Goal: Information Seeking & Learning: Learn about a topic

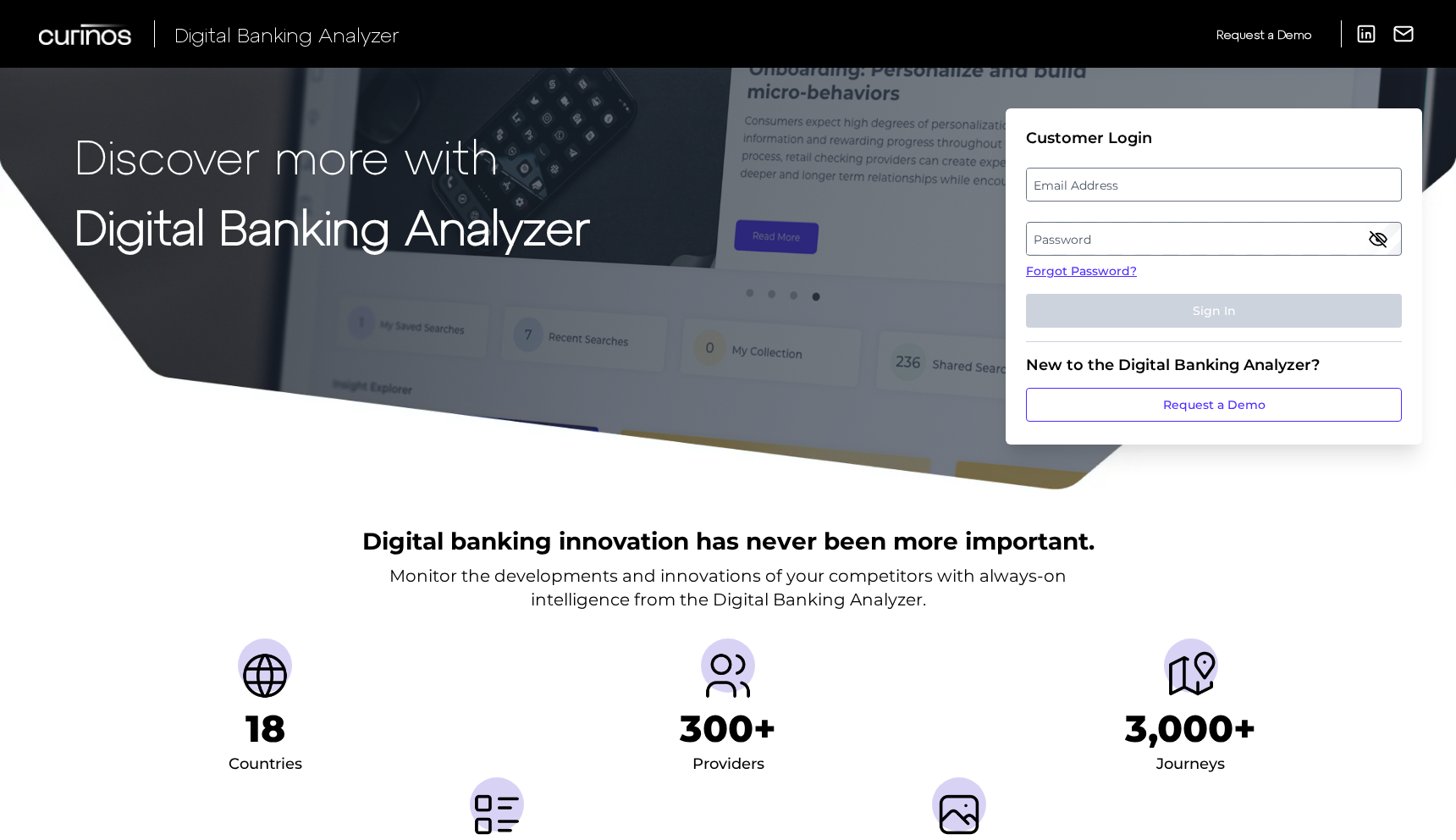
click at [1189, 164] on fieldset "Customer Login Email Address Password Forgot Password? Sign In" at bounding box center [1213, 236] width 376 height 214
click at [1170, 176] on label "Email Address" at bounding box center [1213, 185] width 373 height 31
click at [1170, 176] on input "email" at bounding box center [1213, 185] width 376 height 34
type input "[PERSON_NAME][EMAIL_ADDRESS][PERSON_NAME][DOMAIN_NAME]"
click at [1094, 239] on label "Password" at bounding box center [1213, 239] width 373 height 31
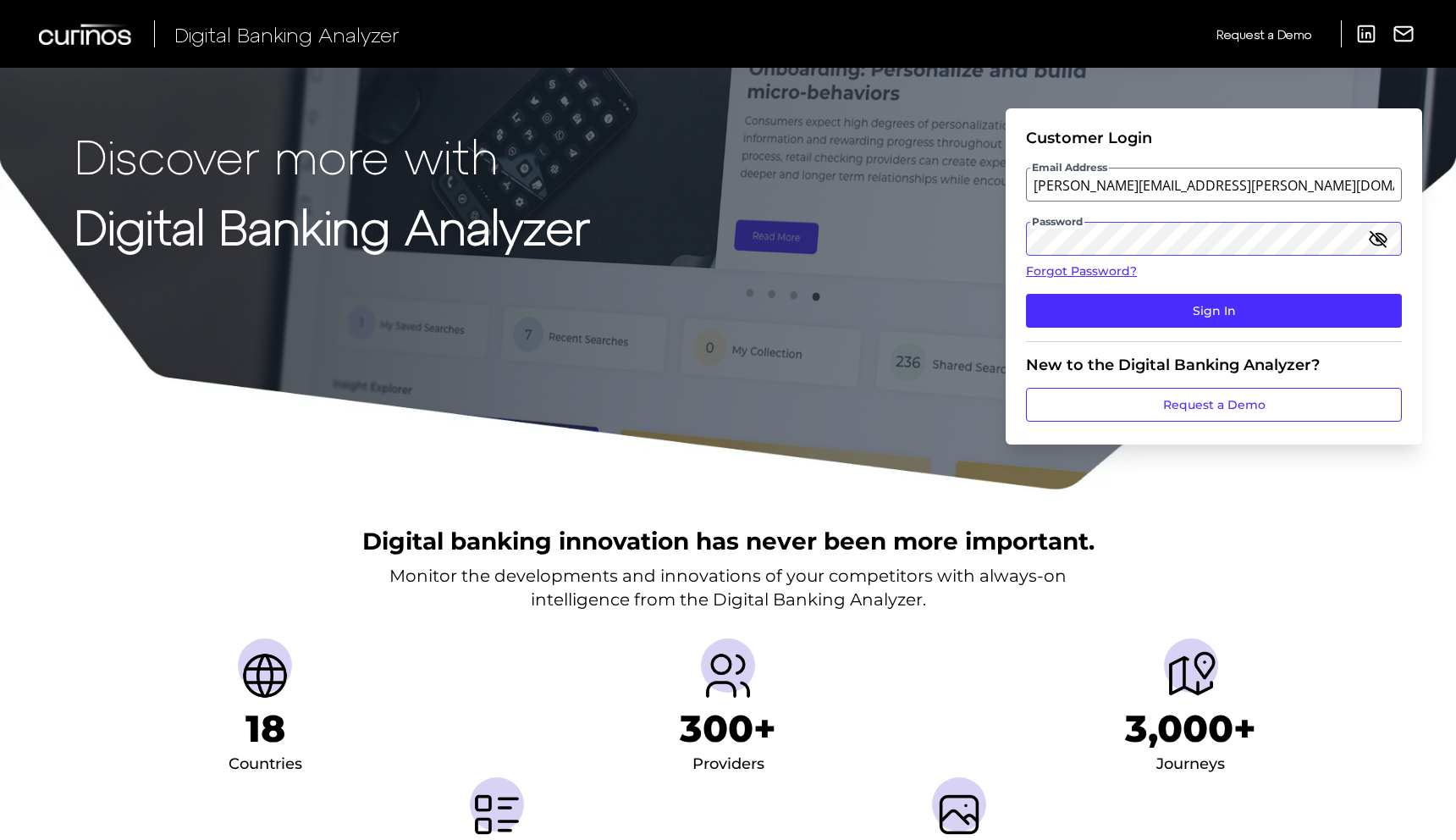
click at [1026, 294] on button "Sign In" at bounding box center [1213, 311] width 376 height 34
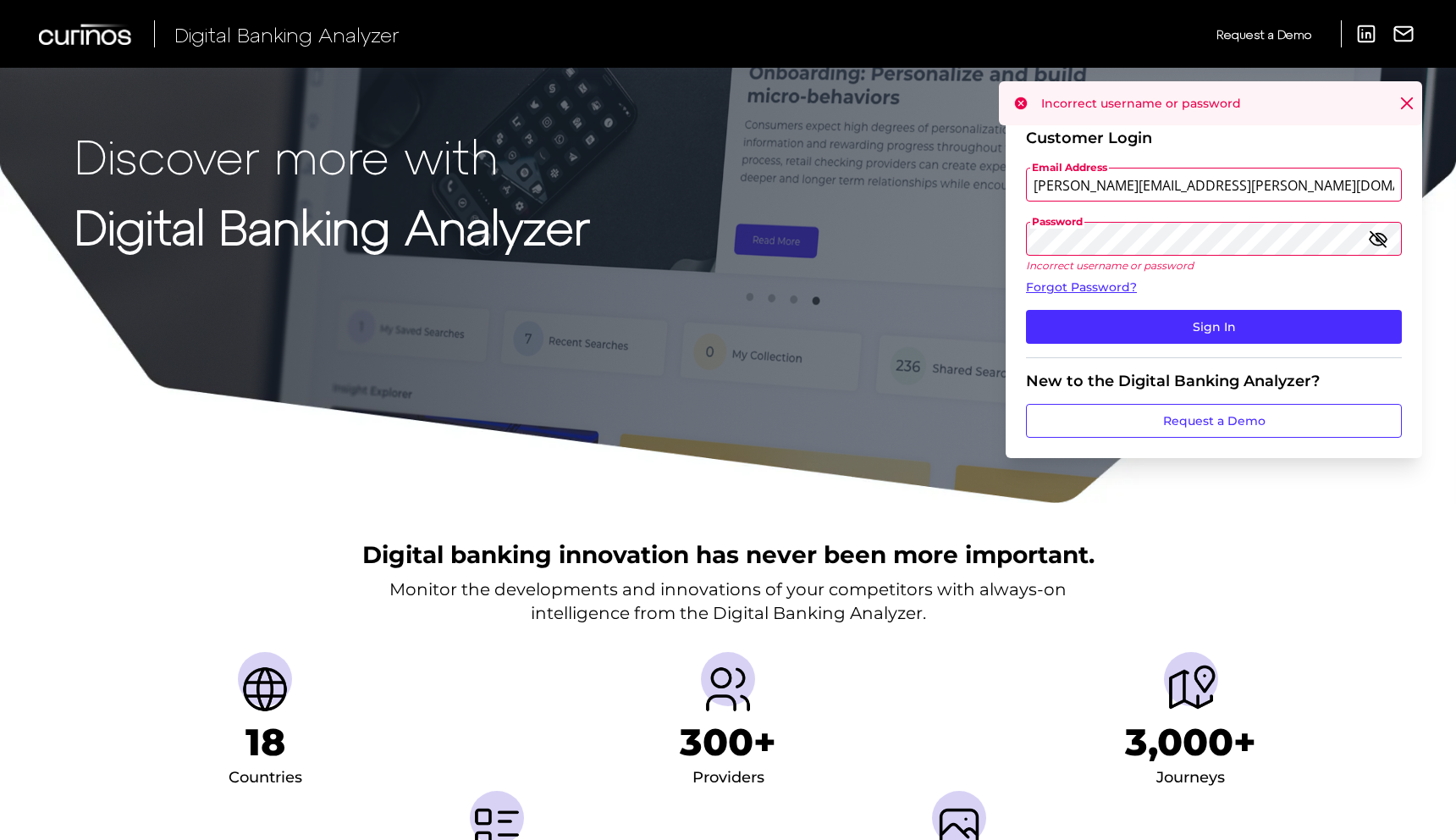
click at [1381, 234] on icon "button" at bounding box center [1378, 239] width 17 height 12
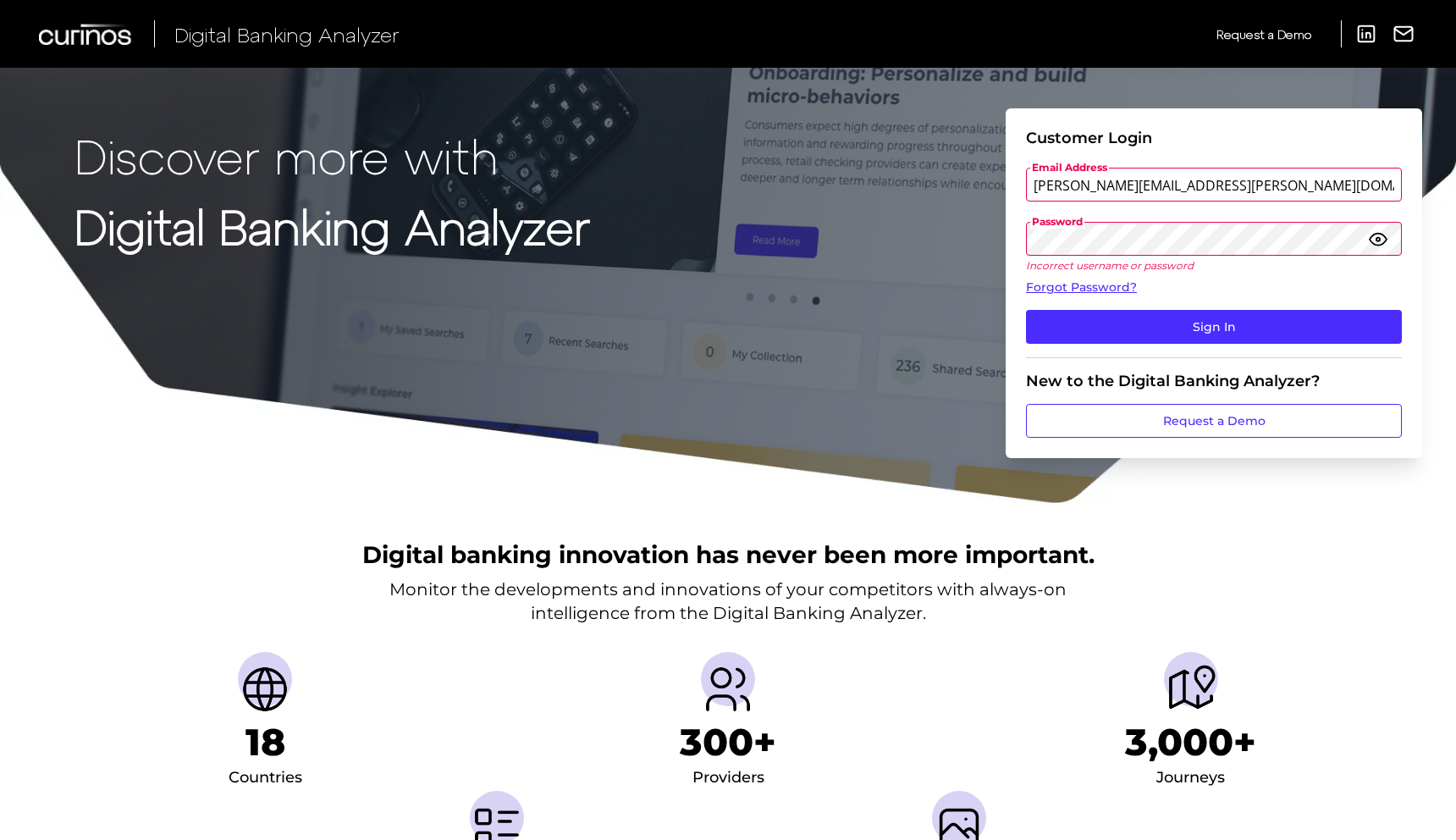
click at [1026, 310] on button "Sign In" at bounding box center [1213, 327] width 376 height 34
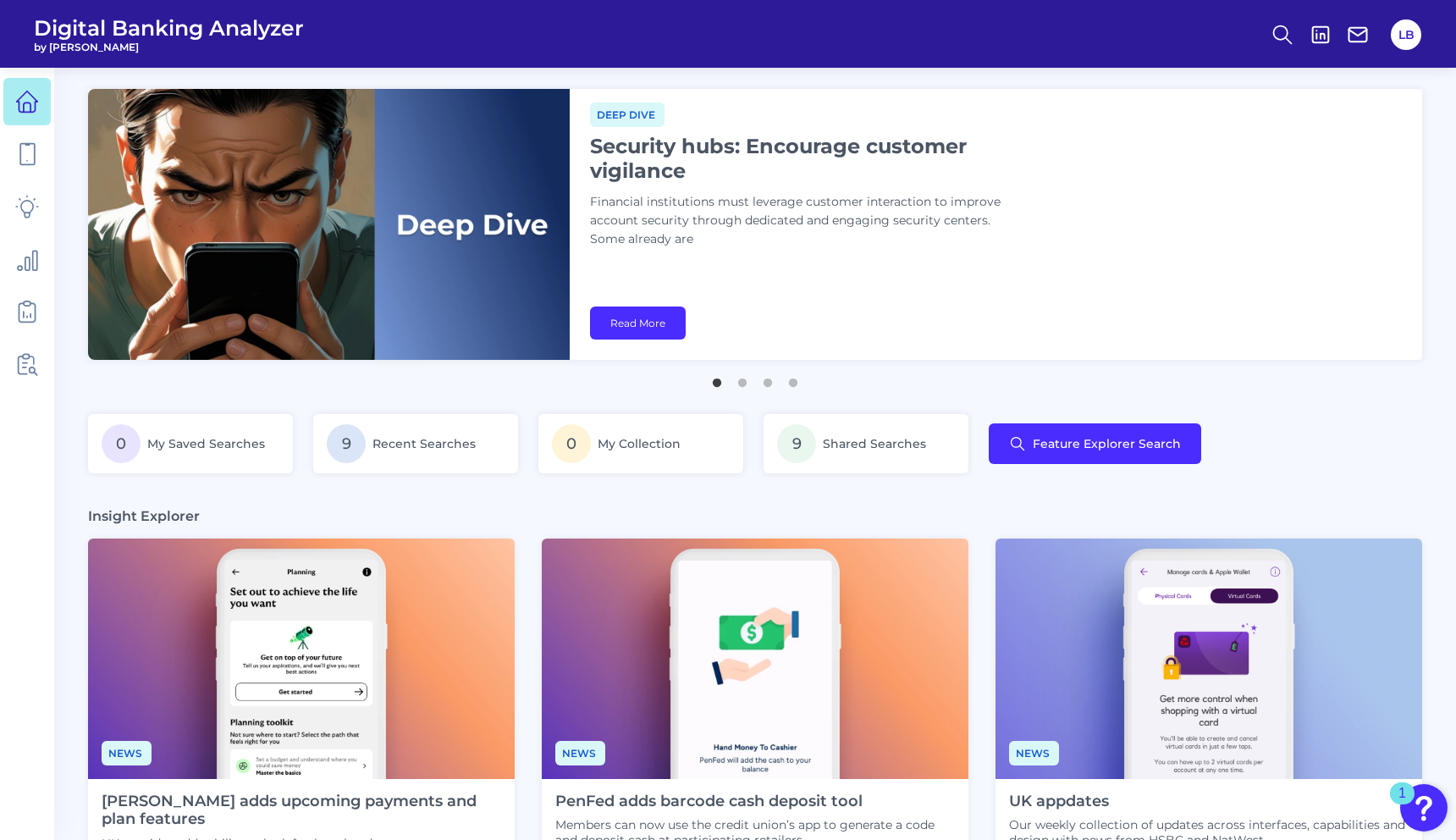
click at [691, 277] on div "Deep dive Security hubs: Encourage customer vigilance Financial institutions mu…" at bounding box center [996, 224] width 852 height 271
click at [633, 326] on link "Read More" at bounding box center [638, 322] width 96 height 33
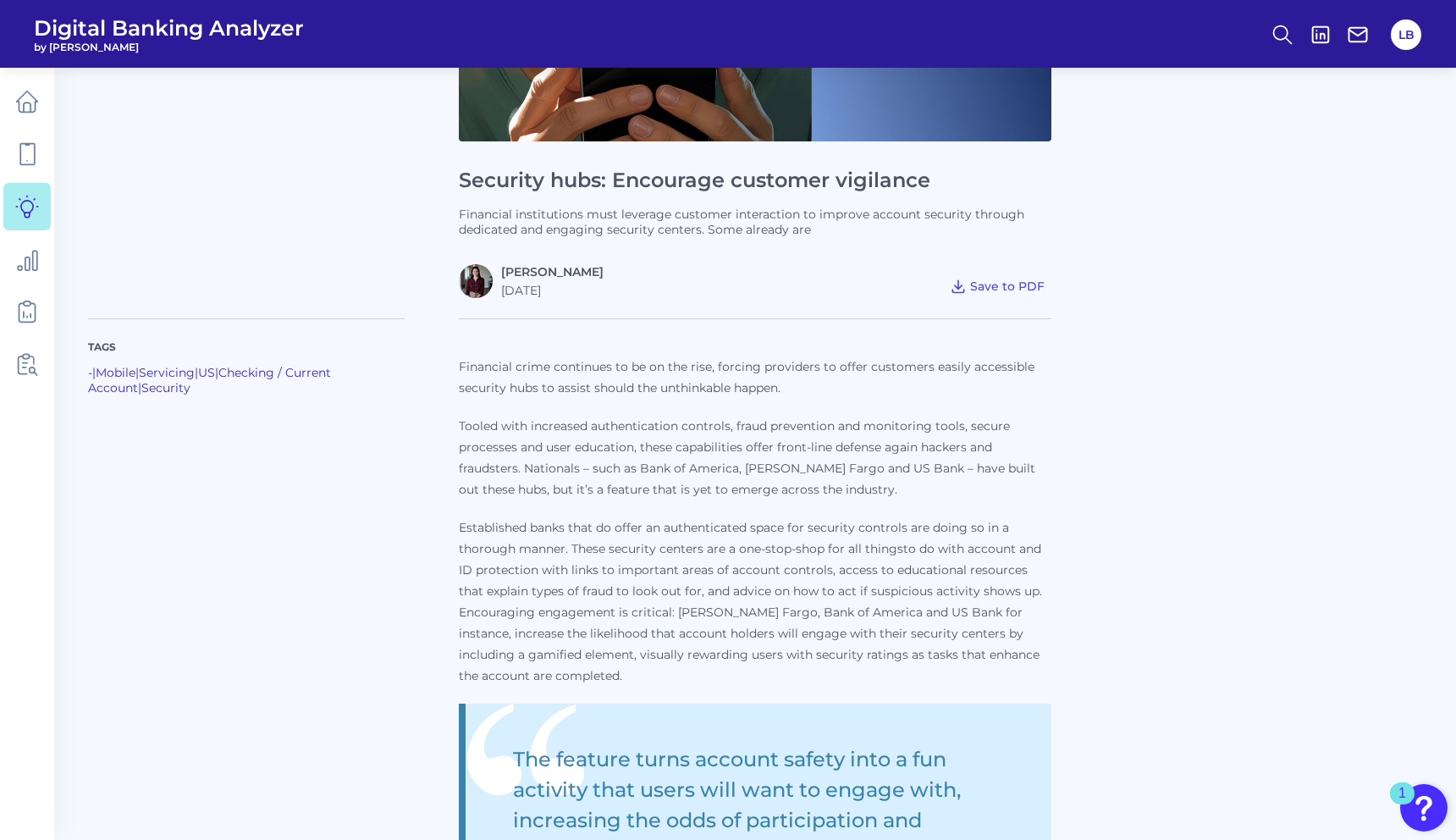
scroll to position [322, 0]
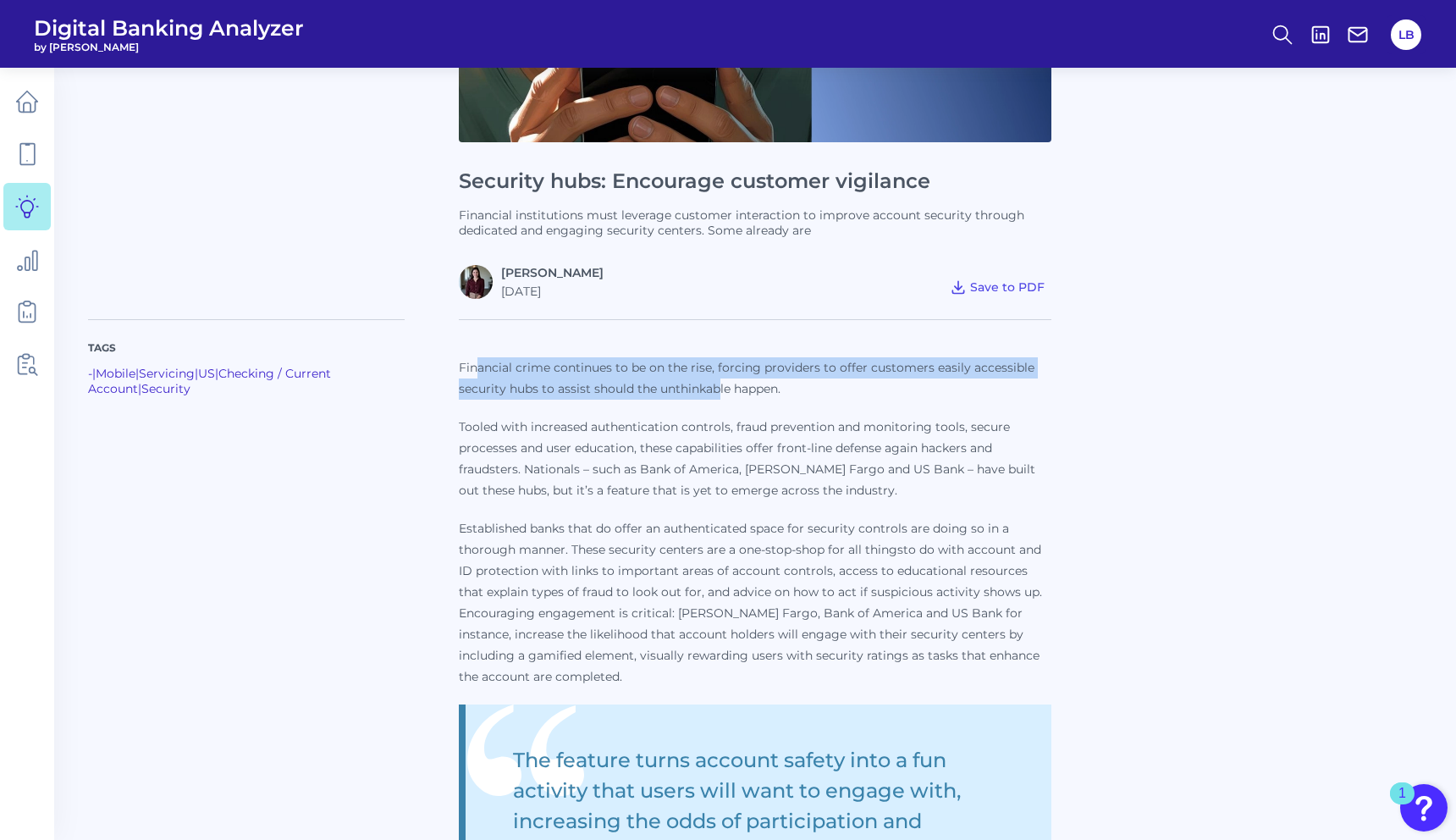
drag, startPoint x: 517, startPoint y: 375, endPoint x: 721, endPoint y: 389, distance: 204.5
click at [721, 389] on p "Financial crime continues to be on the rise, forcing providers to offer custome…" at bounding box center [755, 378] width 593 height 42
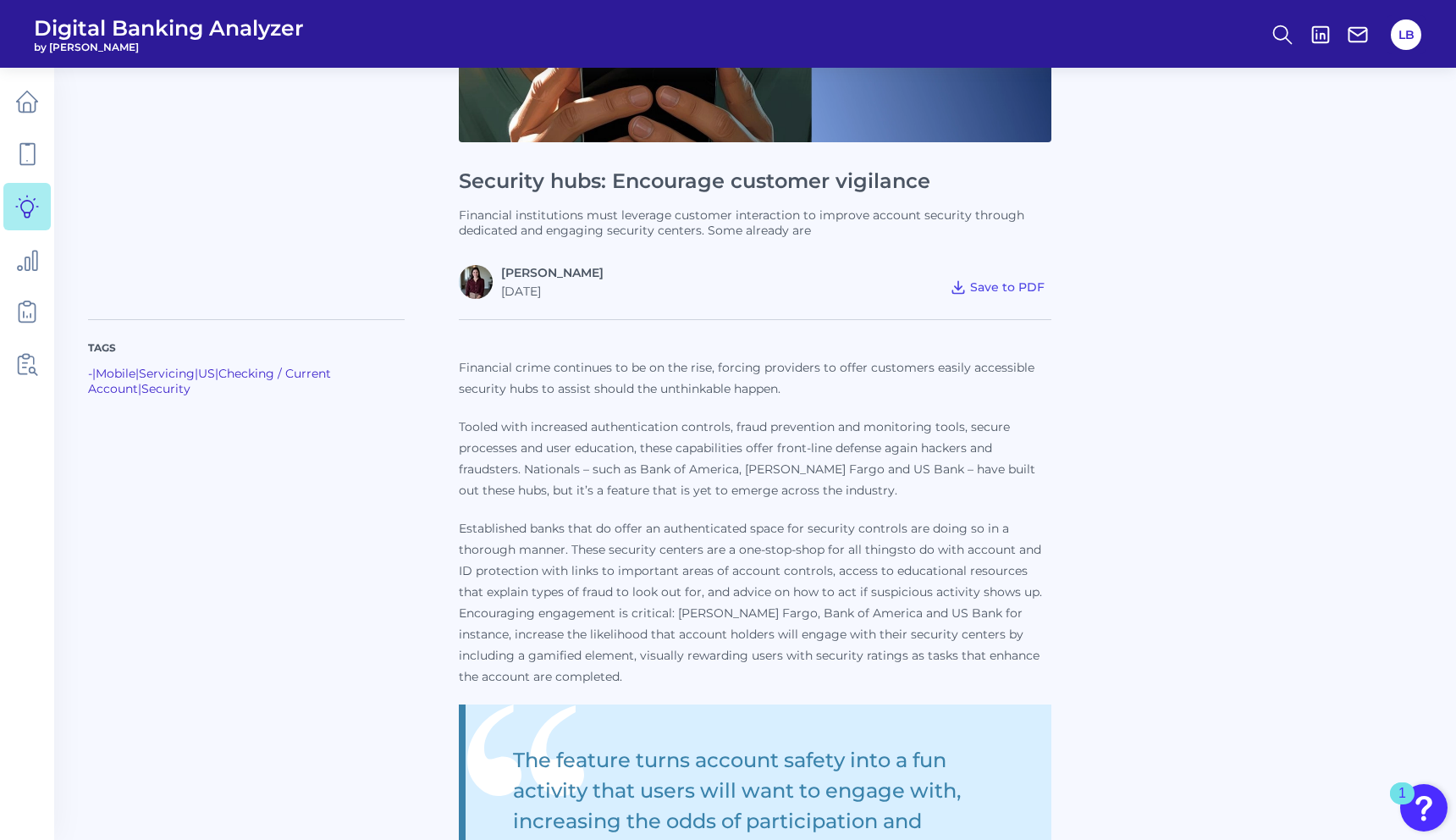
click at [667, 417] on p "Tooled with increased authentication controls, fraud prevention and monitoring …" at bounding box center [755, 459] width 593 height 85
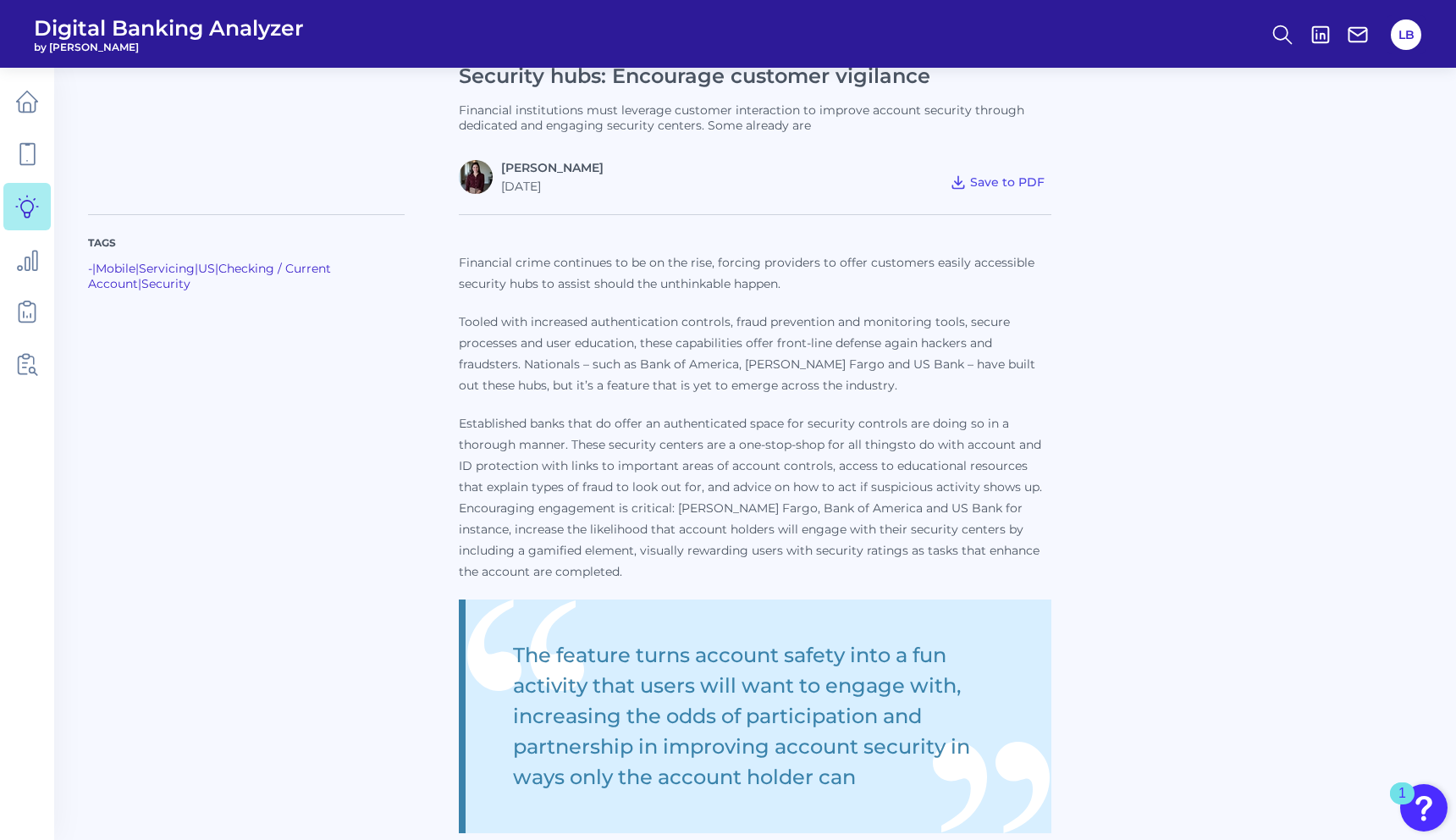
click at [804, 288] on p "Financial crime continues to be on the rise, forcing providers to offer custome…" at bounding box center [755, 274] width 593 height 42
drag, startPoint x: 499, startPoint y: 336, endPoint x: 658, endPoint y: 344, distance: 159.2
click at [658, 344] on p "Tooled with increased authentication controls, fraud prevention and monitoring …" at bounding box center [755, 354] width 593 height 85
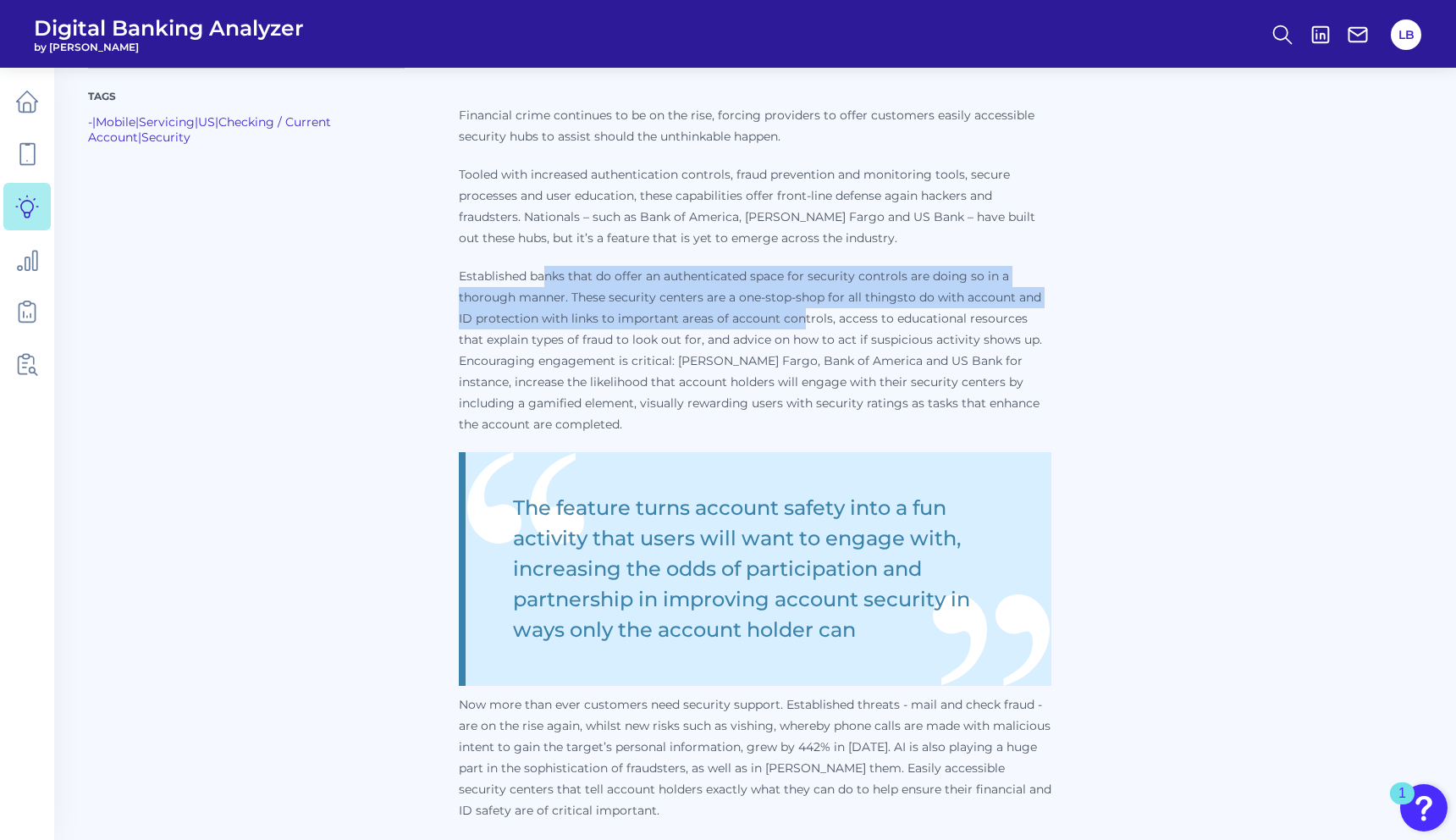
scroll to position [574, 0]
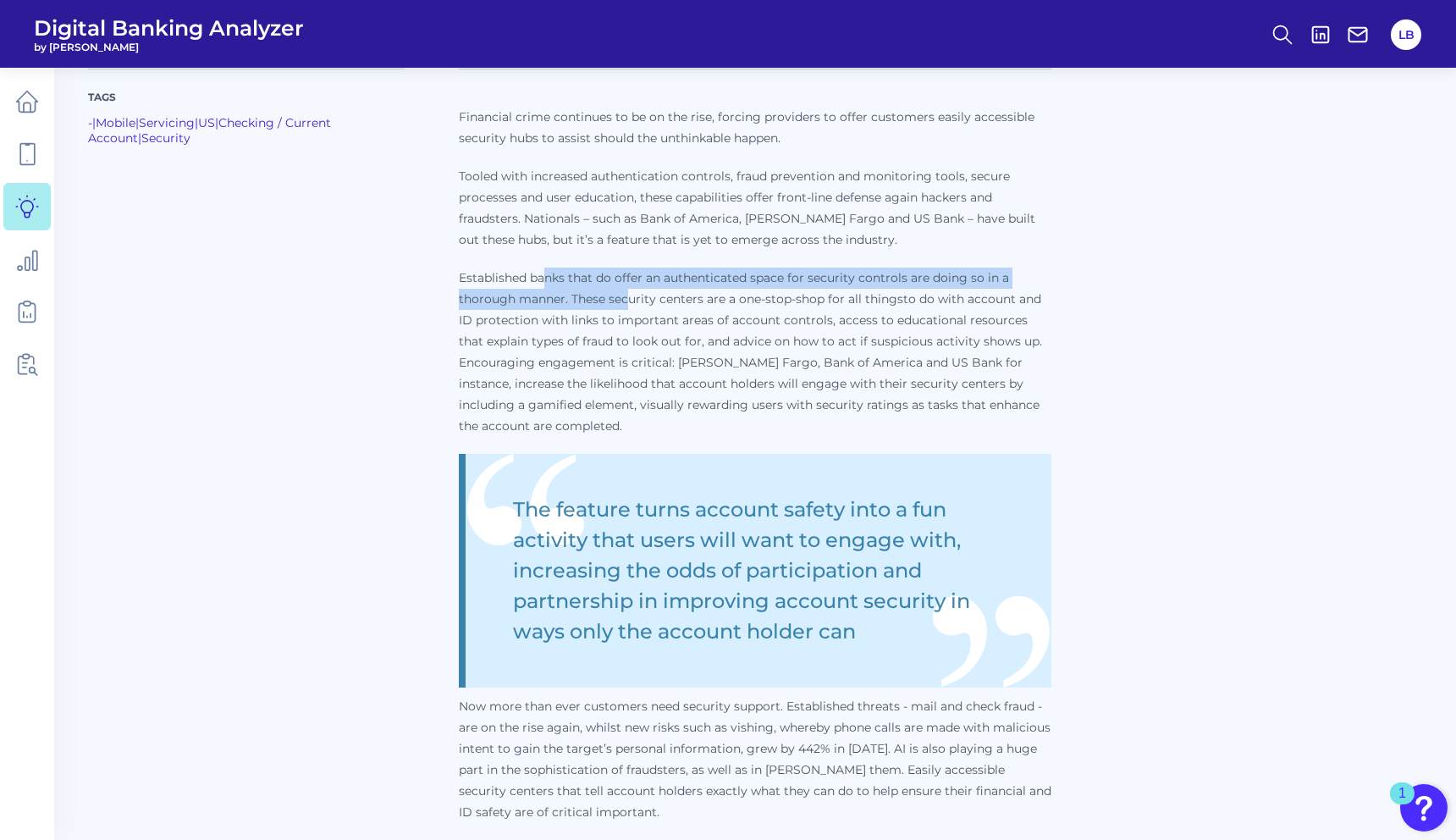
drag, startPoint x: 549, startPoint y: 273, endPoint x: 632, endPoint y: 295, distance: 85.9
click at [633, 295] on p "Established banks that do offer an authenticated space for security controls ar…" at bounding box center [755, 352] width 593 height 170
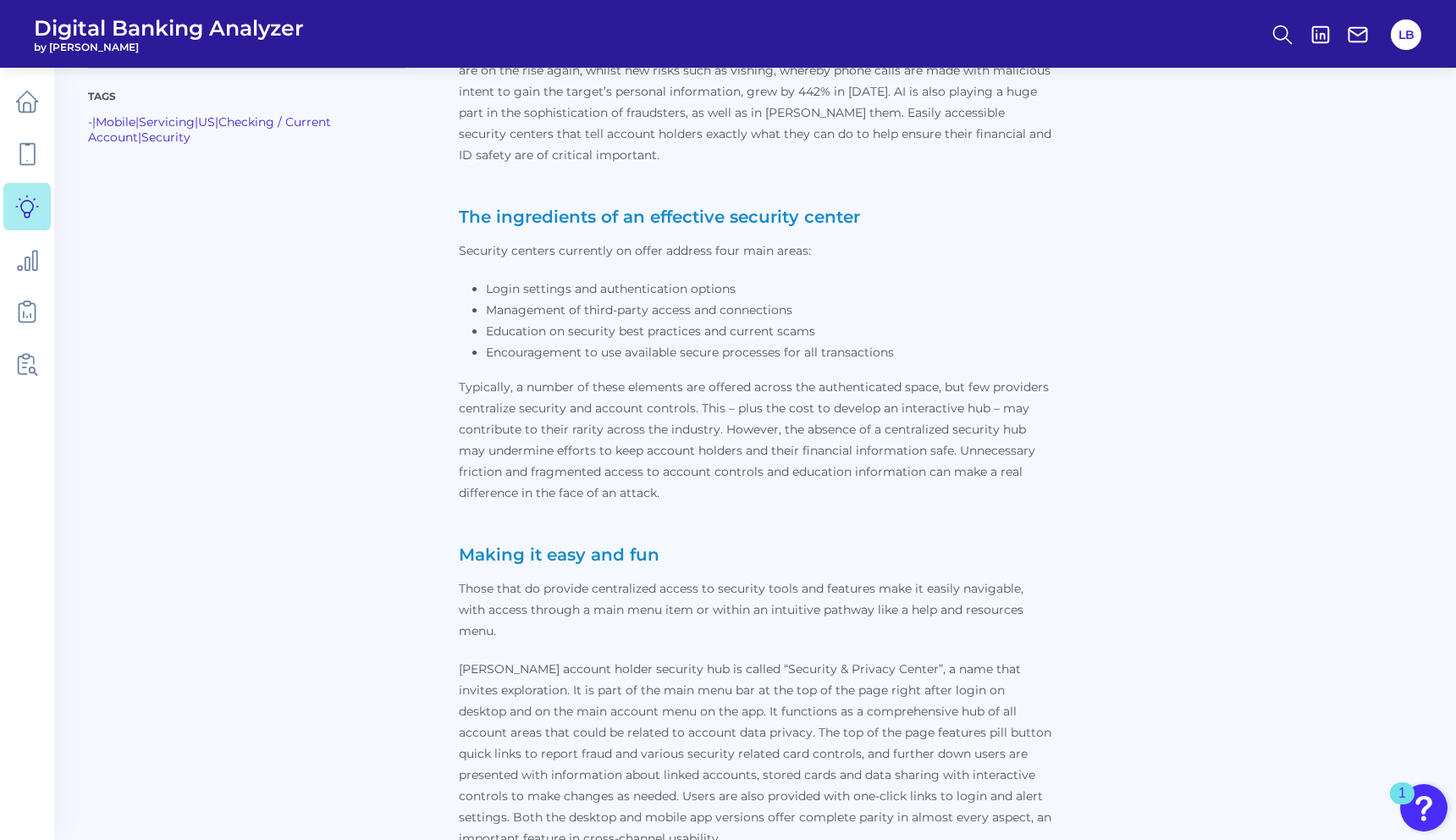
scroll to position [1241, 0]
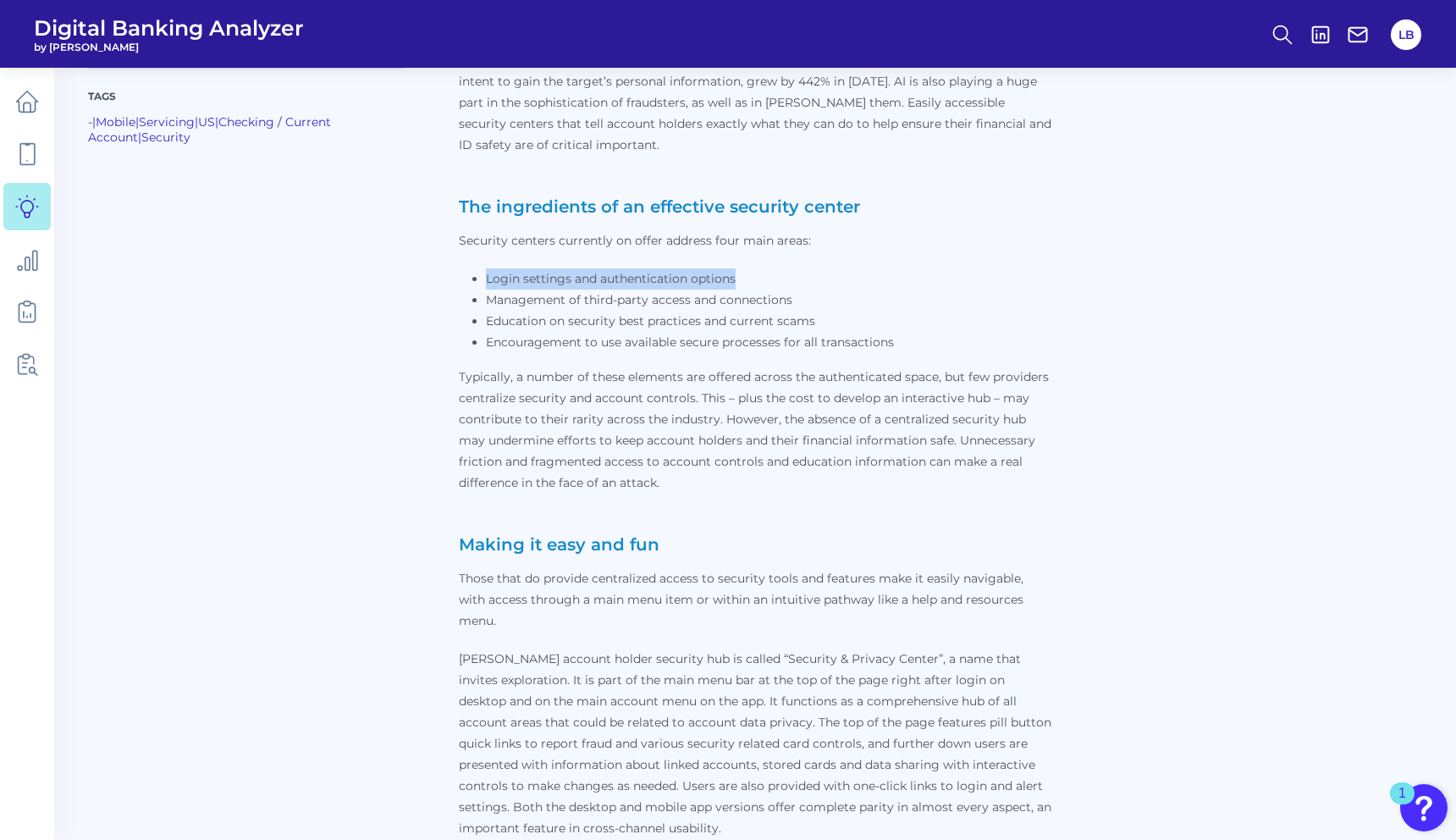
drag, startPoint x: 498, startPoint y: 277, endPoint x: 767, endPoint y: 267, distance: 269.2
click at [767, 268] on ul "Login settings and authentication options Management of third-party access and …" at bounding box center [755, 311] width 593 height 85
click at [530, 311] on li "Education on security best practices and current scams" at bounding box center [768, 321] width 566 height 21
drag, startPoint x: 497, startPoint y: 320, endPoint x: 604, endPoint y: 320, distance: 107.0
click at [756, 322] on li "Education on security best practices and current scams" at bounding box center [768, 321] width 566 height 21
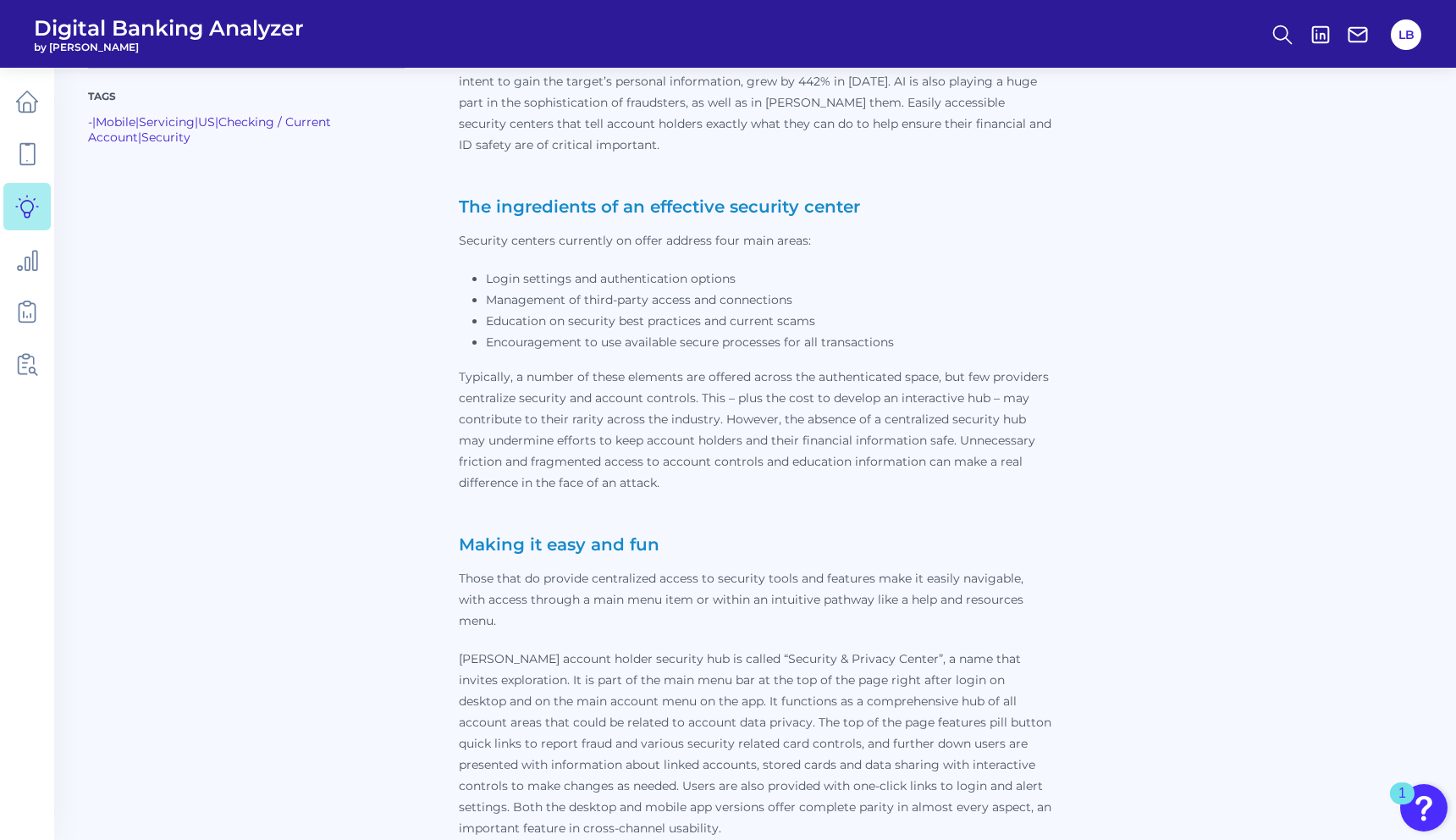
click at [572, 344] on li "Encouragement to use available secure processes for all transactions" at bounding box center [768, 342] width 566 height 21
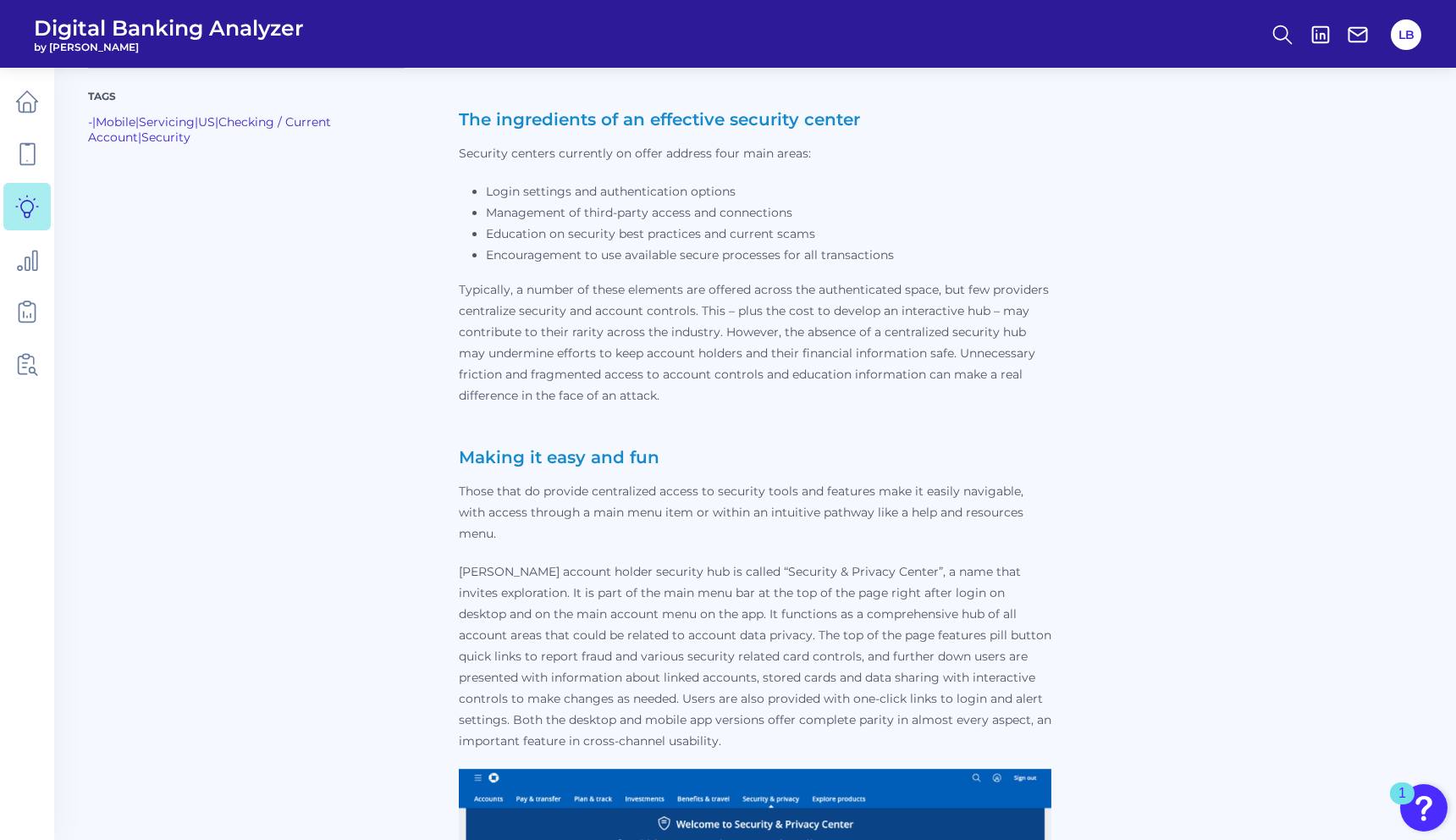
scroll to position [1330, 0]
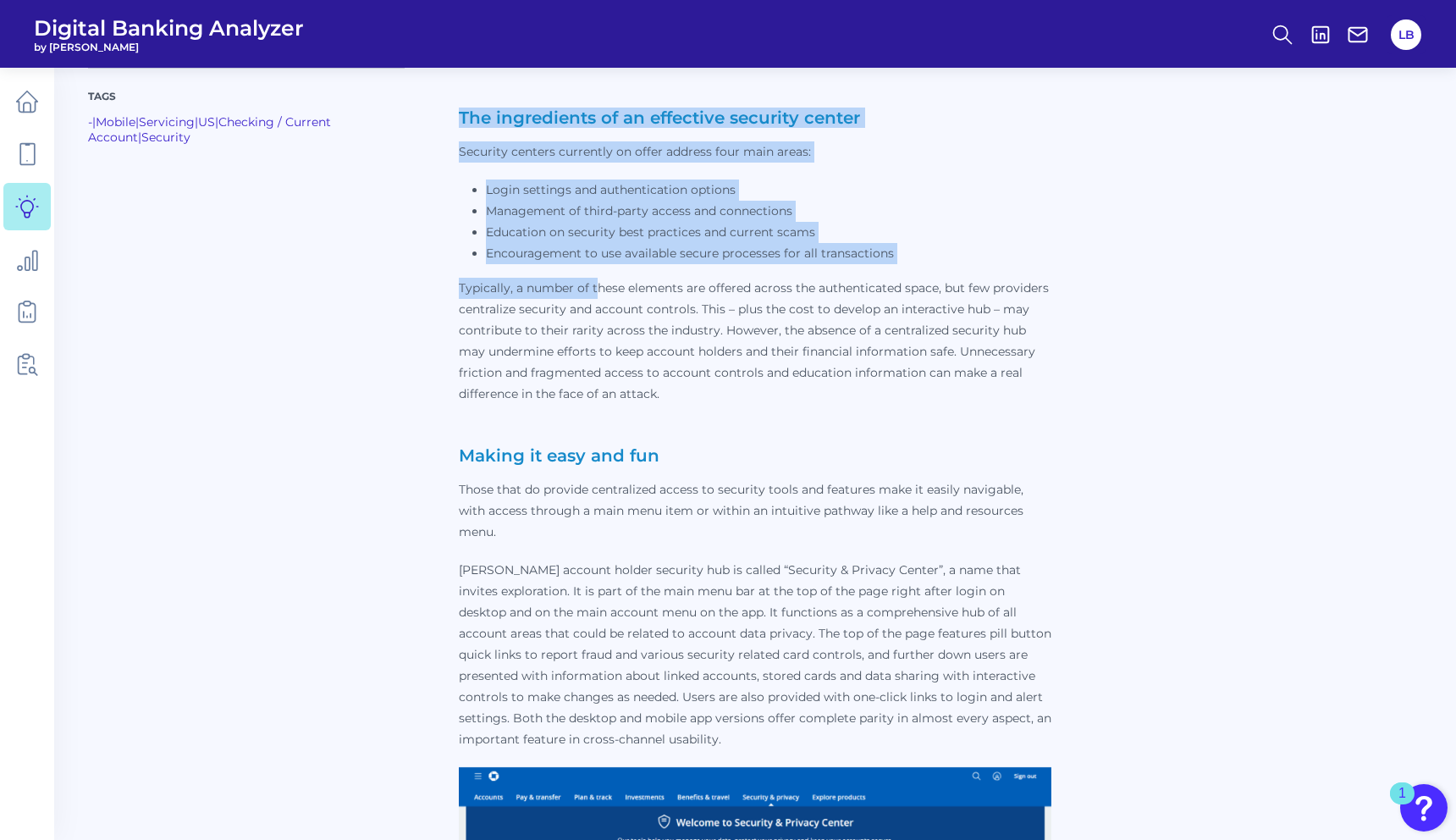
drag, startPoint x: 467, startPoint y: 284, endPoint x: 597, endPoint y: 287, distance: 130.0
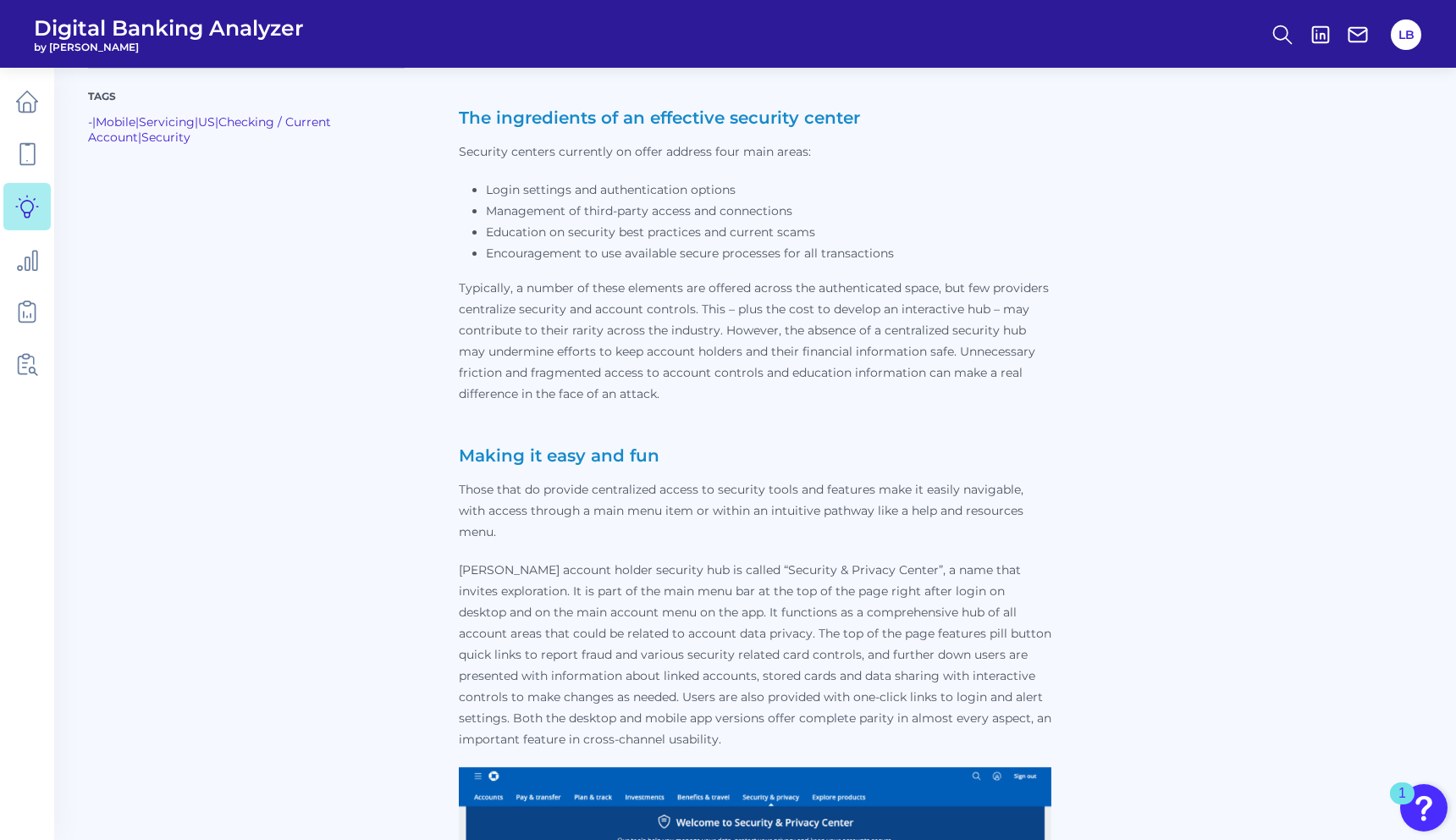
click at [597, 287] on p "Typically, a number of these elements are offered across the authenticated spac…" at bounding box center [755, 341] width 593 height 127
click at [661, 306] on p "Typically, a number of these elements are offered across the authenticated spac…" at bounding box center [755, 341] width 593 height 127
drag, startPoint x: 719, startPoint y: 310, endPoint x: 973, endPoint y: 312, distance: 254.0
click at [973, 312] on p "Typically, a number of these elements are offered across the authenticated spac…" at bounding box center [755, 341] width 593 height 127
click at [748, 350] on p "Typically, a number of these elements are offered across the authenticated spac…" at bounding box center [755, 341] width 593 height 127
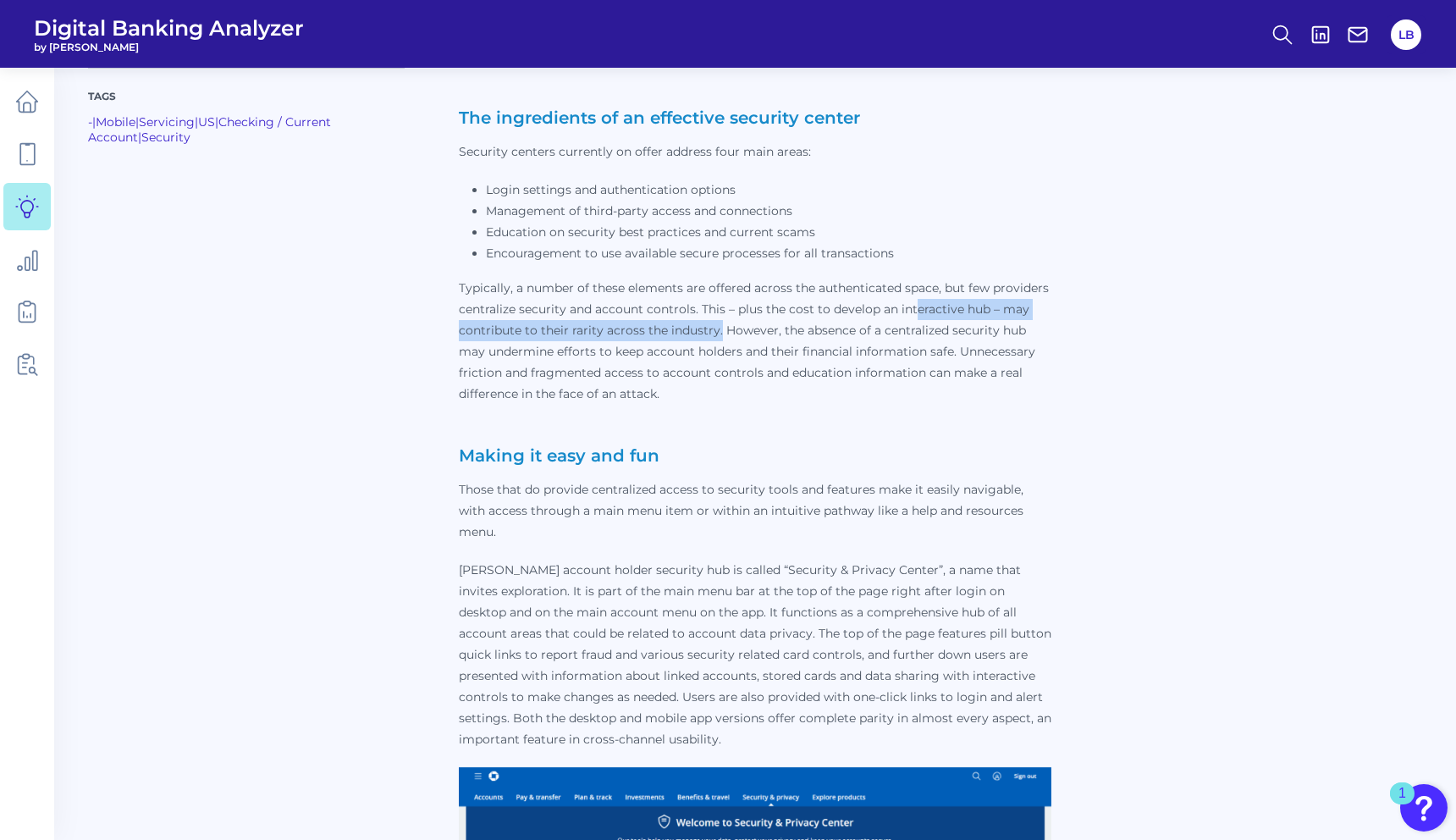
drag, startPoint x: 841, startPoint y: 342, endPoint x: 841, endPoint y: 406, distance: 64.0
click at [914, 315] on p "Typically, a number of these elements are offered across the authenticated spac…" at bounding box center [755, 341] width 593 height 127
click at [845, 379] on p "Typically, a number of these elements are offered across the authenticated spac…" at bounding box center [755, 341] width 593 height 127
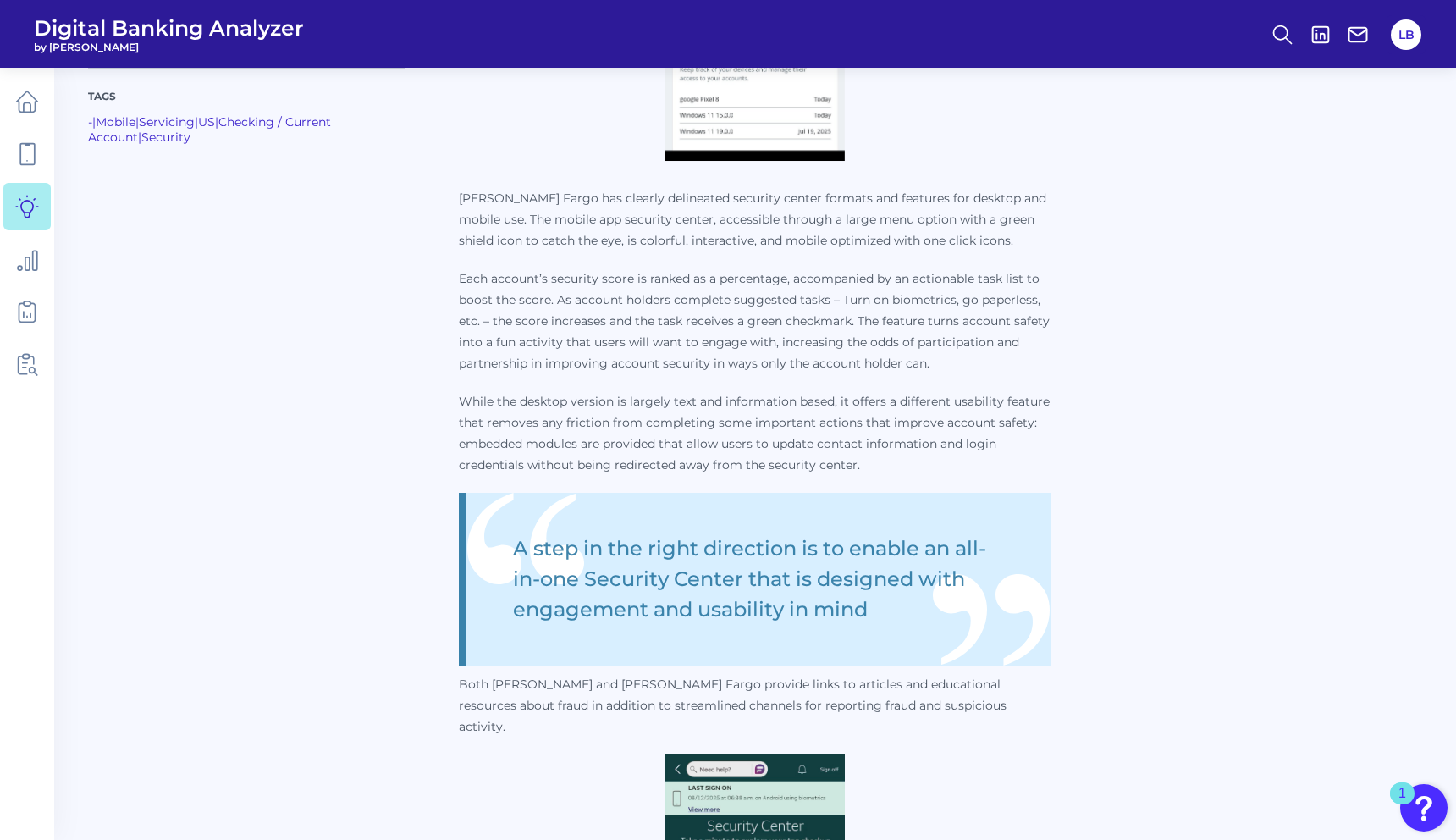
scroll to position [2615, 0]
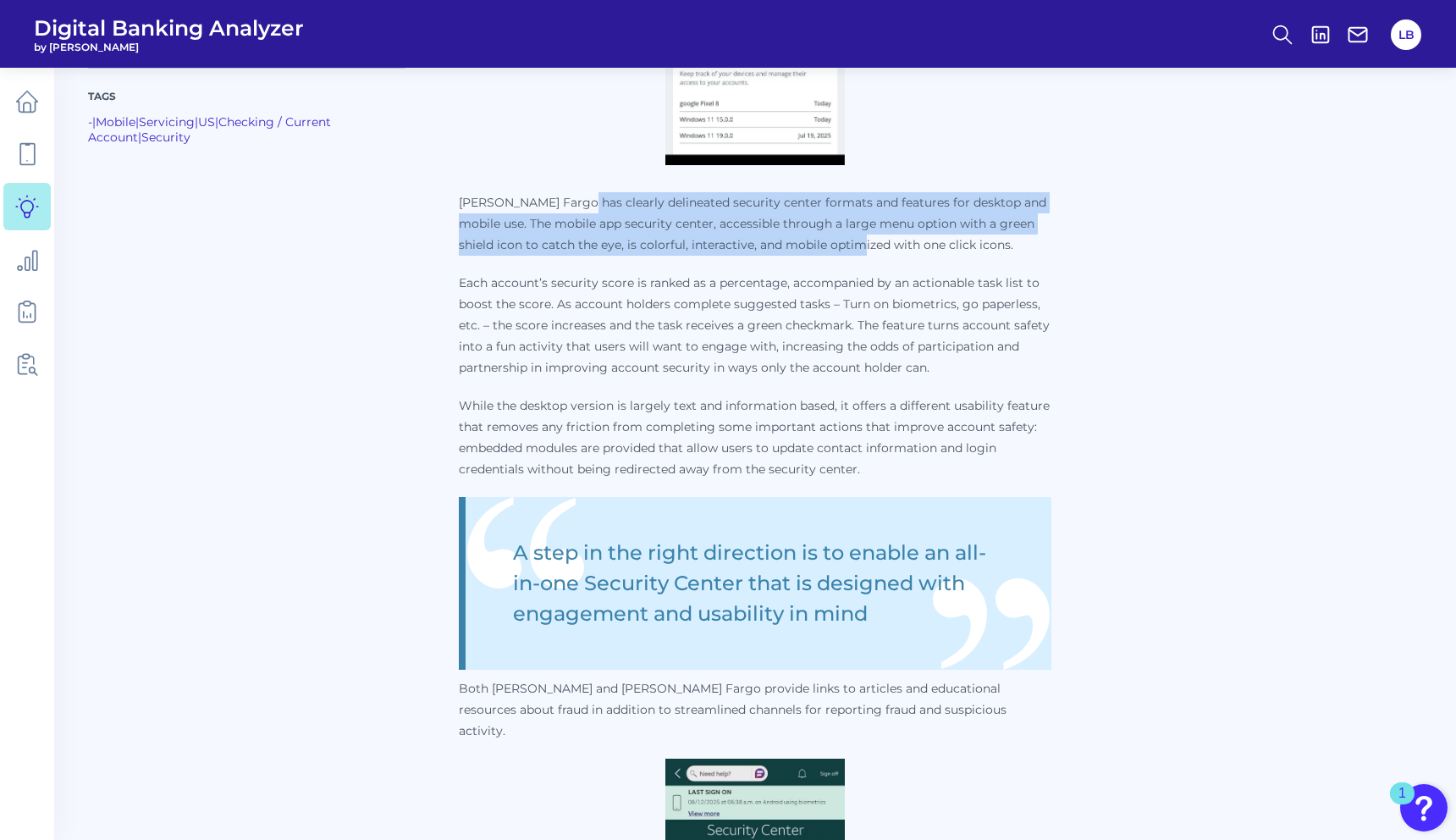
drag, startPoint x: 581, startPoint y: 176, endPoint x: 824, endPoint y: 232, distance: 249.4
click at [824, 232] on p "[PERSON_NAME] Fargo has clearly delineated security center formats and features…" at bounding box center [755, 468] width 593 height 550
click at [789, 205] on p "[PERSON_NAME] Fargo has clearly delineated security center formats and features…" at bounding box center [755, 224] width 593 height 64
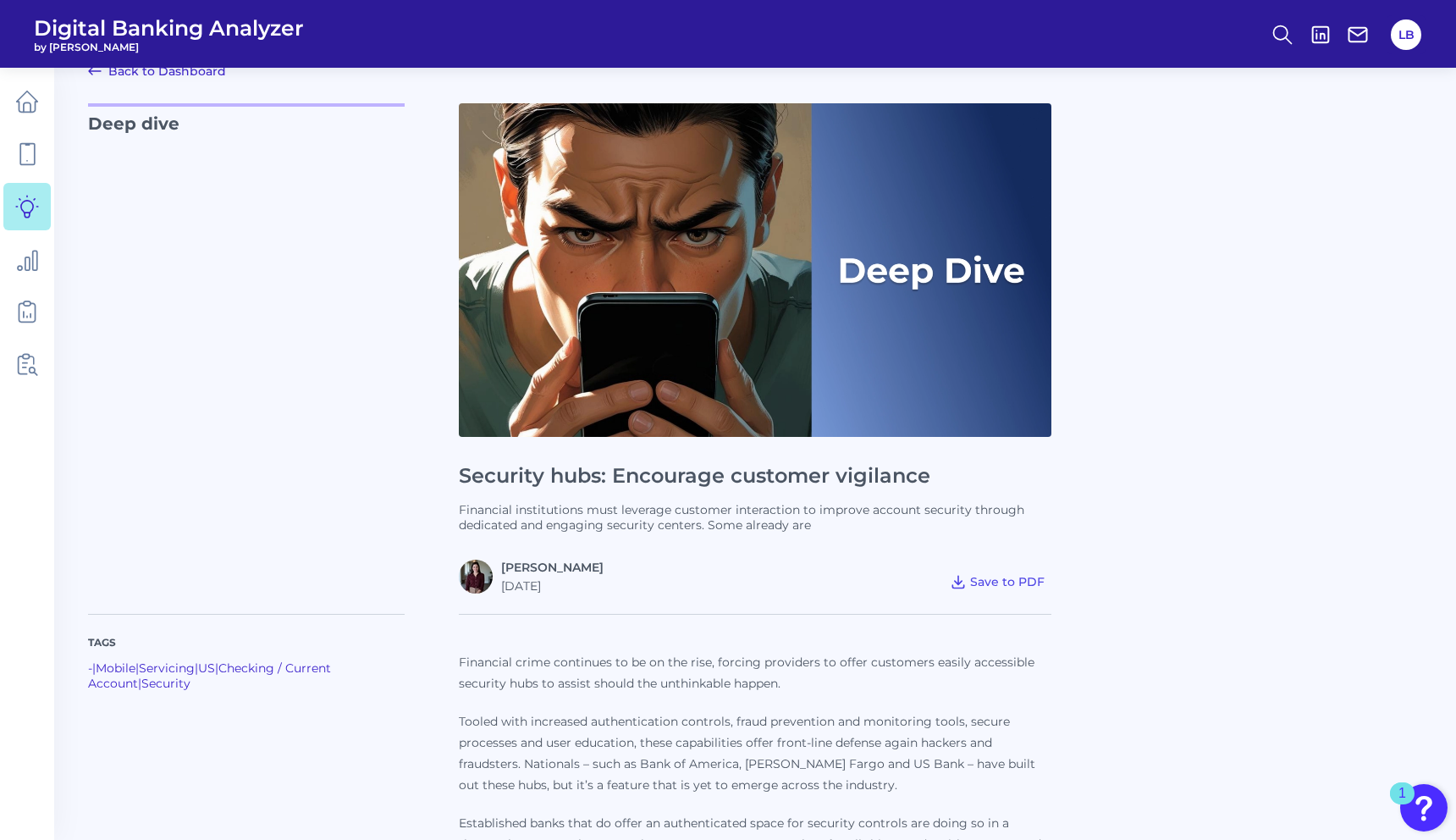
scroll to position [0, 0]
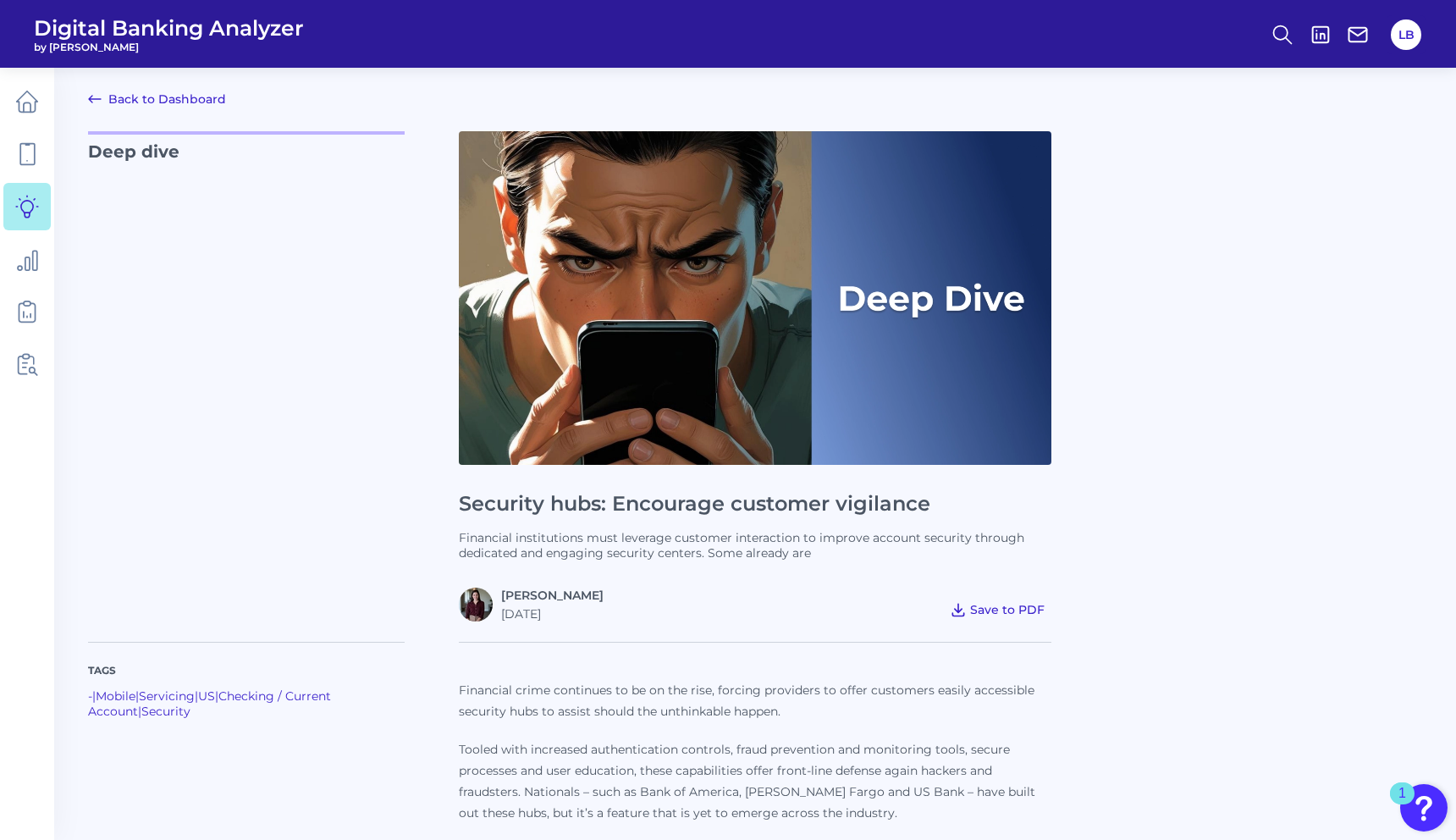
click at [1006, 604] on span "Save to PDF" at bounding box center [1007, 610] width 75 height 15
click at [1007, 612] on span "Save to PDF" at bounding box center [1007, 610] width 75 height 15
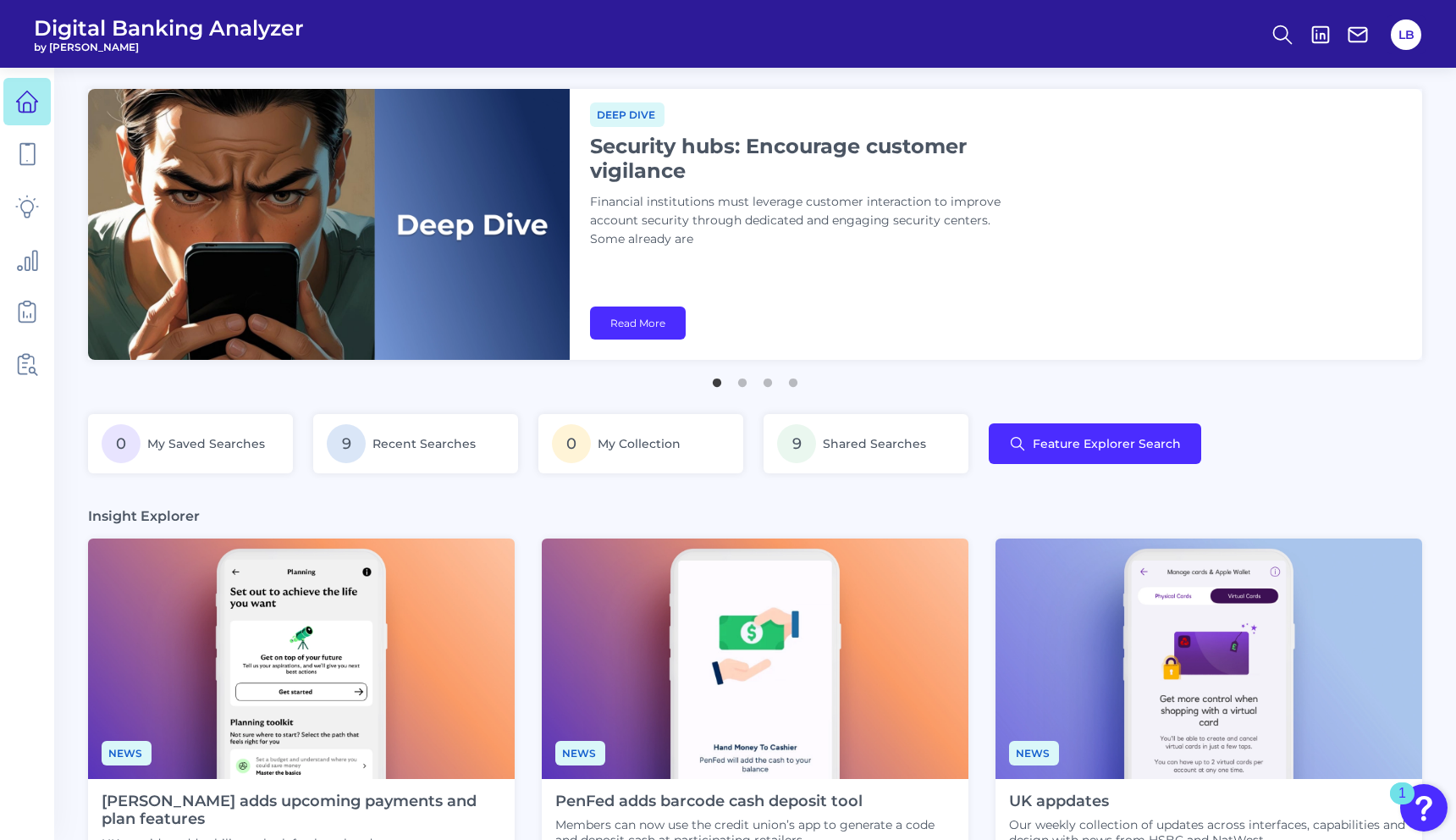
scroll to position [3, 0]
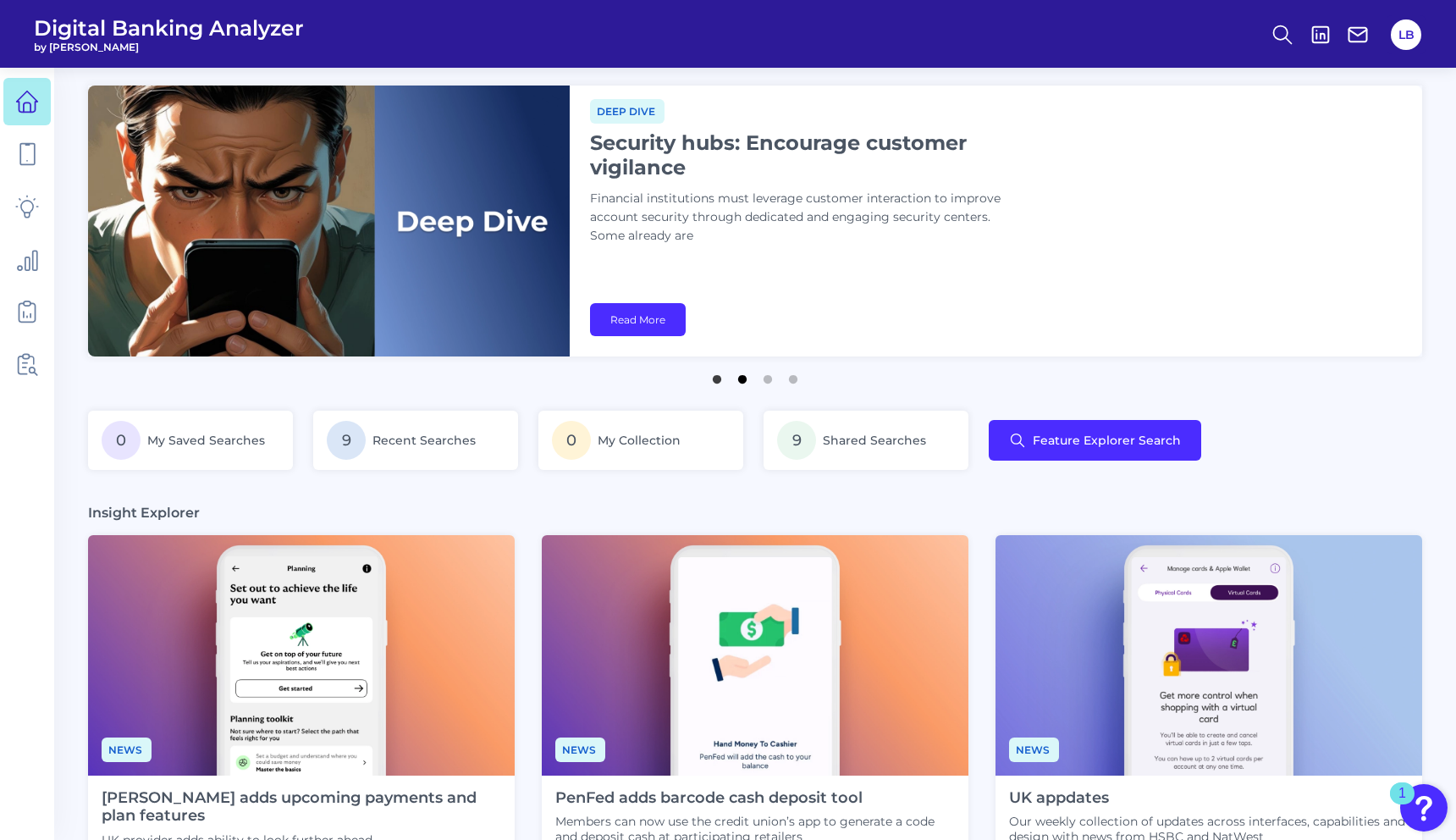
click at [739, 376] on button "2" at bounding box center [743, 375] width 17 height 17
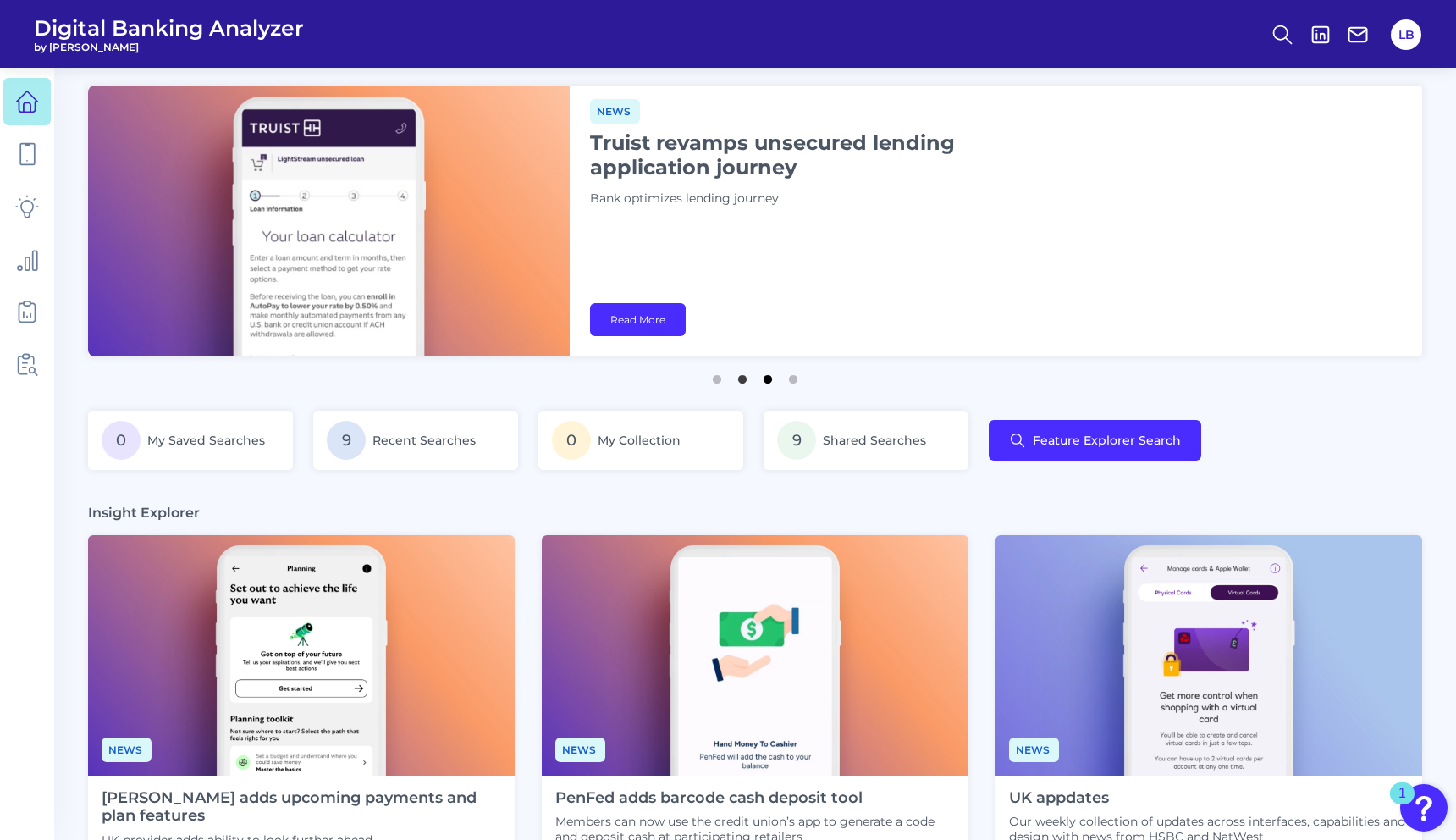
click at [773, 377] on button "3" at bounding box center [768, 375] width 17 height 17
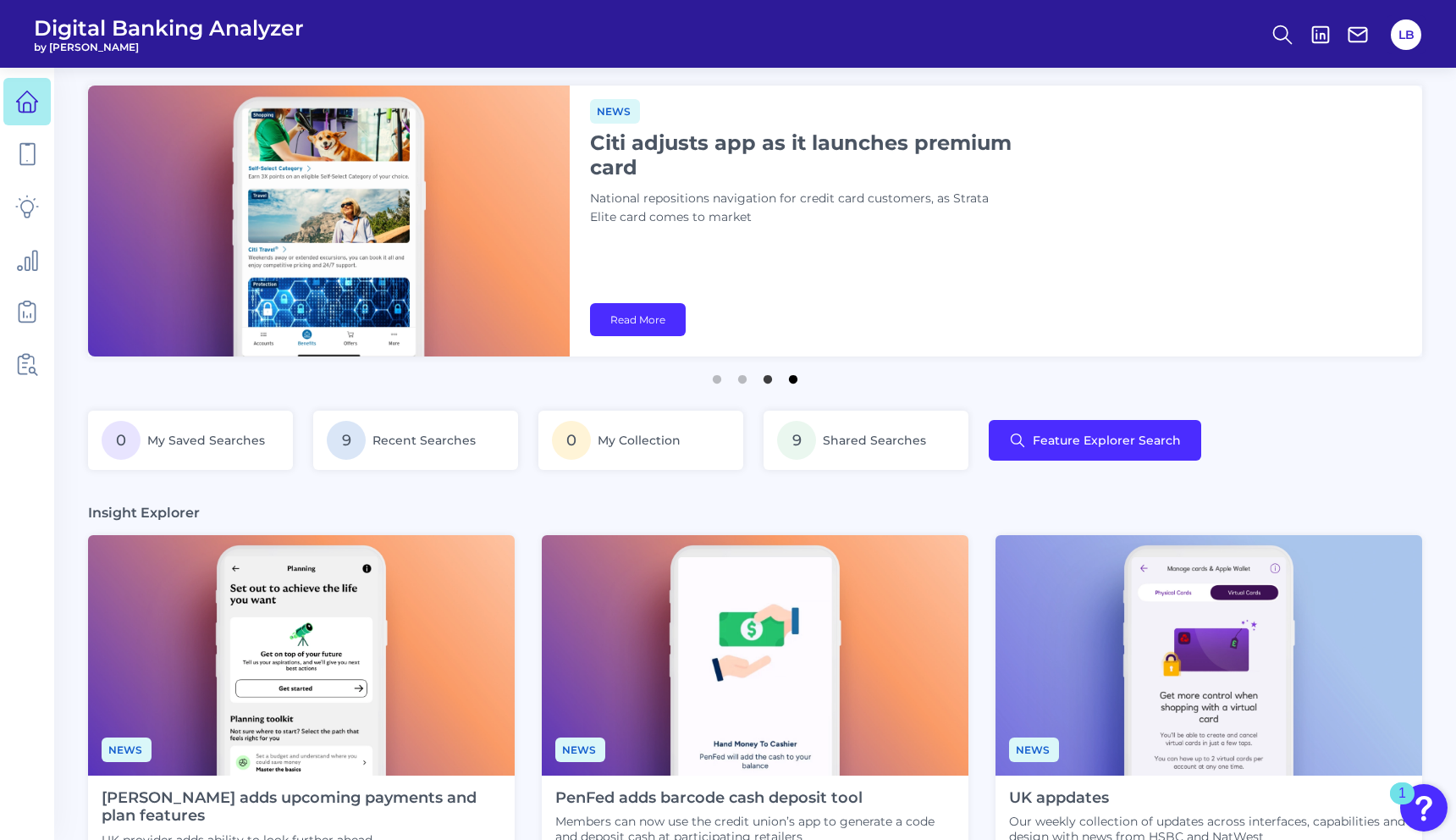
click at [800, 381] on button "4" at bounding box center [793, 375] width 17 height 17
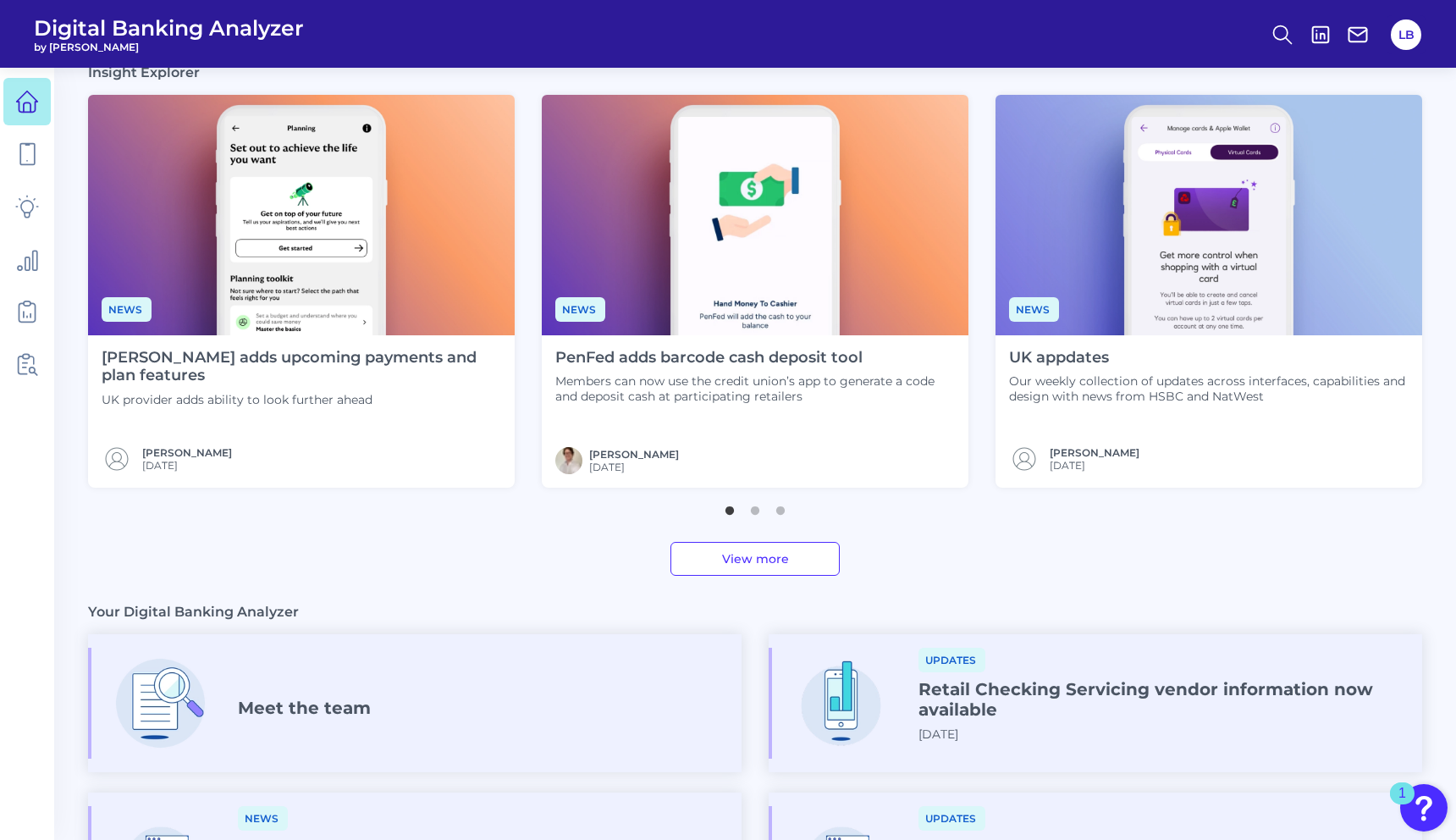
scroll to position [440, 0]
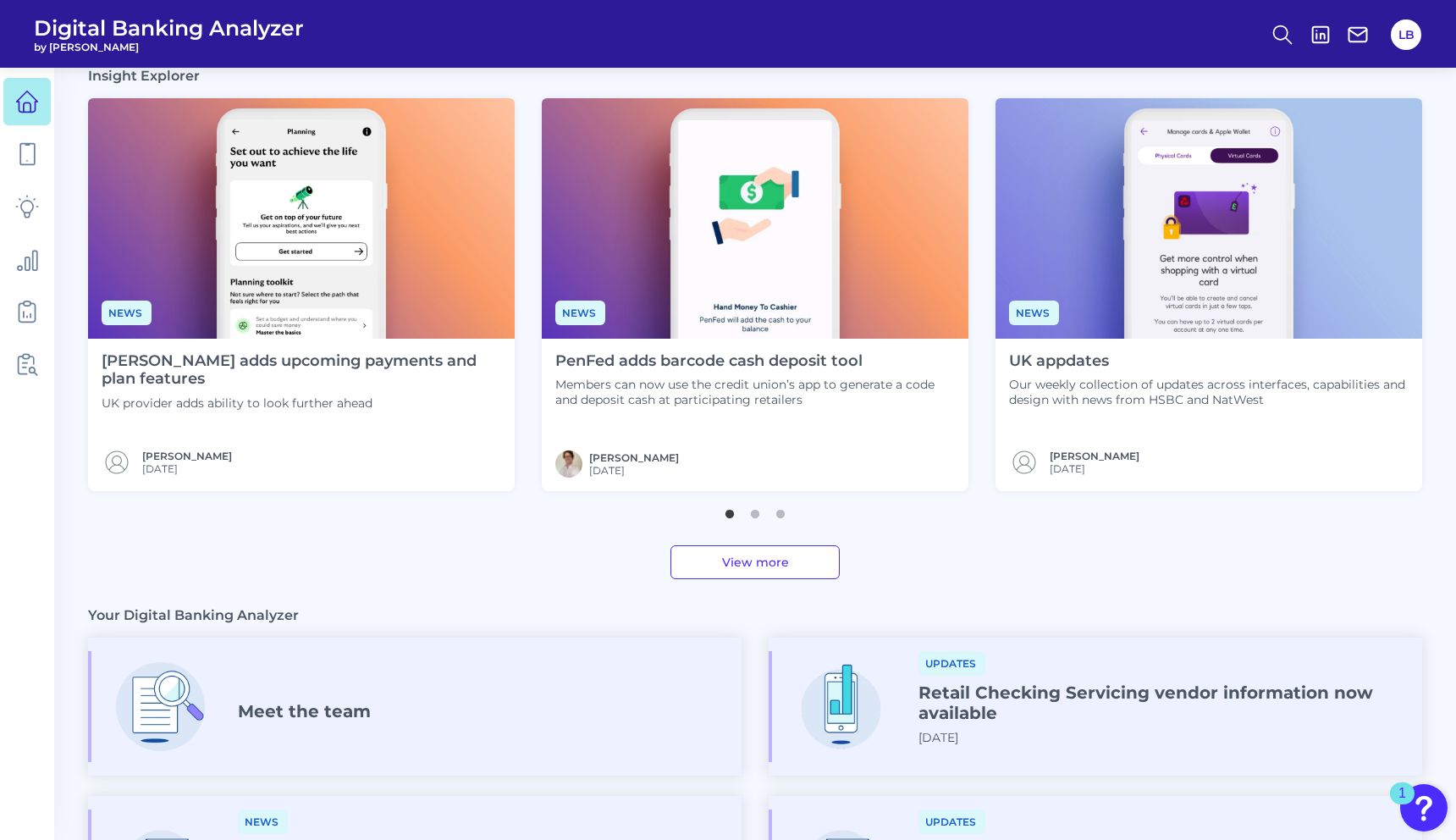
click at [199, 363] on h4 "[PERSON_NAME] adds upcoming payments and plan features" at bounding box center [301, 370] width 399 height 36
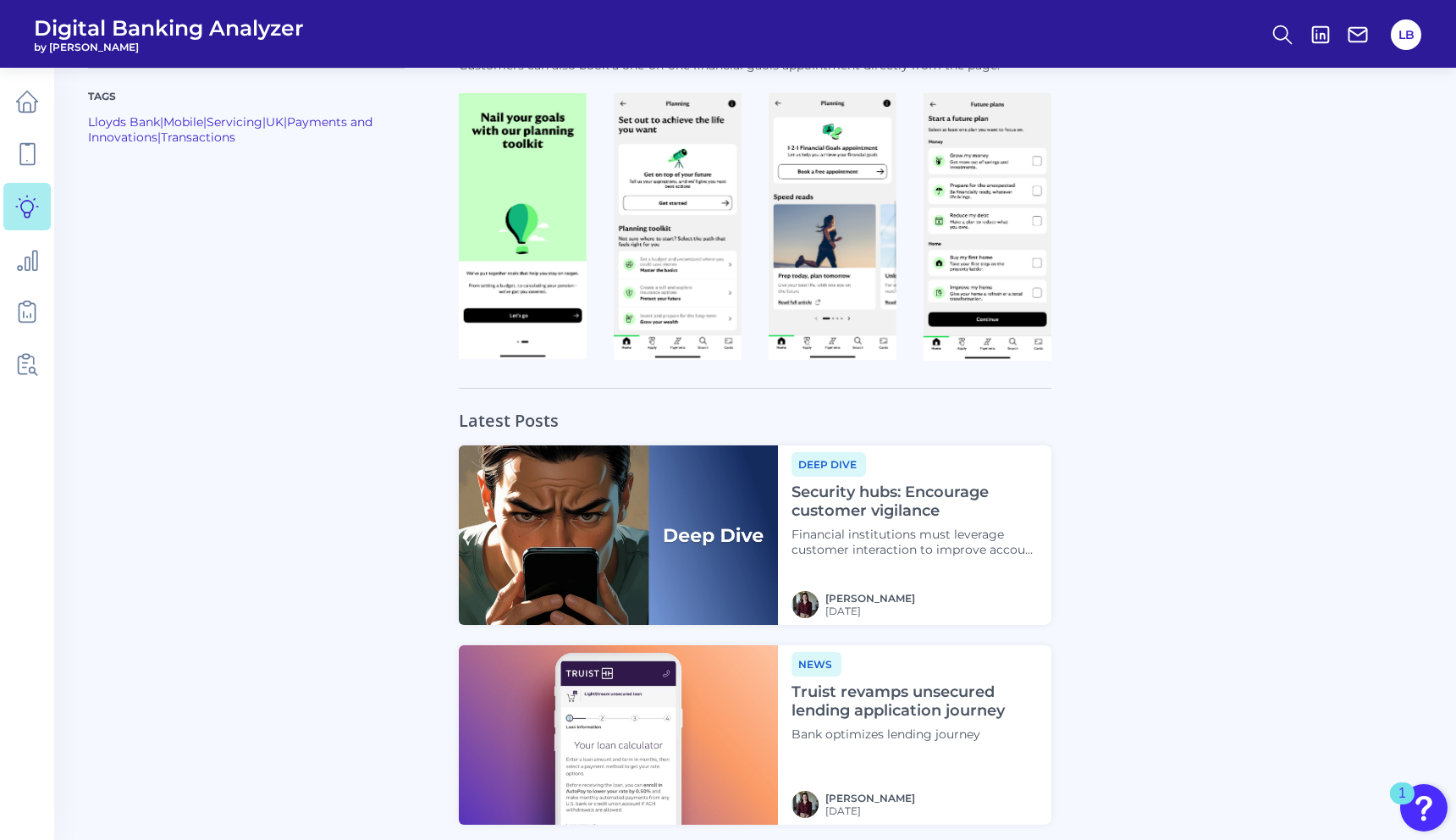
scroll to position [1118, 0]
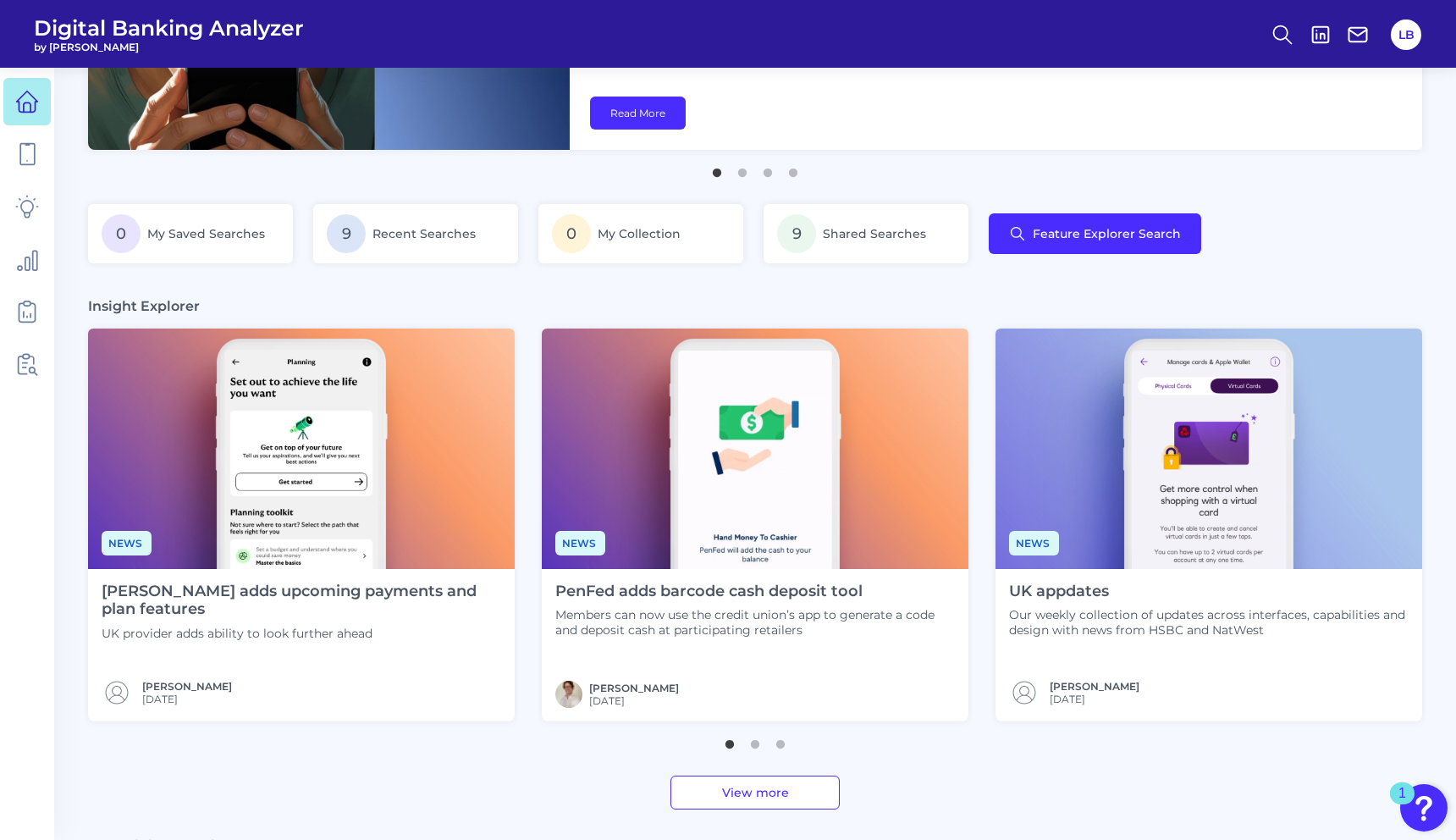
scroll to position [211, 0]
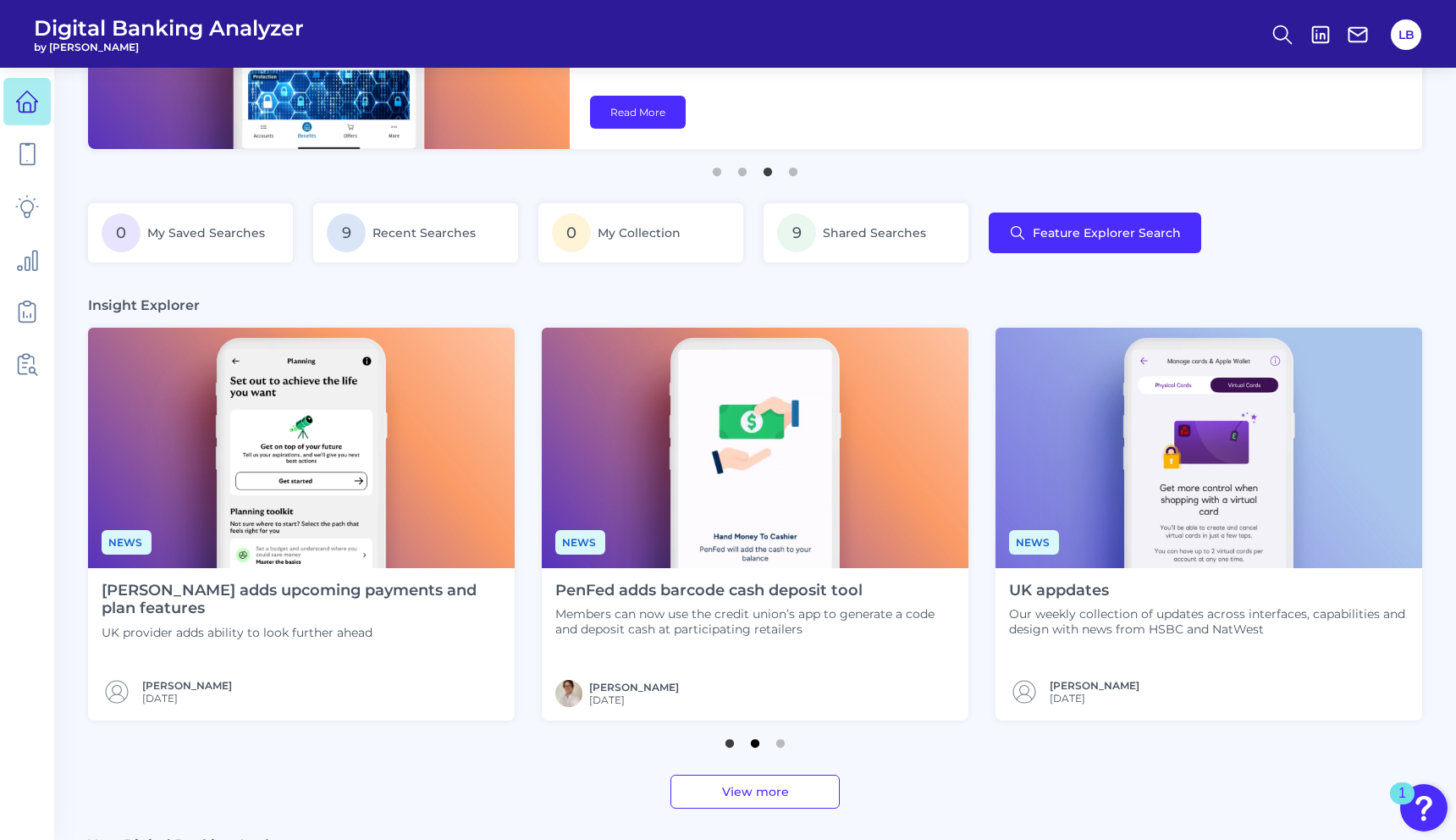
click at [749, 744] on button "2" at bounding box center [756, 740] width 17 height 17
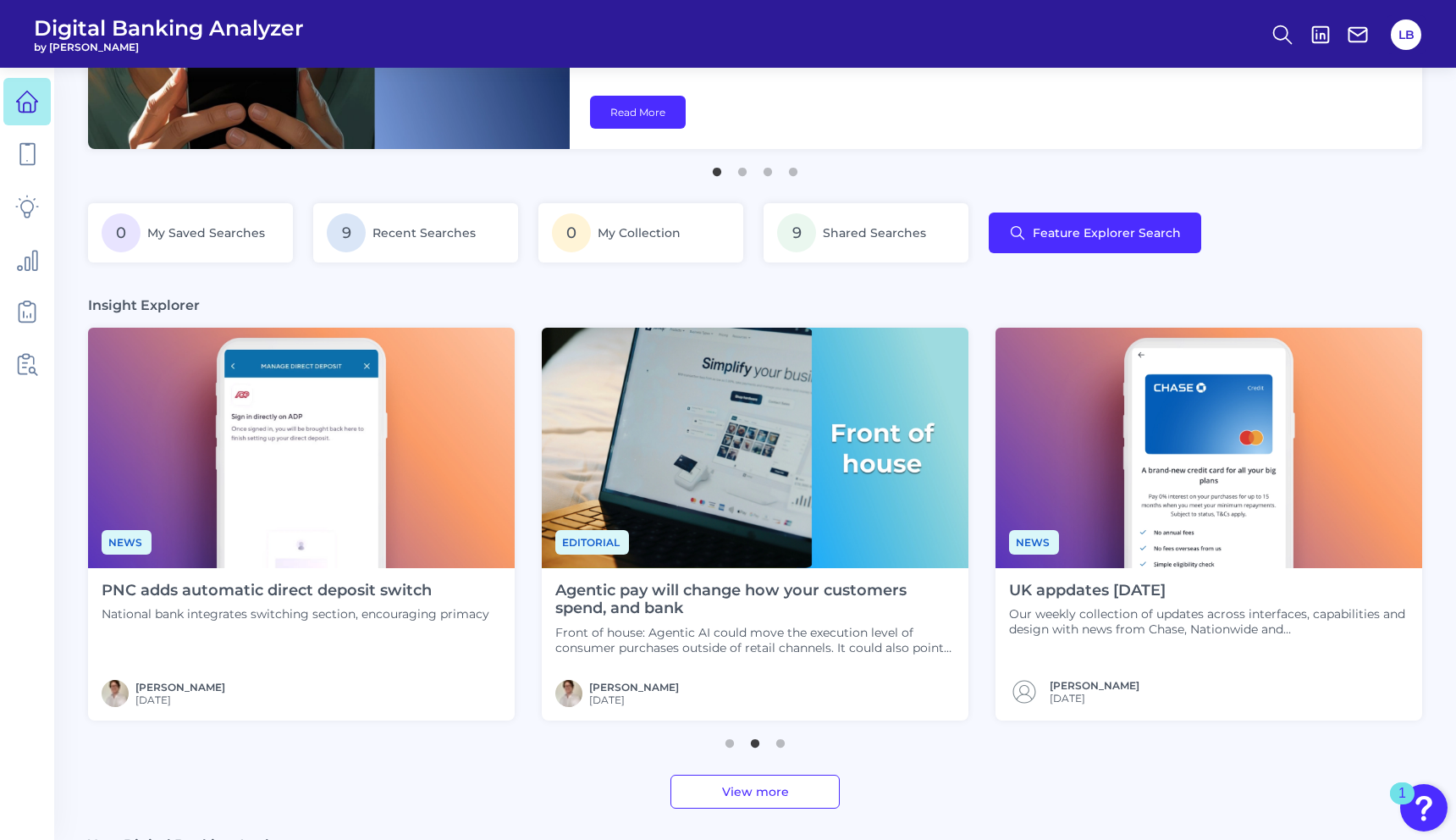
click at [671, 618] on h4 "Agentic pay will change how your customers spend, and bank" at bounding box center [755, 600] width 399 height 36
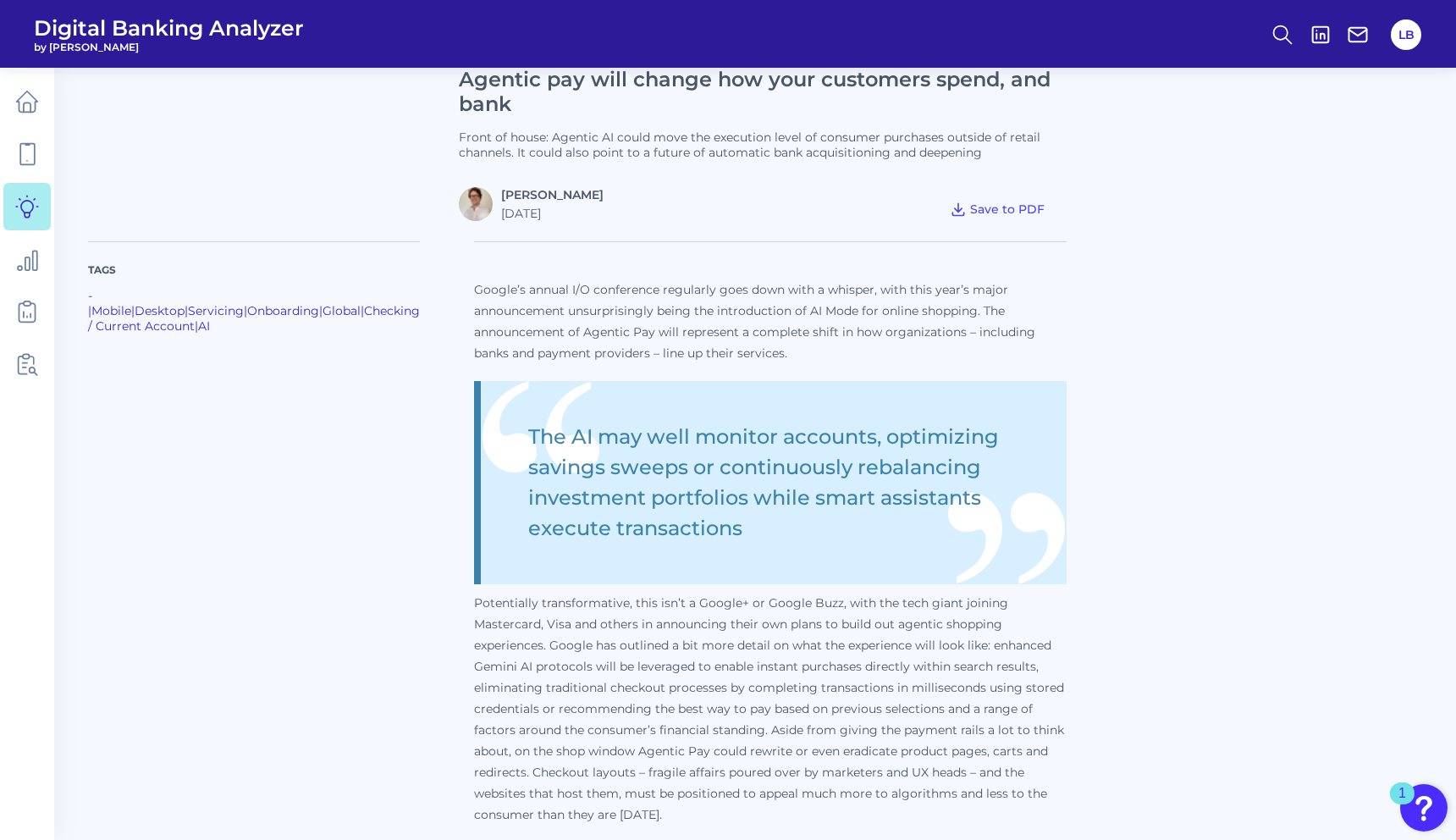
scroll to position [426, 0]
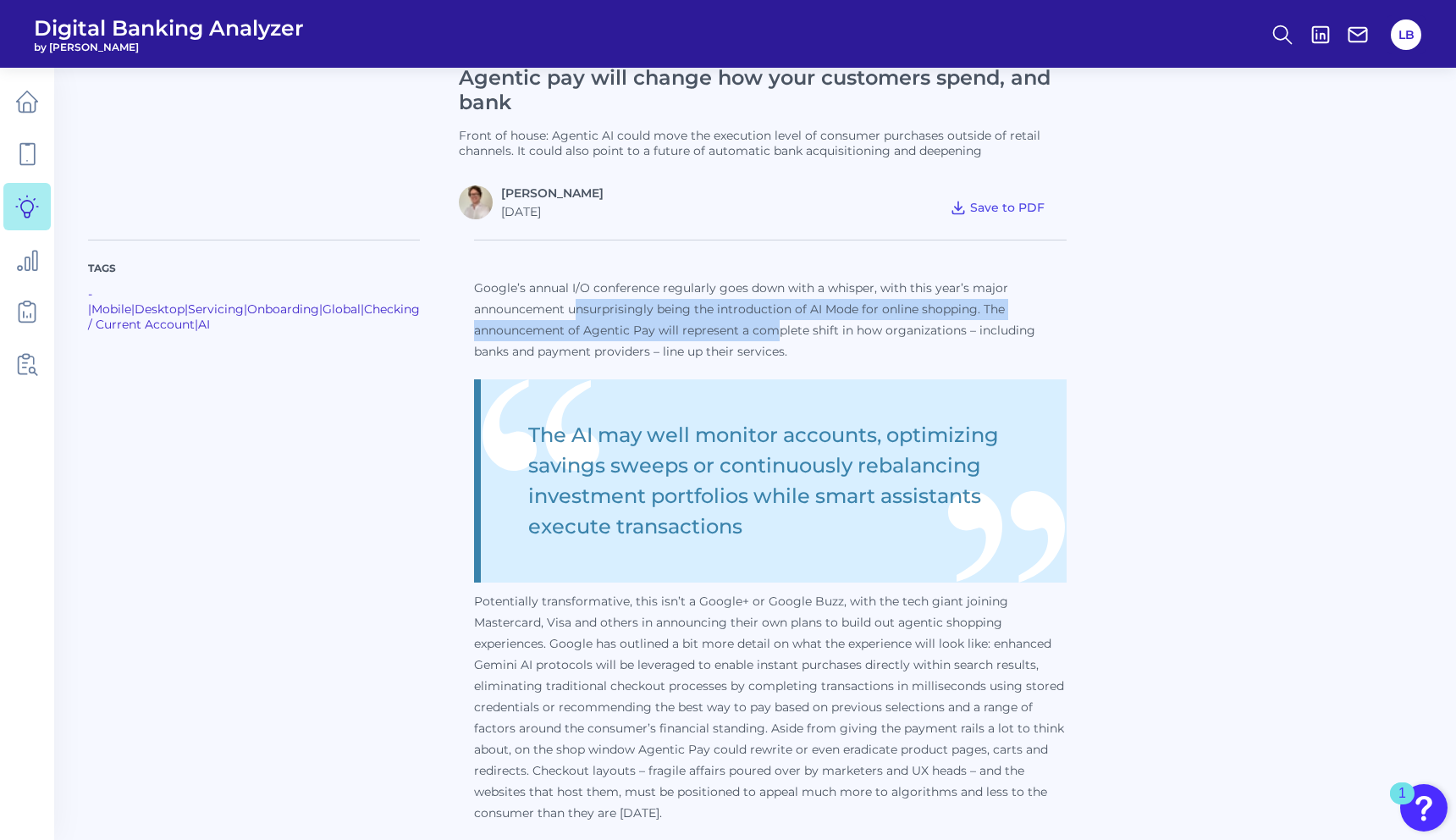
drag, startPoint x: 566, startPoint y: 311, endPoint x: 759, endPoint y: 333, distance: 194.2
click at [759, 333] on p "Google’s annual I/O conference regularly goes down with a whisper, with this ye…" at bounding box center [770, 320] width 593 height 85
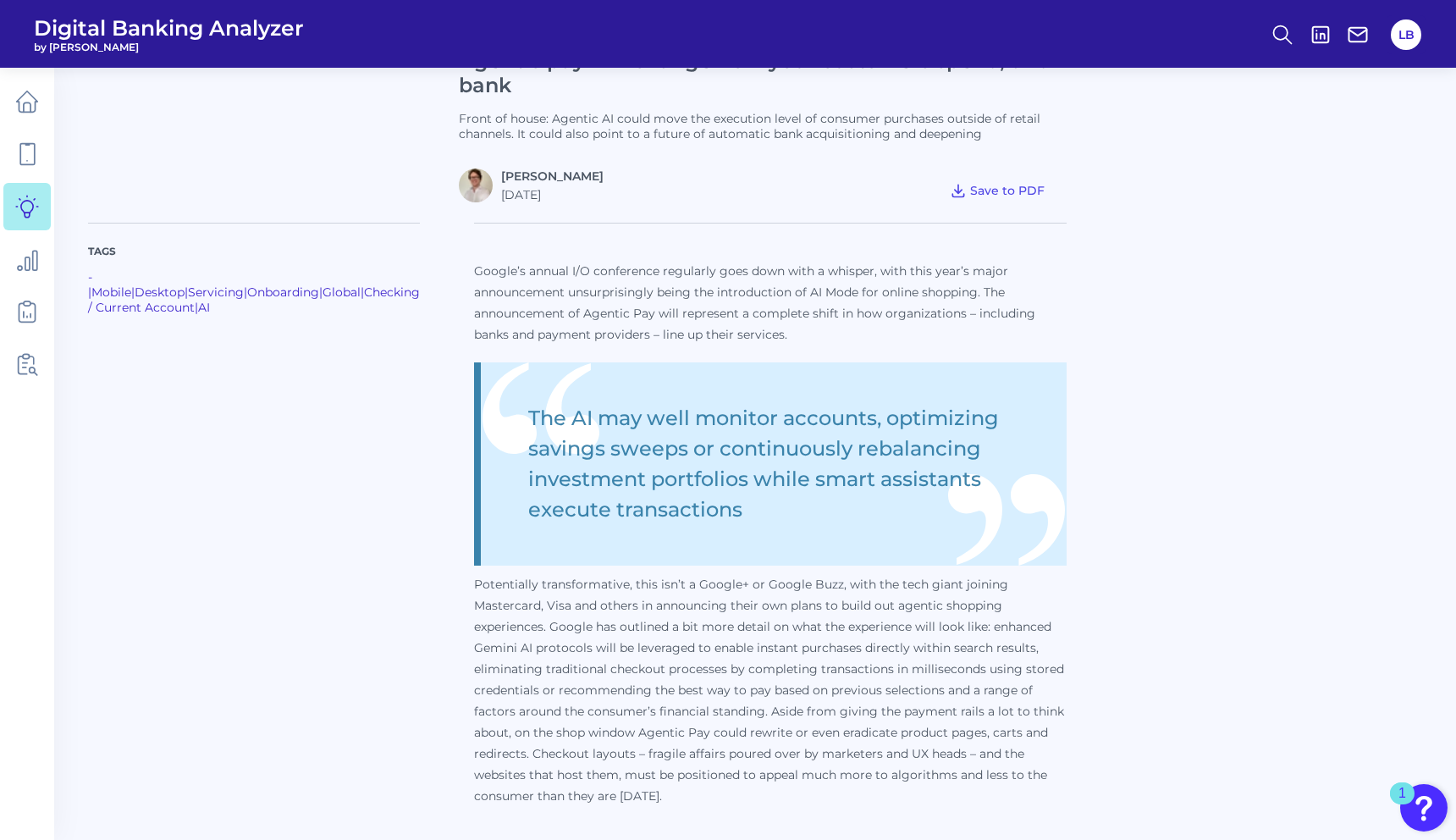
click at [644, 338] on p "Google’s annual I/O conference regularly goes down with a whisper, with this ye…" at bounding box center [770, 303] width 593 height 85
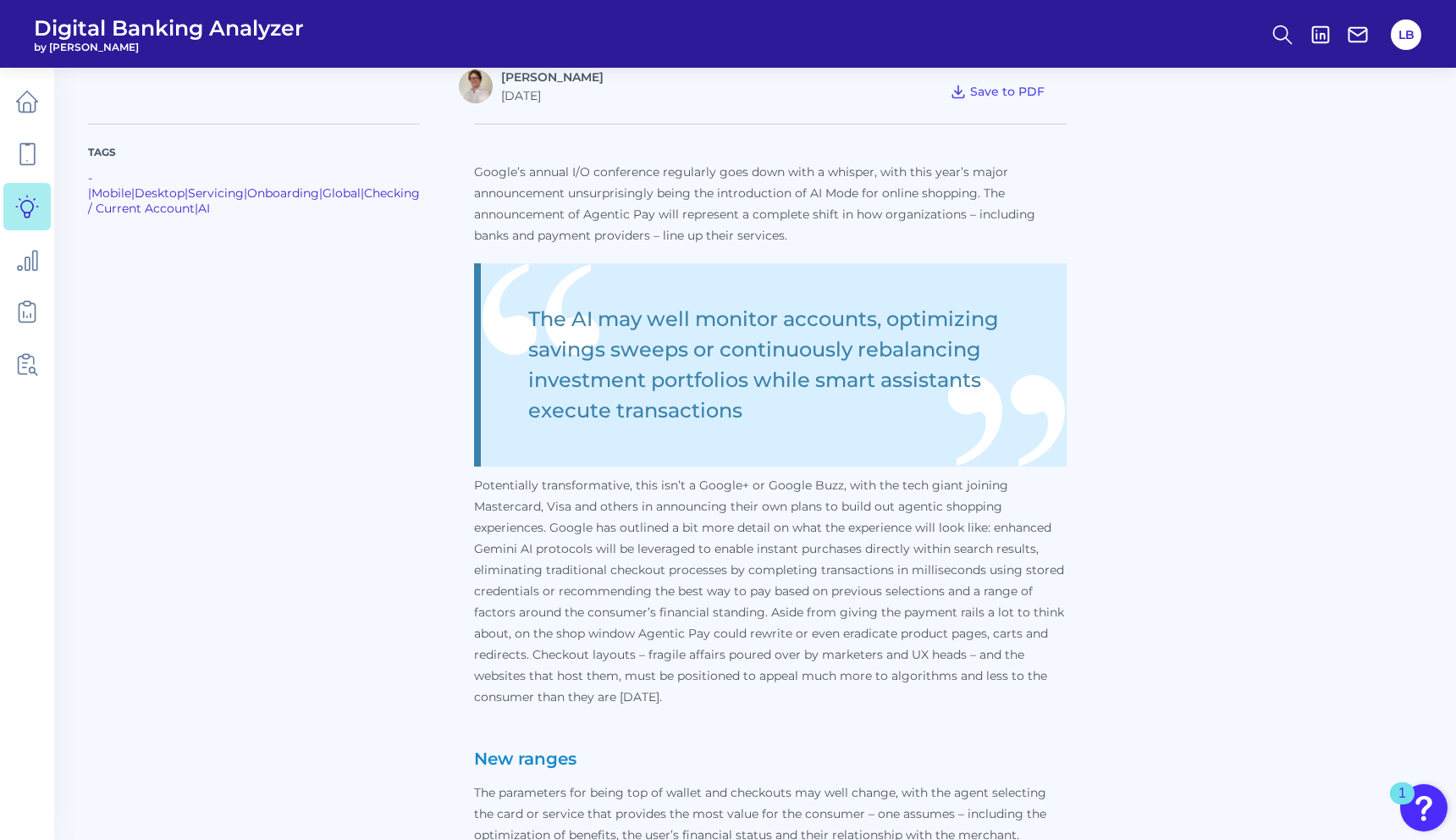
scroll to position [543, 0]
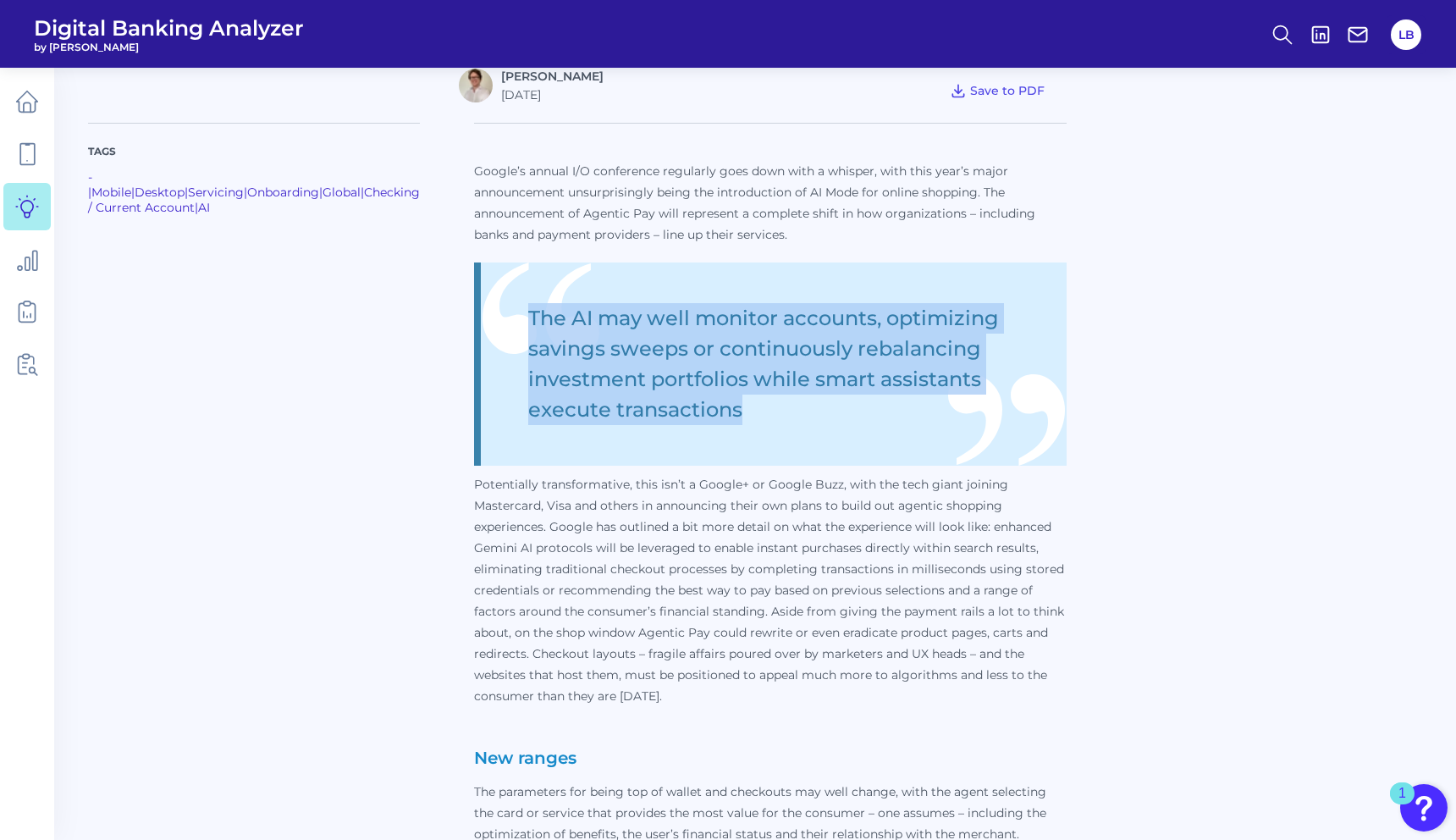
drag, startPoint x: 514, startPoint y: 310, endPoint x: 848, endPoint y: 400, distance: 345.9
click at [848, 400] on blockquote "The AI may well monitor accounts, optimizing savings sweeps or continuously reb…" at bounding box center [770, 364] width 593 height 204
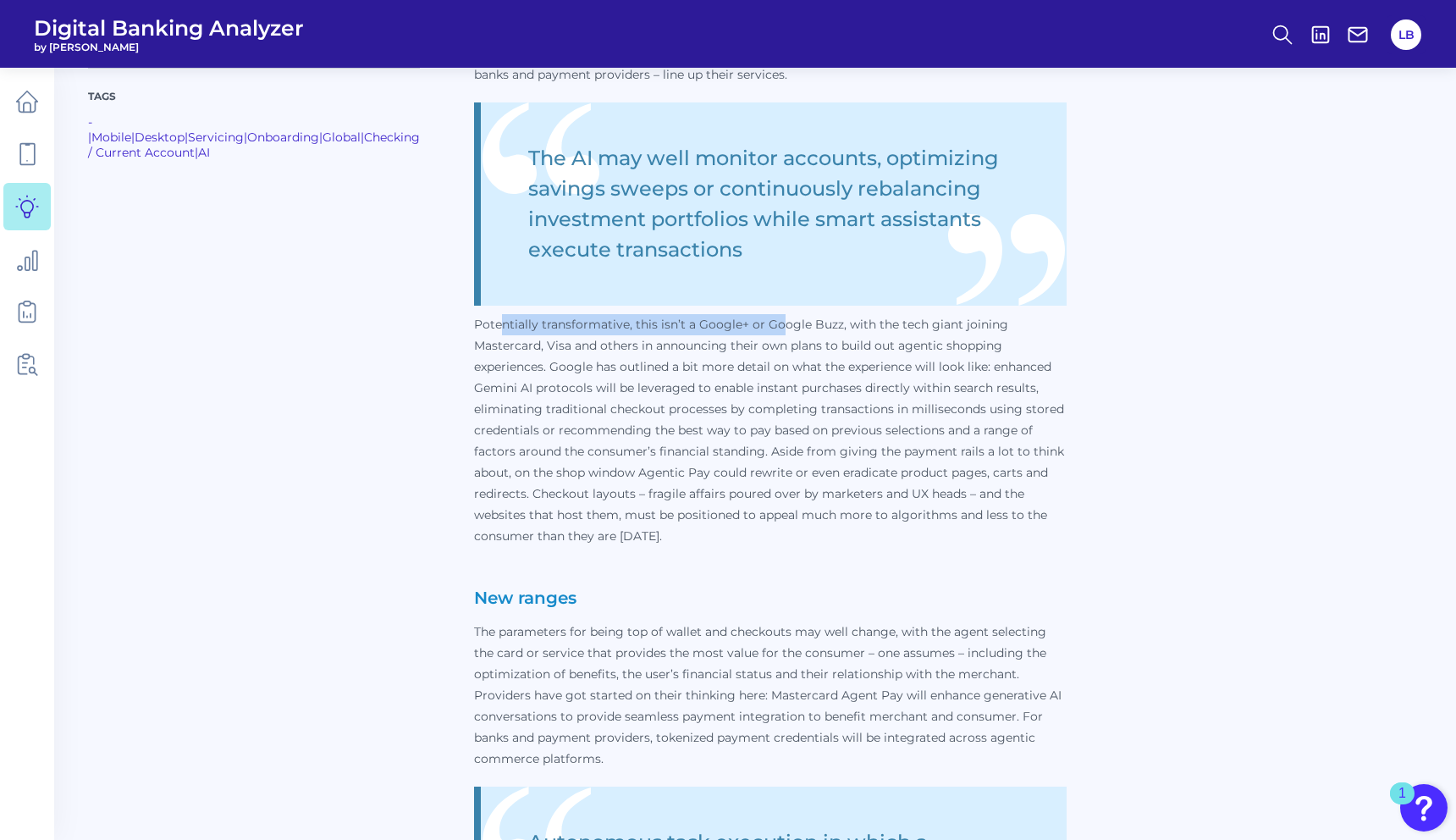
drag, startPoint x: 488, startPoint y: 313, endPoint x: 761, endPoint y: 318, distance: 273.0
click at [761, 318] on p "Potentially transformative, this isn’t a Google+ or Google Buzz, with the tech …" at bounding box center [770, 430] width 593 height 233
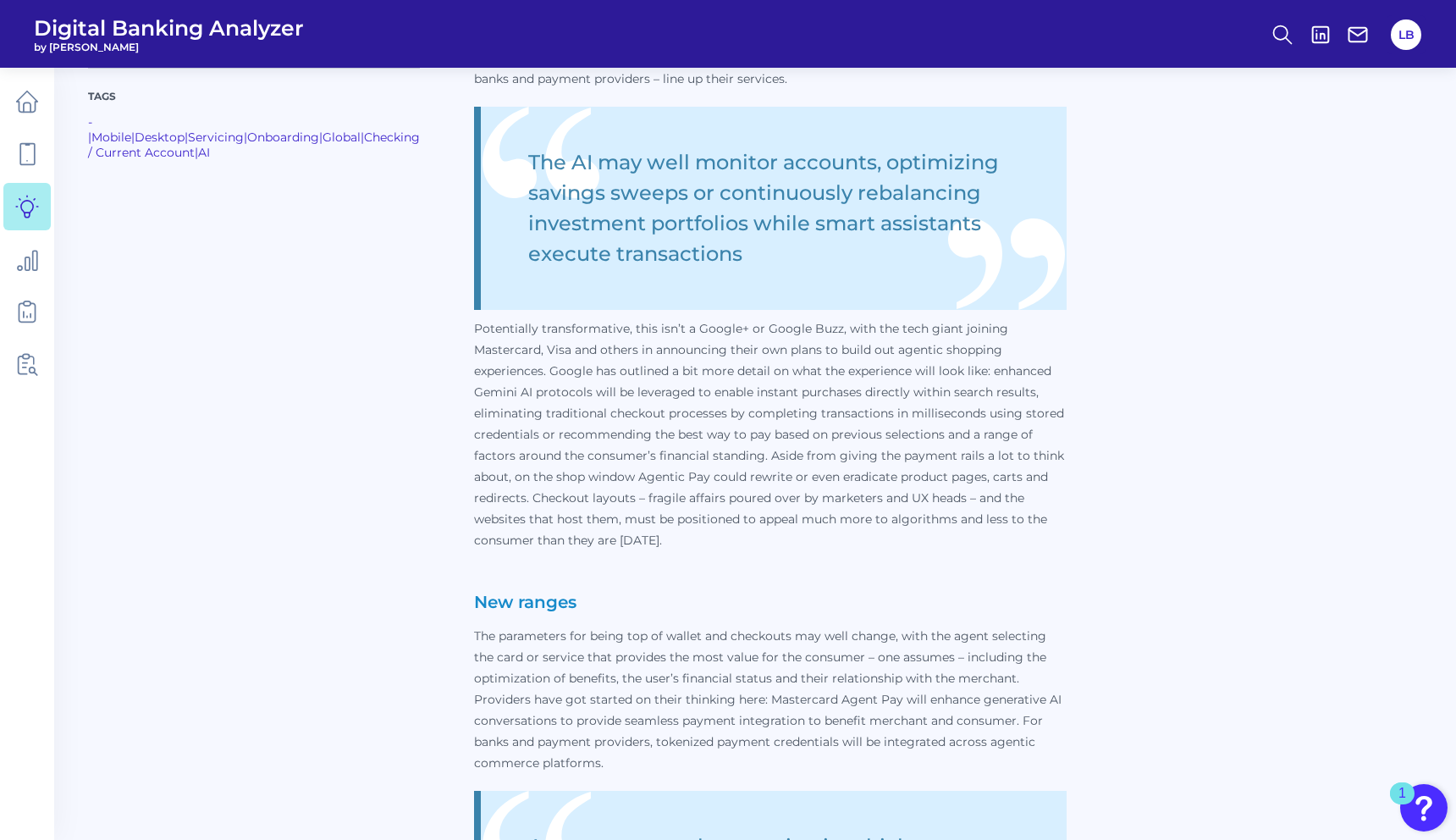
click at [593, 364] on p "Potentially transformative, this isn’t a Google+ or Google Buzz, with the tech …" at bounding box center [770, 434] width 593 height 233
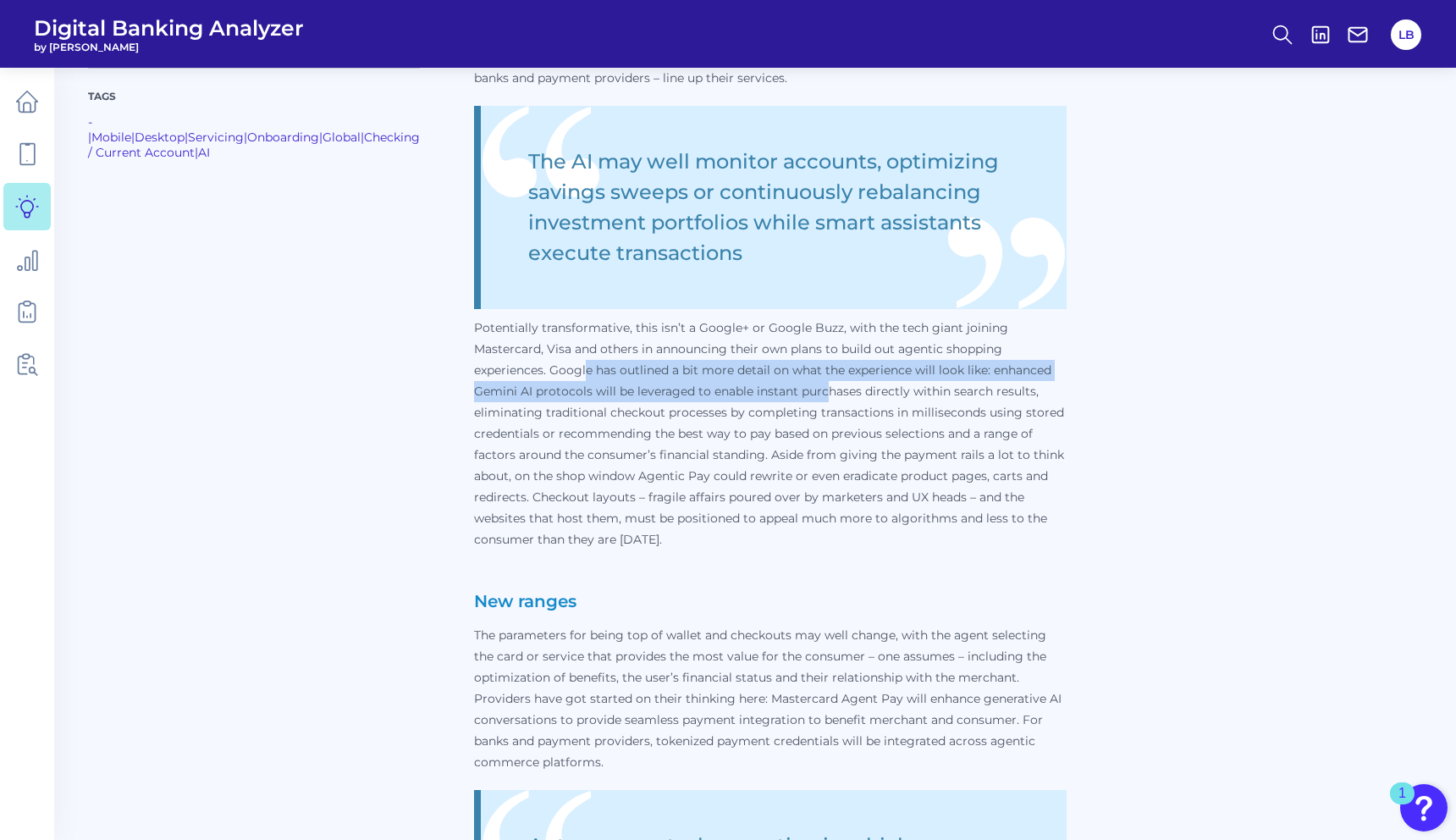
drag, startPoint x: 571, startPoint y: 363, endPoint x: 875, endPoint y: 400, distance: 306.2
click at [810, 389] on p "Potentially transformative, this isn’t a Google+ or Google Buzz, with the tech …" at bounding box center [770, 434] width 593 height 233
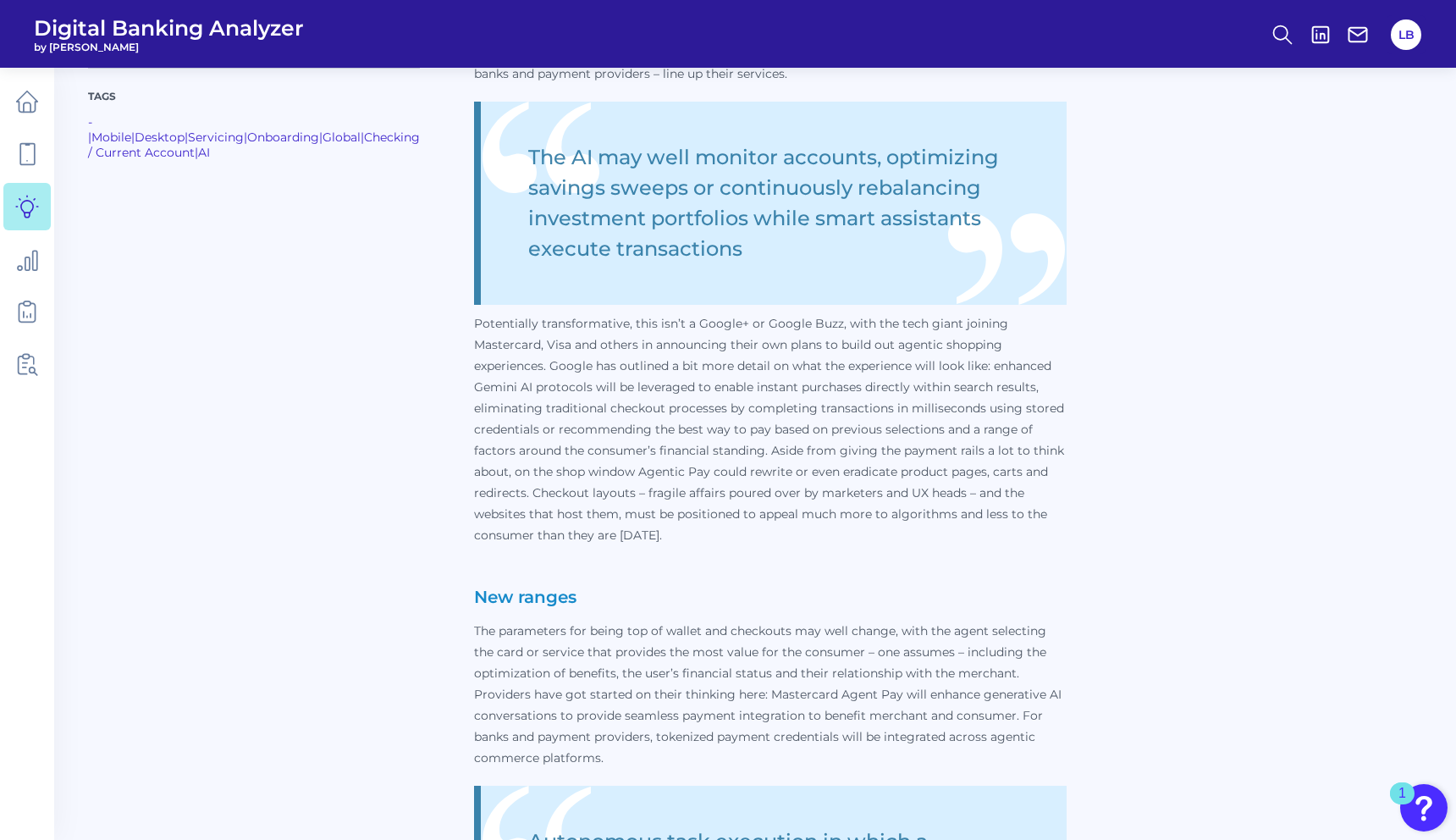
click at [908, 392] on p "Potentially transformative, this isn’t a Google+ or Google Buzz, with the tech …" at bounding box center [770, 429] width 593 height 233
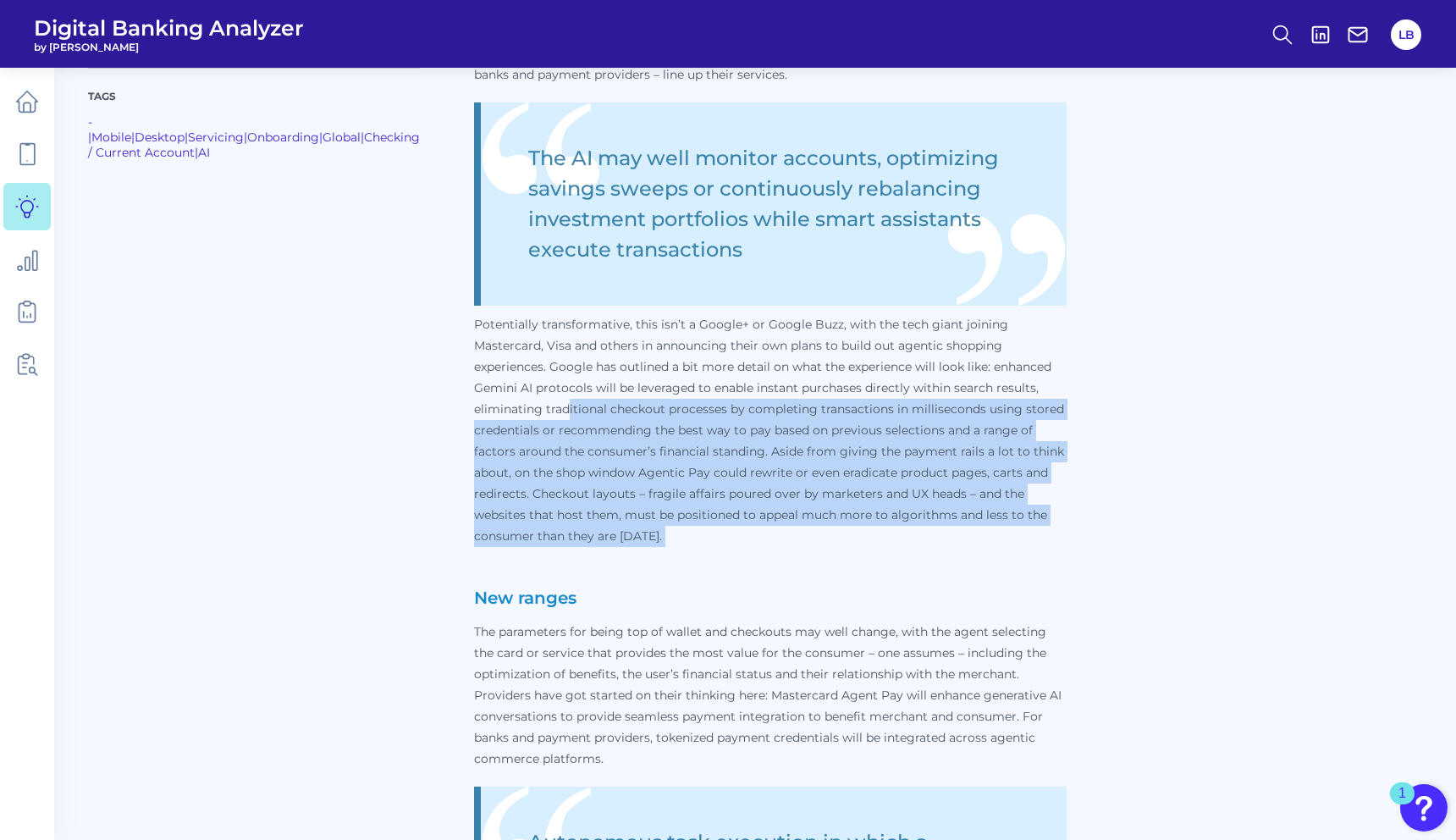
scroll to position [699, 0]
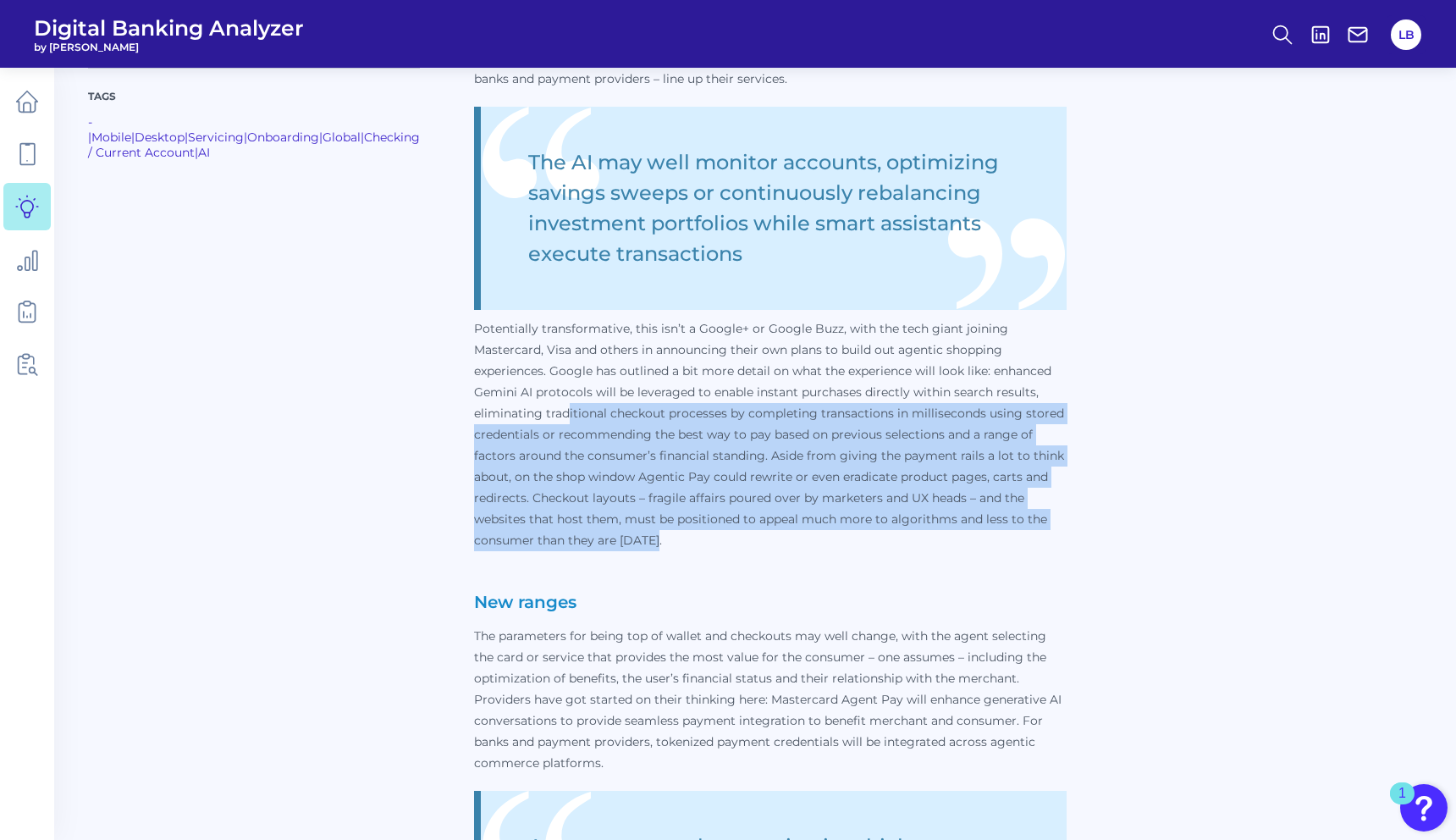
drag, startPoint x: 551, startPoint y: 411, endPoint x: 868, endPoint y: 549, distance: 345.7
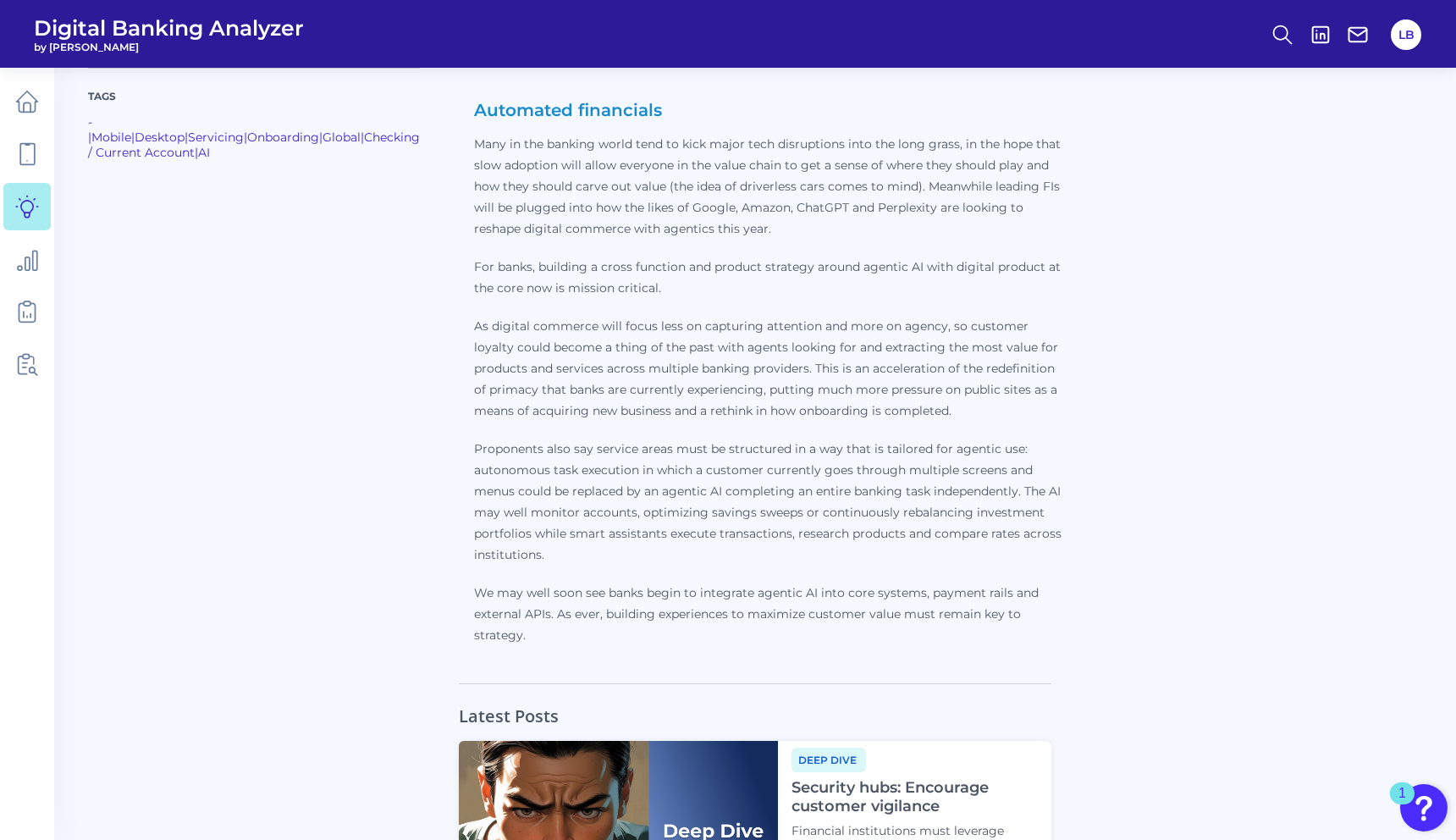
scroll to position [1824, 0]
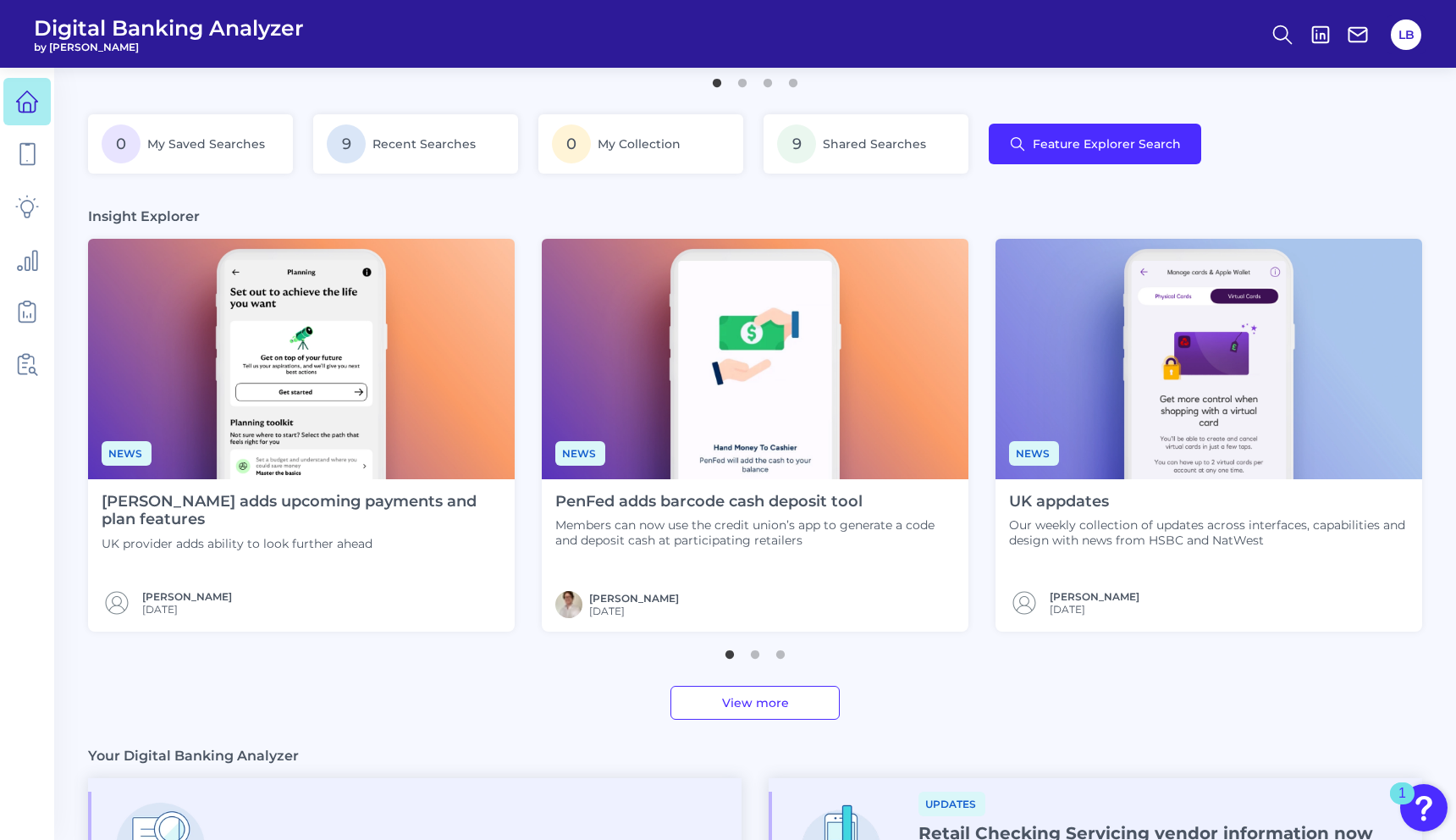
scroll to position [302, 0]
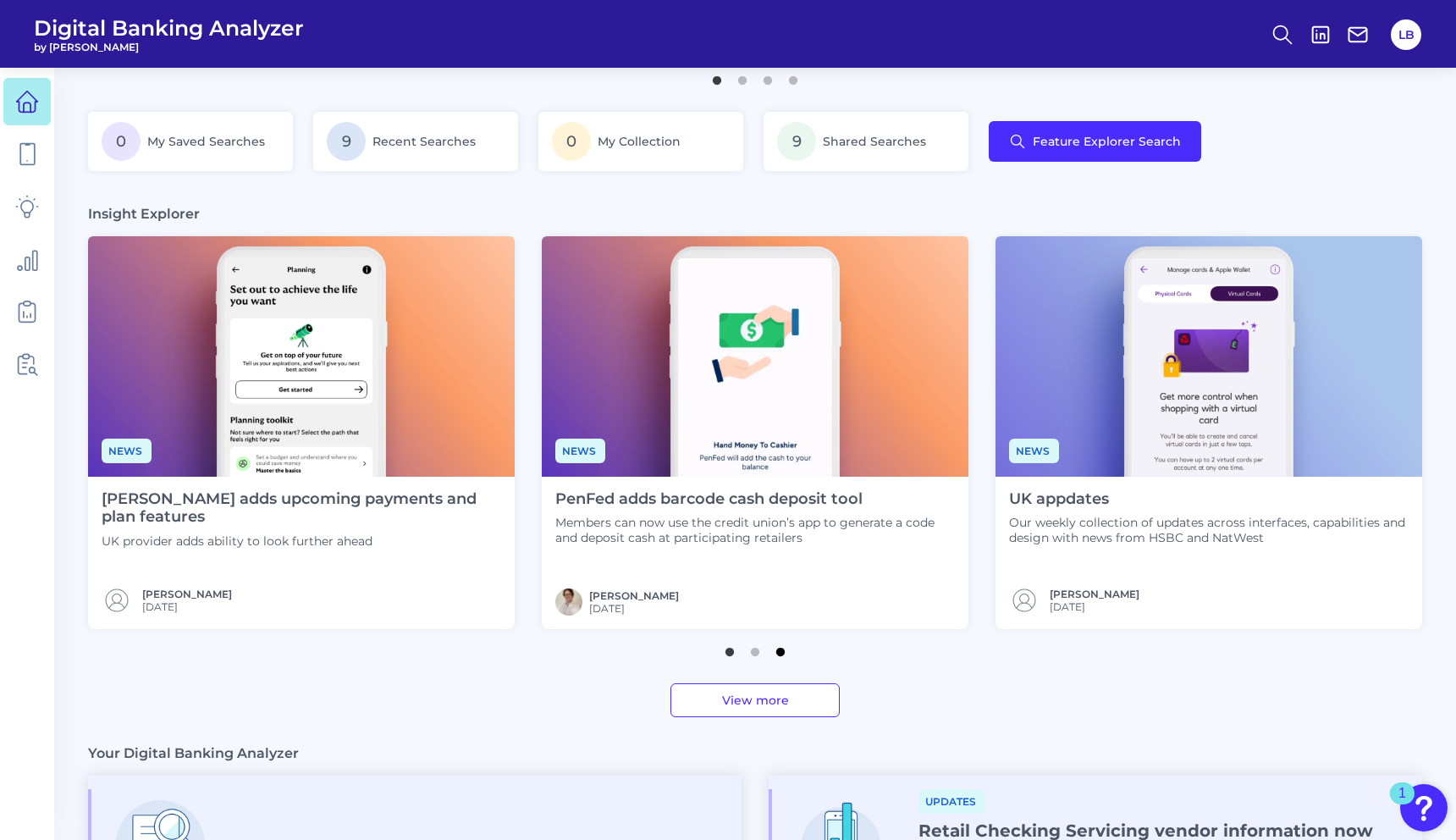
click at [778, 652] on button "3" at bounding box center [780, 648] width 17 height 17
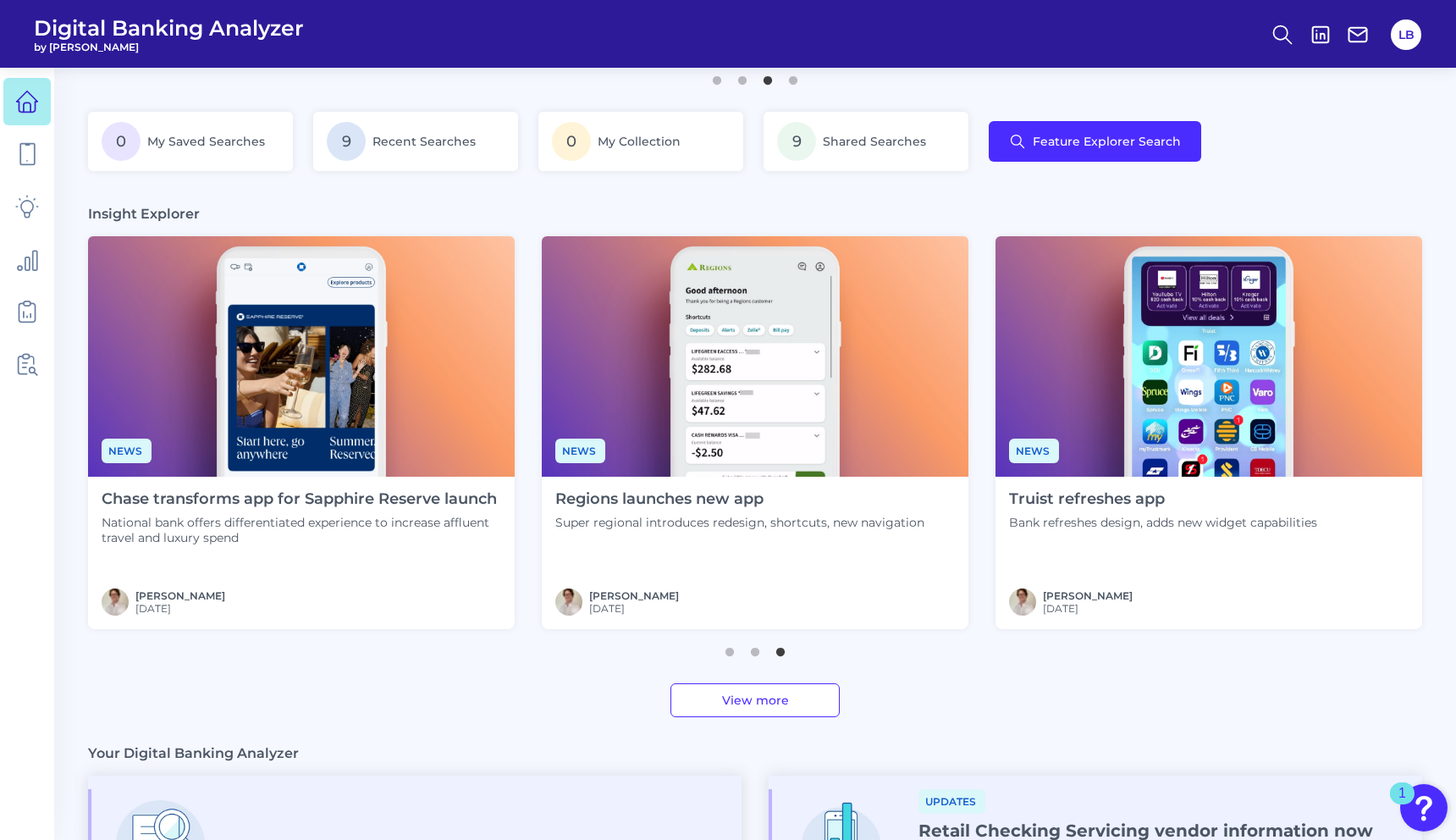
click at [1081, 535] on div "Truist refreshes app Bank refreshes design, adds new widget capabilities [PERSO…" at bounding box center [1163, 553] width 335 height 153
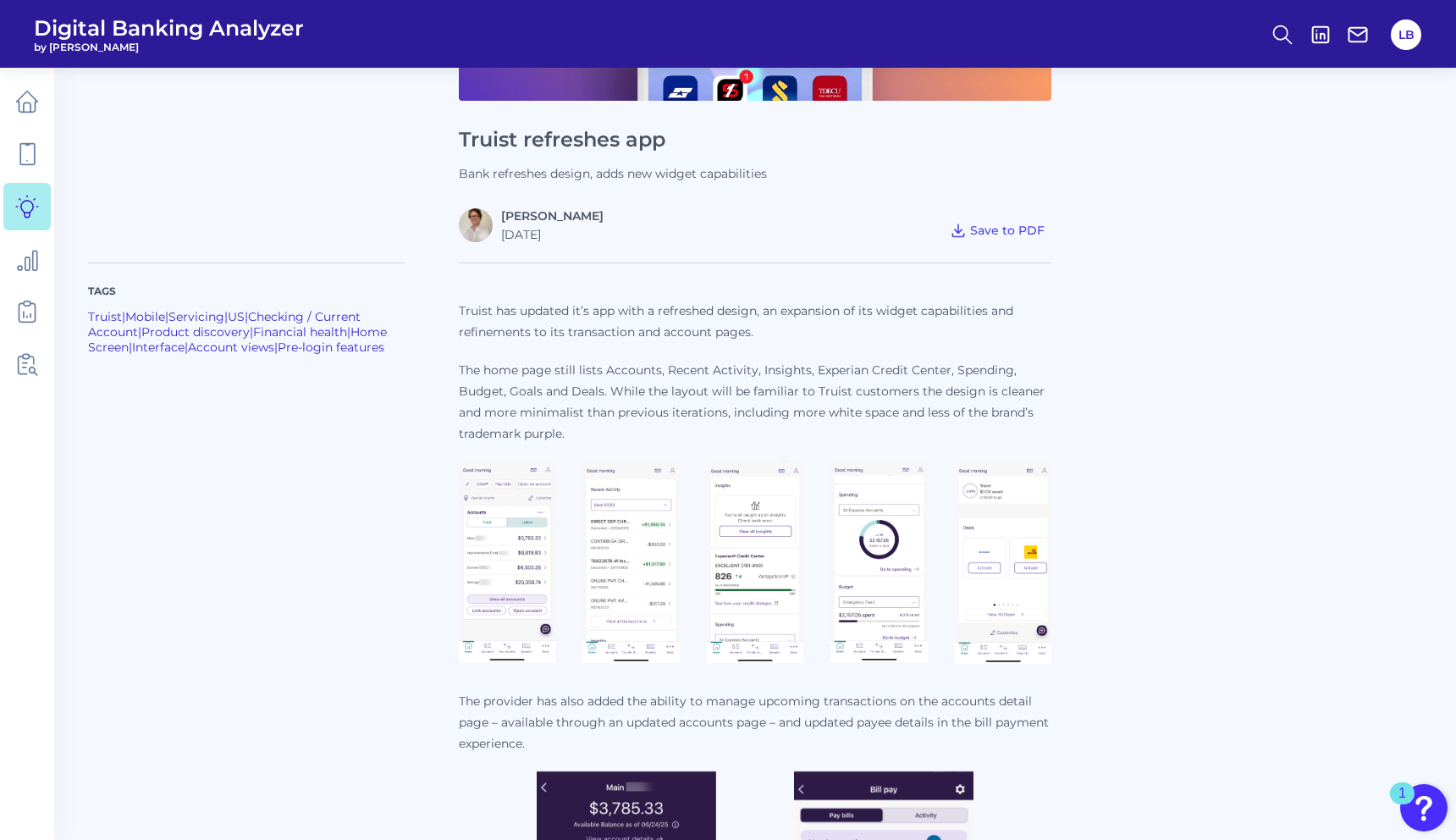
scroll to position [838, 0]
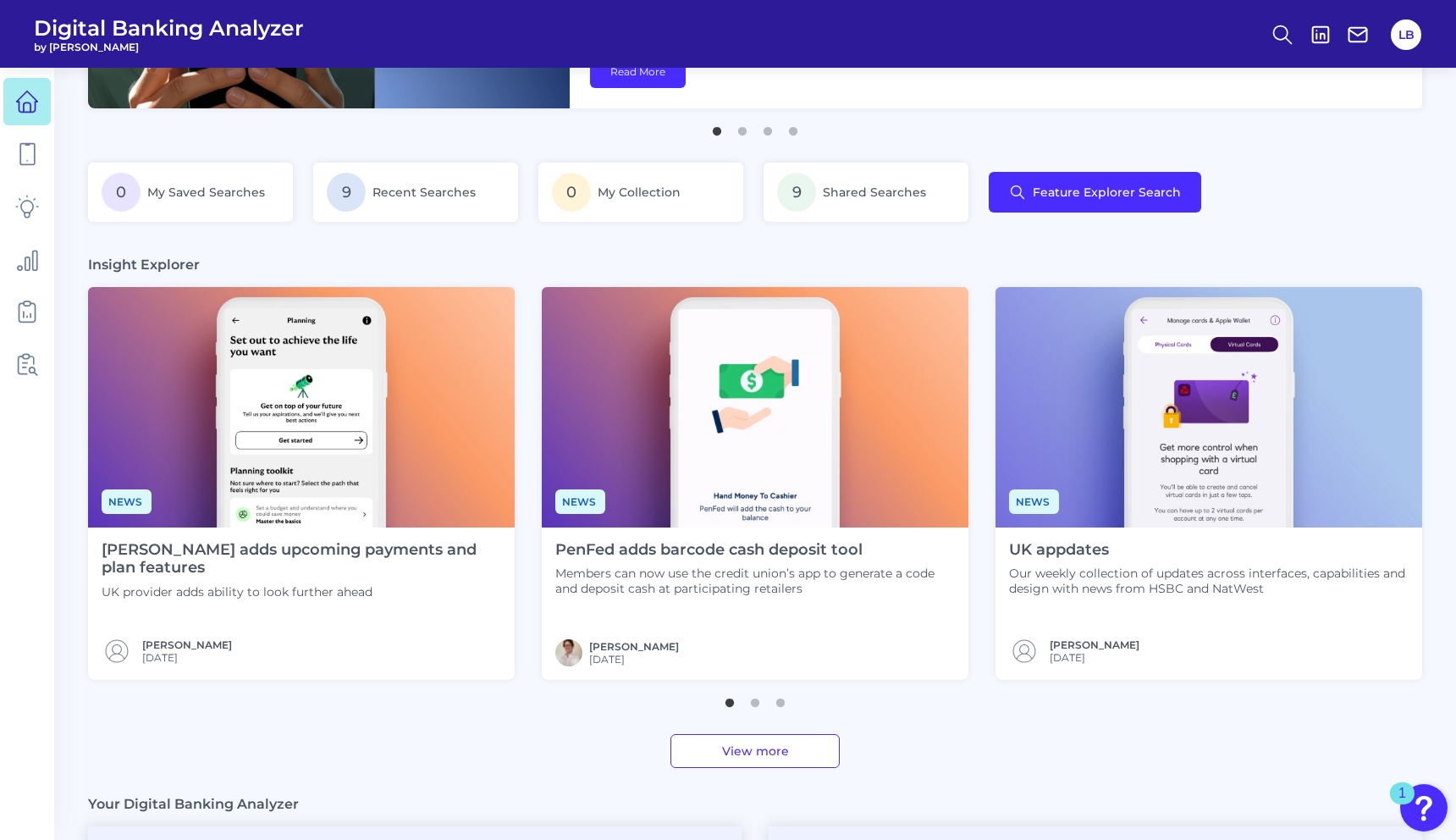
scroll to position [311, 0]
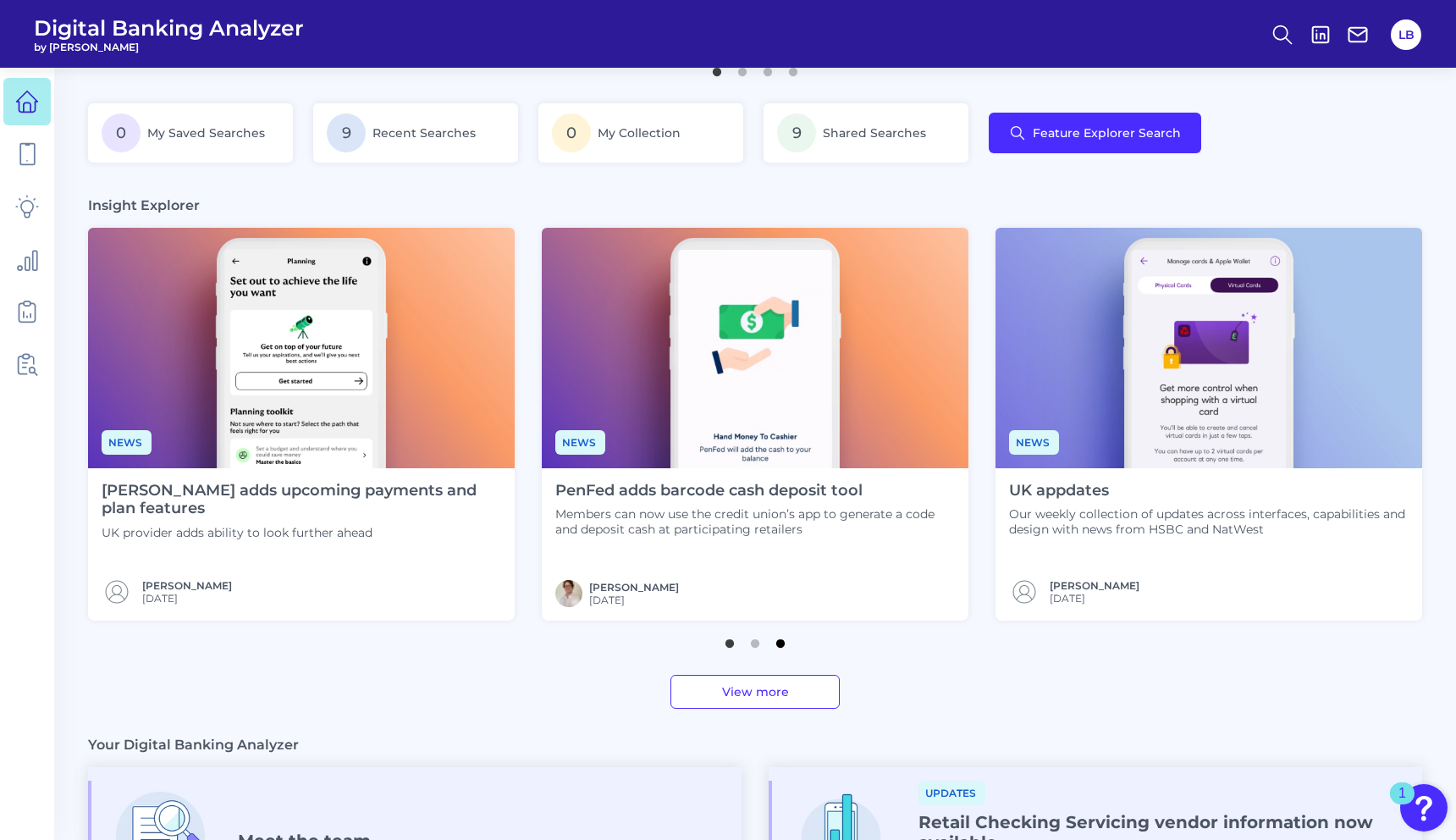
click at [778, 645] on button "3" at bounding box center [780, 640] width 17 height 17
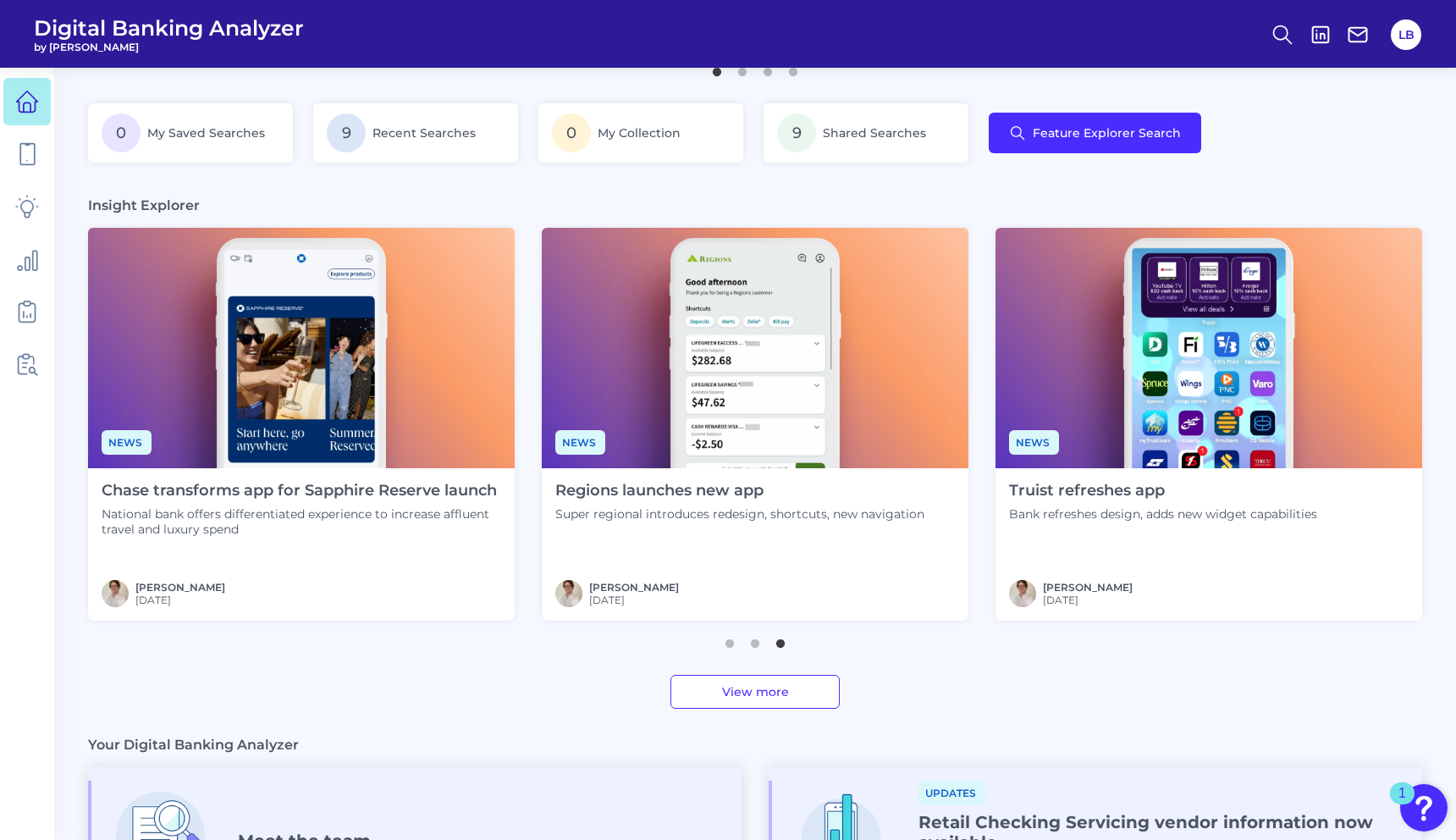
click at [795, 552] on div "Regions launches new app Super regional introduces redesign, shortcuts, new nav…" at bounding box center [739, 545] width 396 height 153
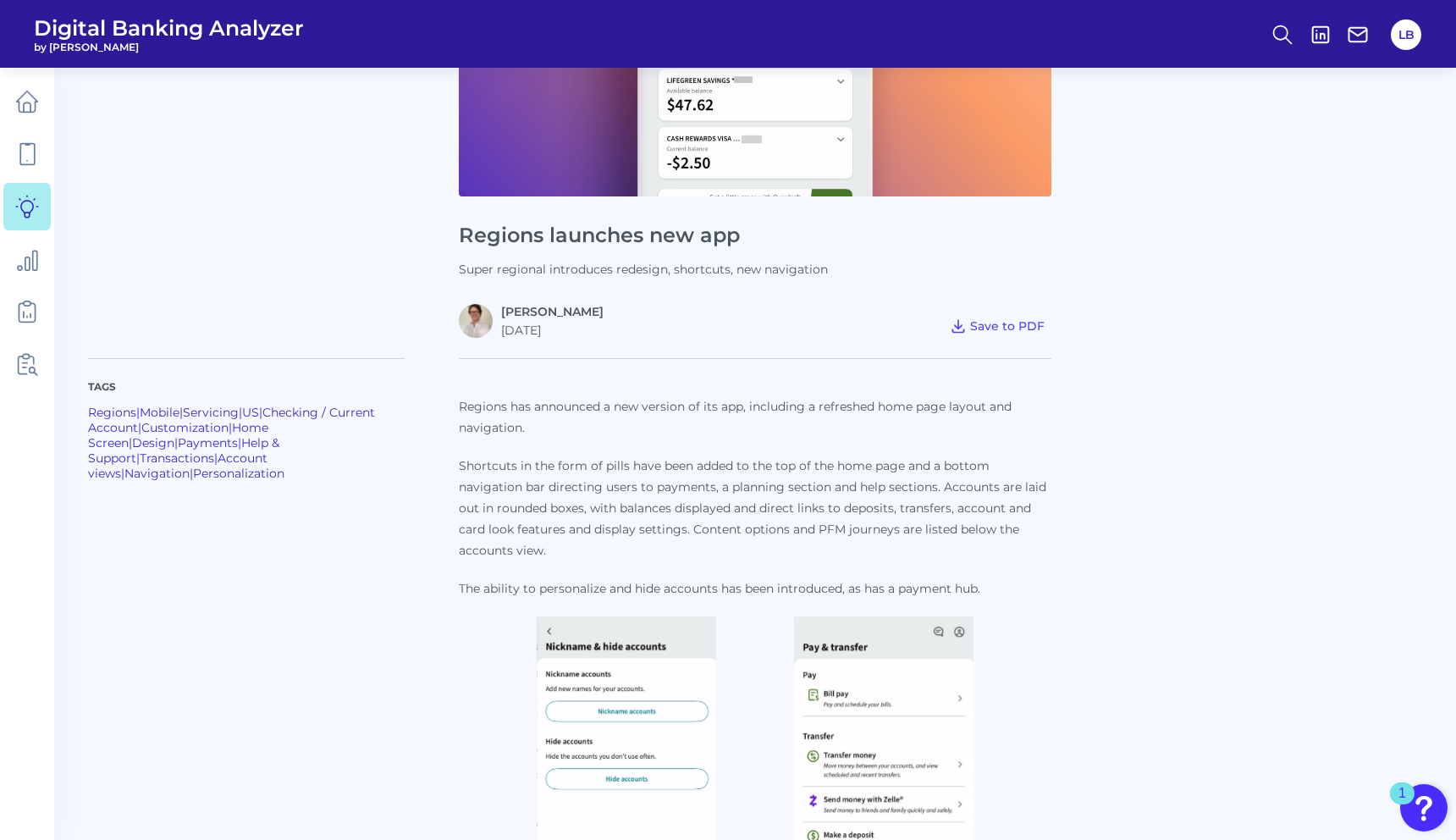
scroll to position [277, 0]
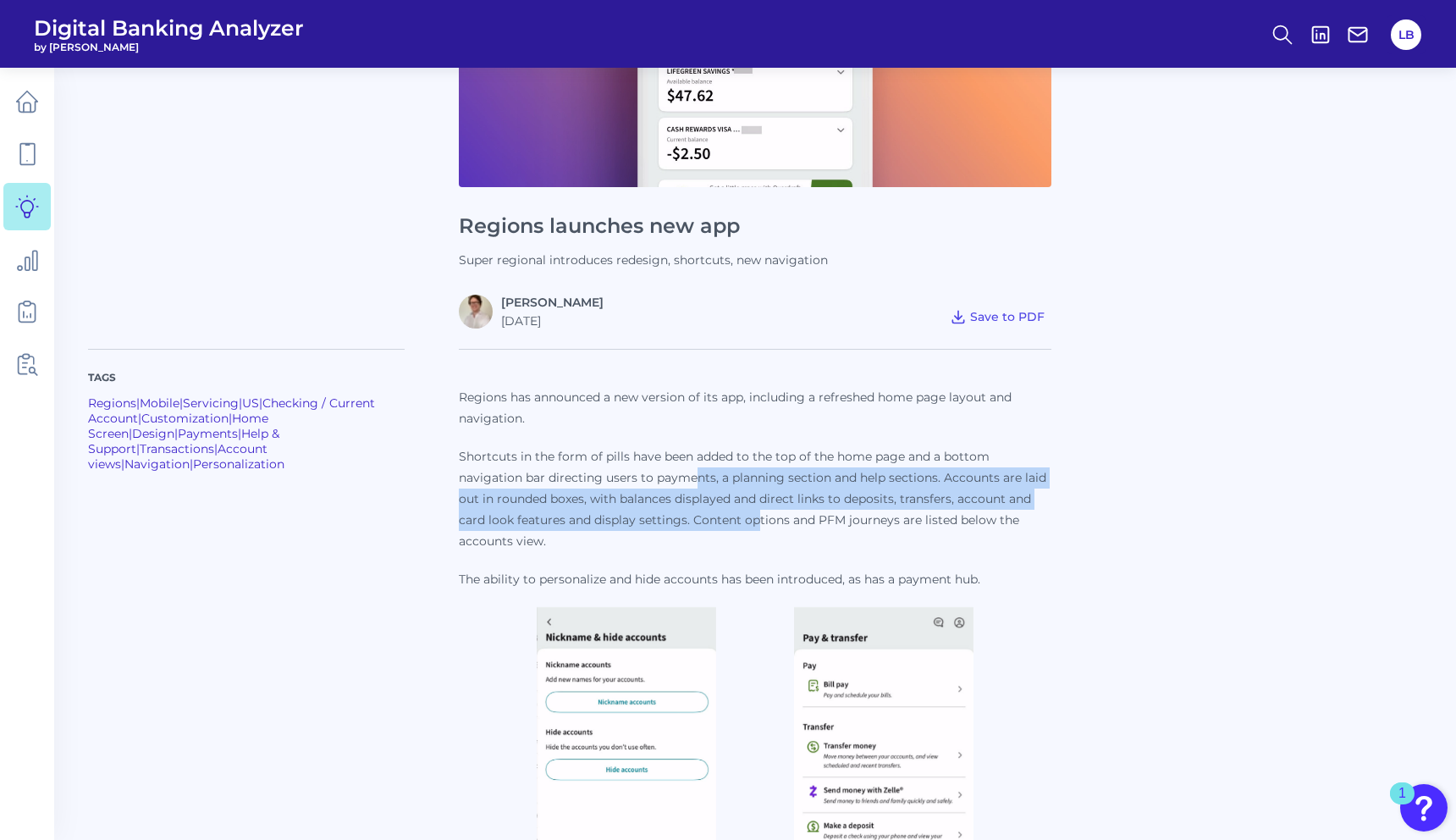
drag, startPoint x: 710, startPoint y: 493, endPoint x: 756, endPoint y: 513, distance: 50.2
click at [756, 513] on p "Shortcuts in the form of pills have been added to the top of the home page and …" at bounding box center [755, 499] width 593 height 106
click at [774, 507] on p "Shortcuts in the form of pills have been added to the top of the home page and …" at bounding box center [755, 499] width 593 height 106
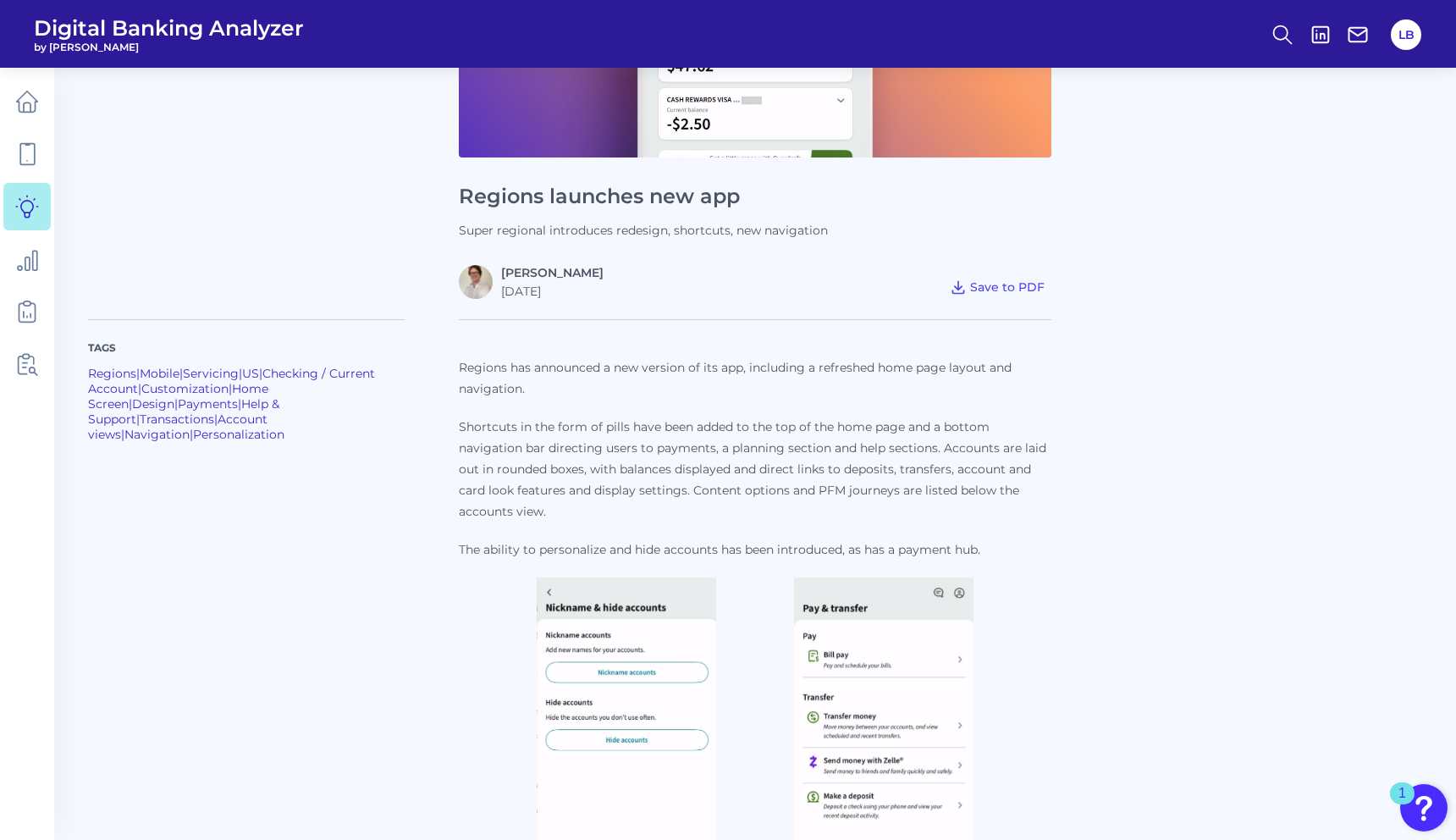
scroll to position [0, 0]
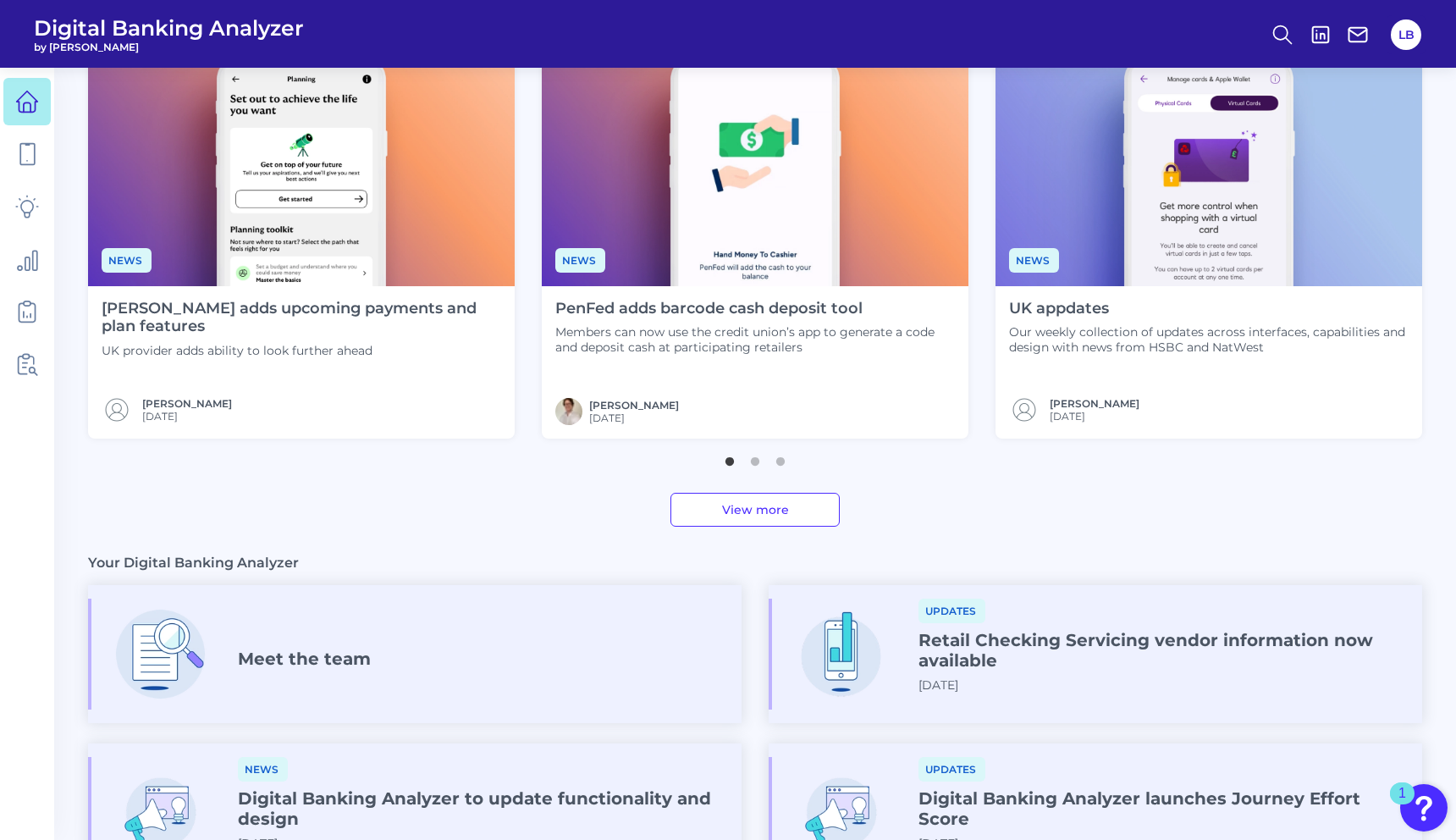
scroll to position [494, 0]
click at [804, 518] on link "View more" at bounding box center [756, 509] width 170 height 34
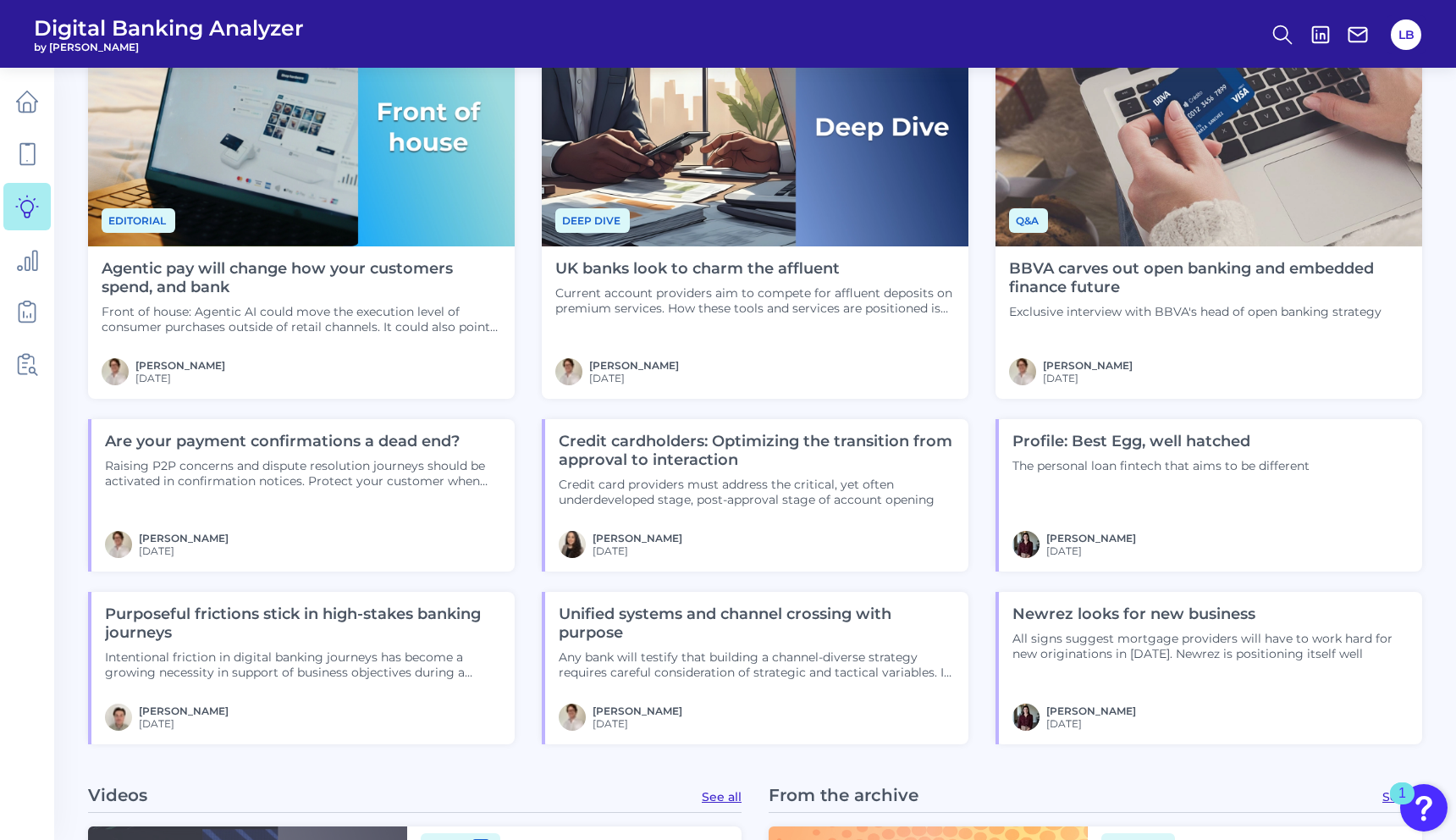
scroll to position [1201, 0]
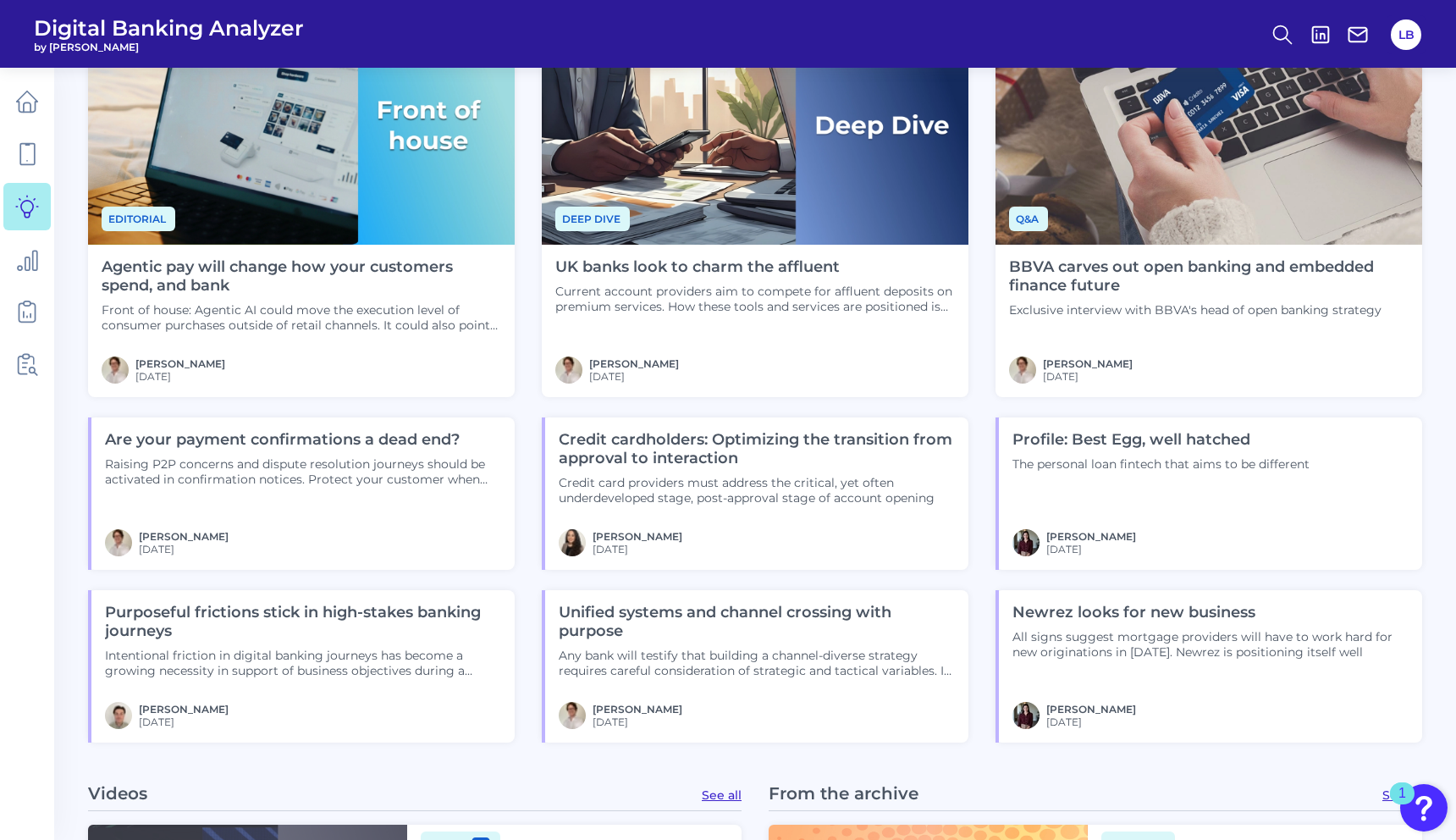
click at [427, 696] on div "Purposeful frictions stick in high-stakes banking journeys Intentional friction…" at bounding box center [301, 667] width 427 height 153
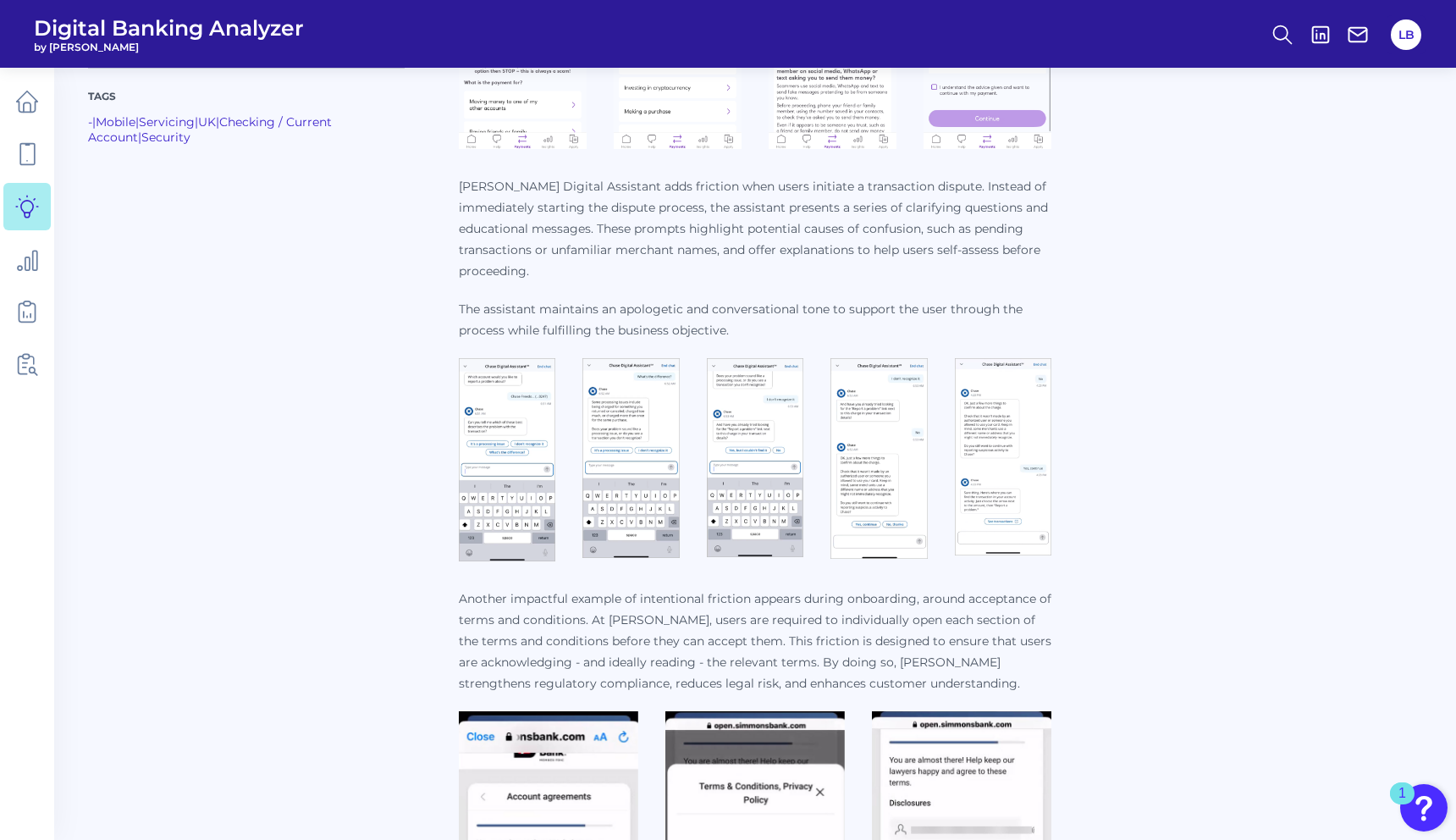
scroll to position [1204, 0]
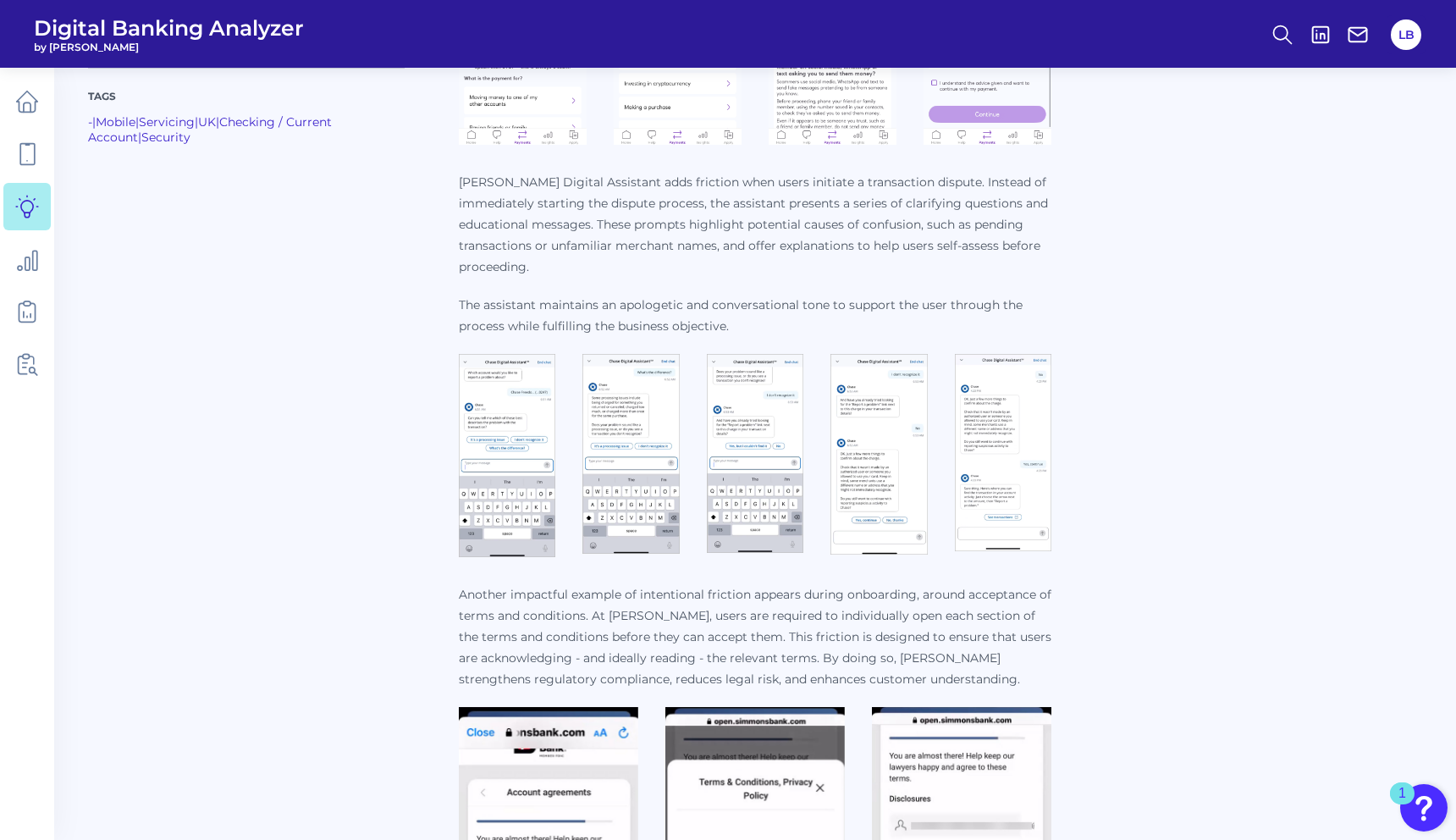
click at [503, 484] on img at bounding box center [507, 456] width 97 height 204
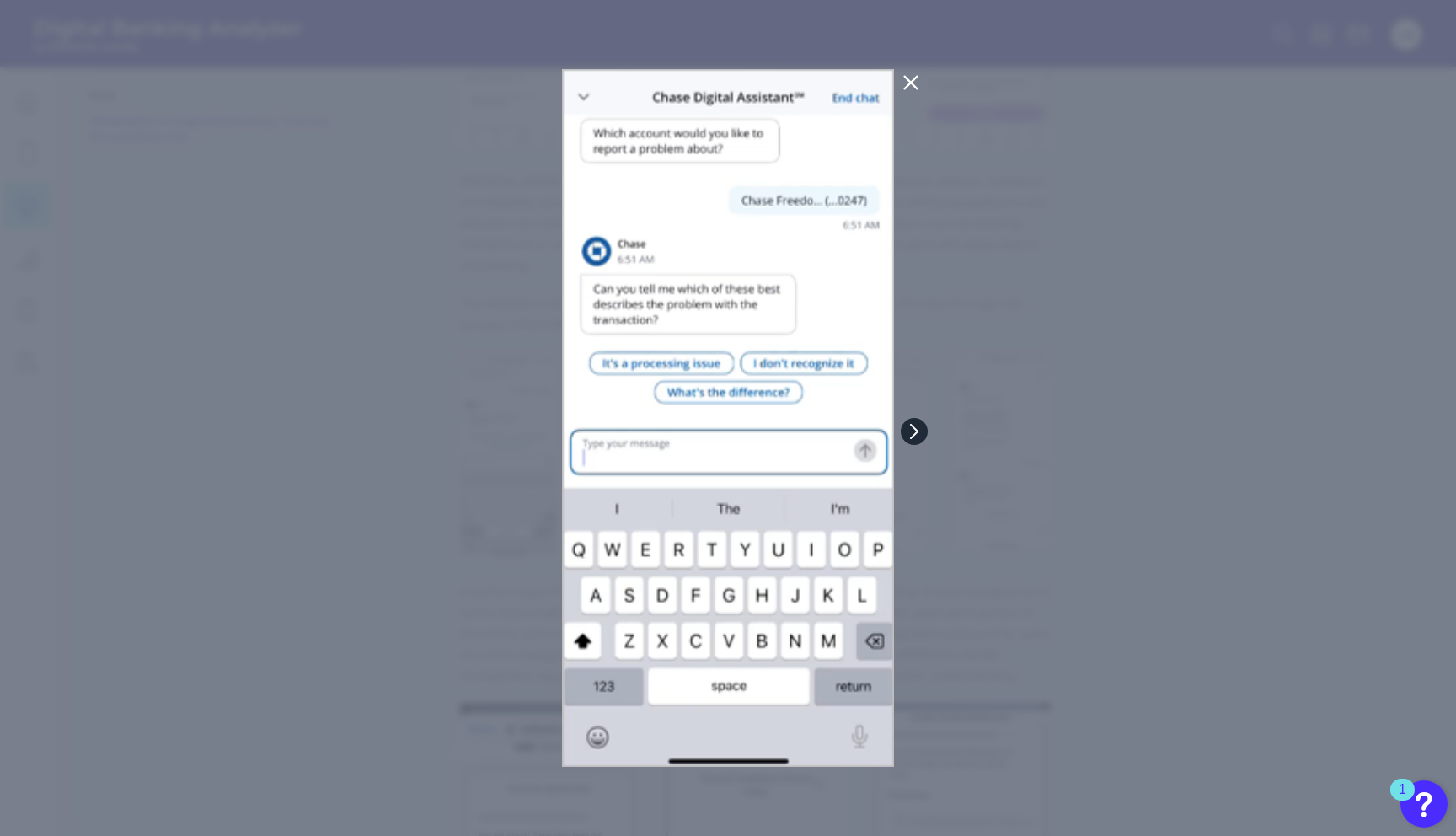
click at [921, 428] on icon at bounding box center [914, 432] width 15 height 15
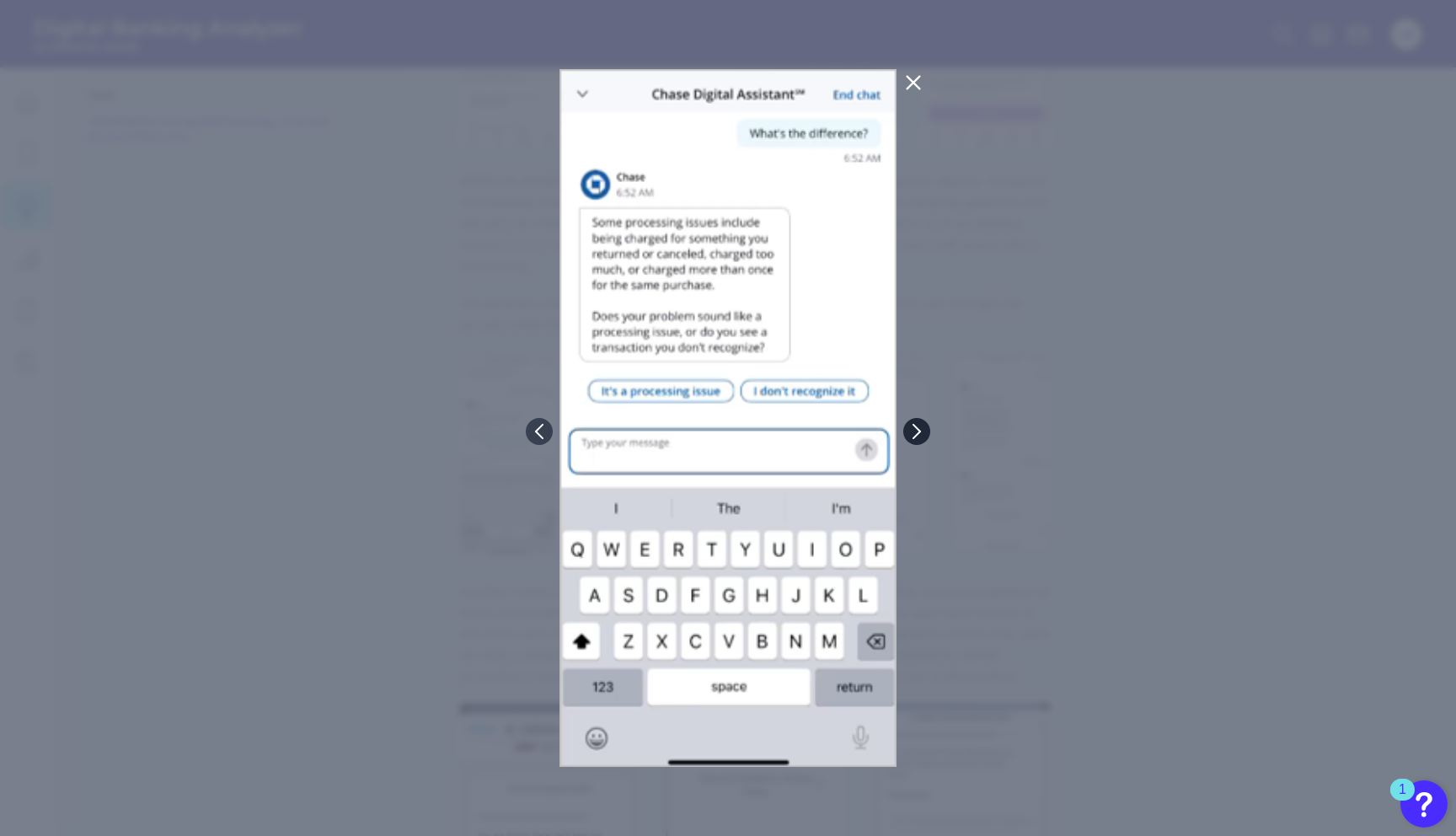
click at [917, 429] on icon at bounding box center [917, 432] width 7 height 14
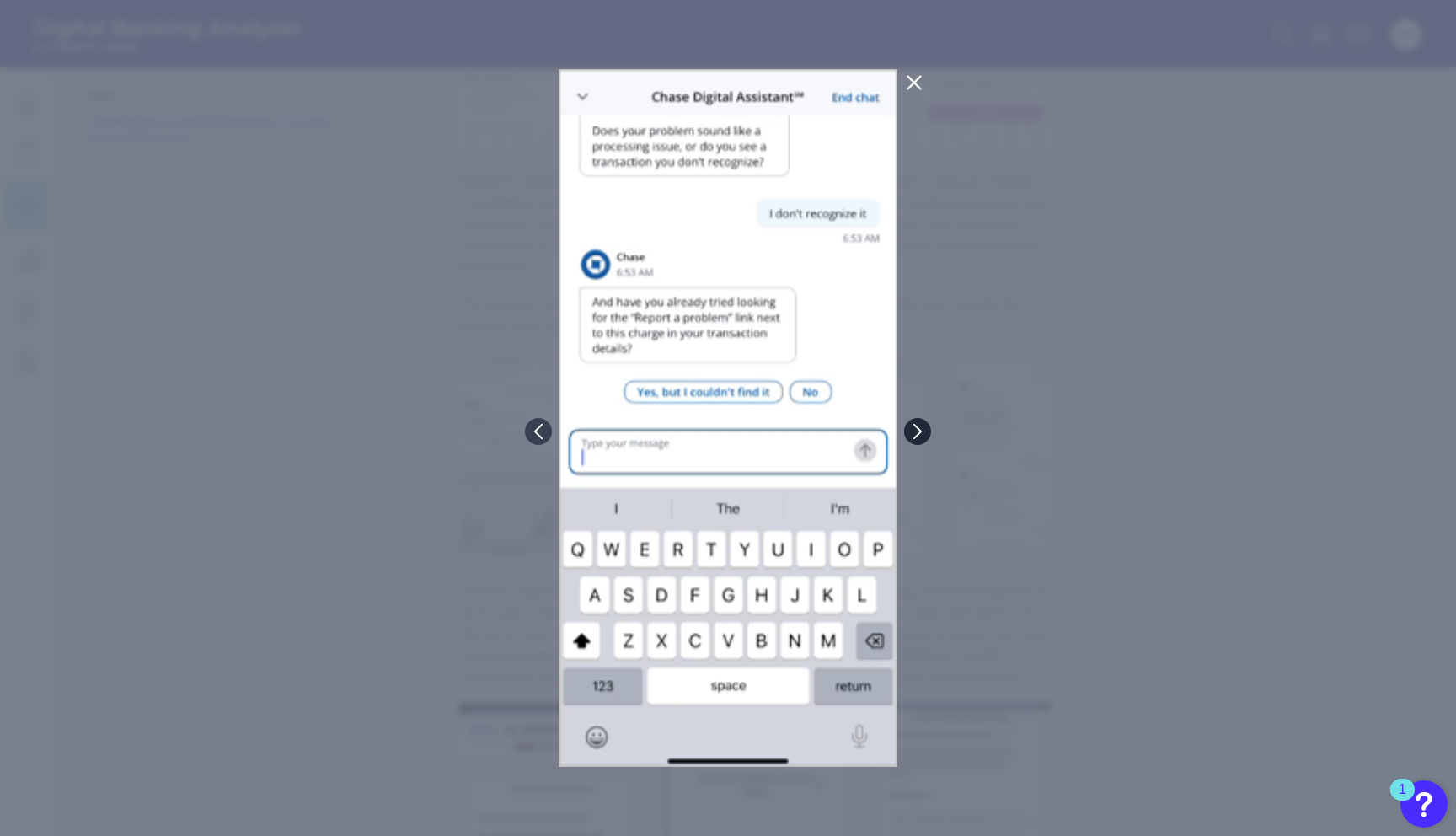
click at [917, 429] on icon at bounding box center [917, 432] width 7 height 14
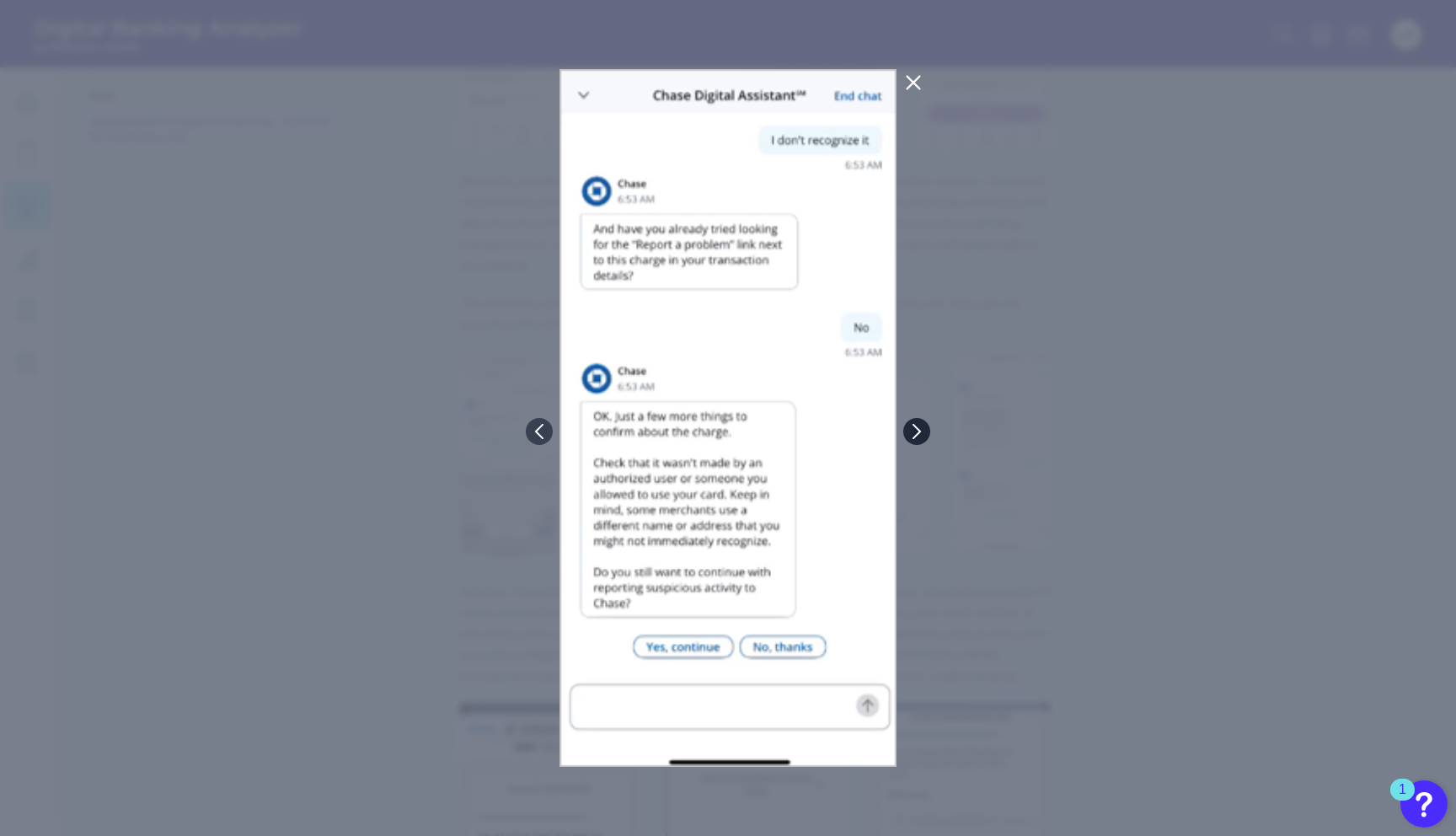
click at [915, 430] on icon at bounding box center [917, 432] width 15 height 15
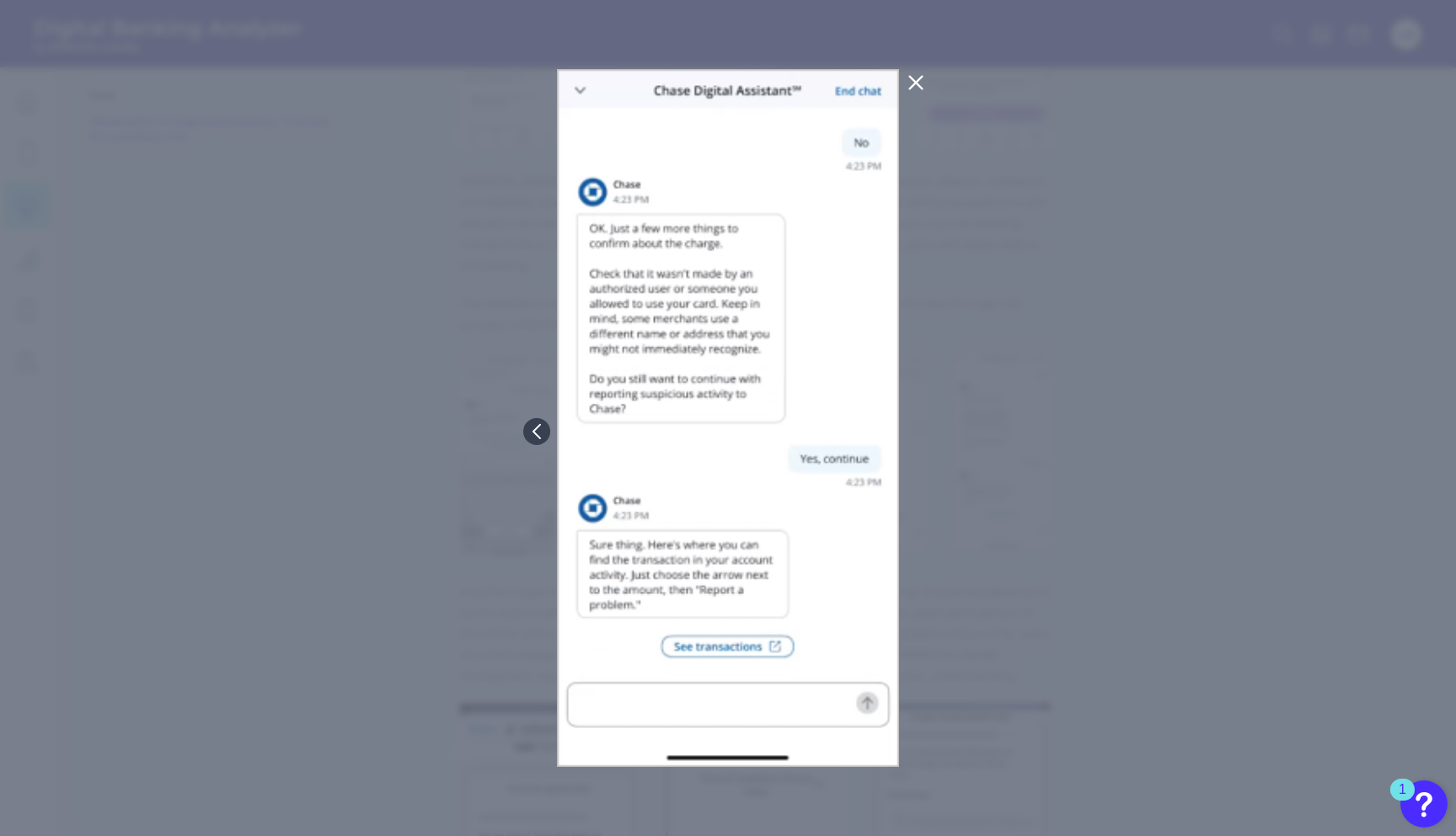
click at [912, 430] on div at bounding box center [728, 418] width 1456 height 836
click at [999, 507] on div at bounding box center [728, 418] width 1456 height 836
click at [914, 80] on icon at bounding box center [915, 83] width 13 height 13
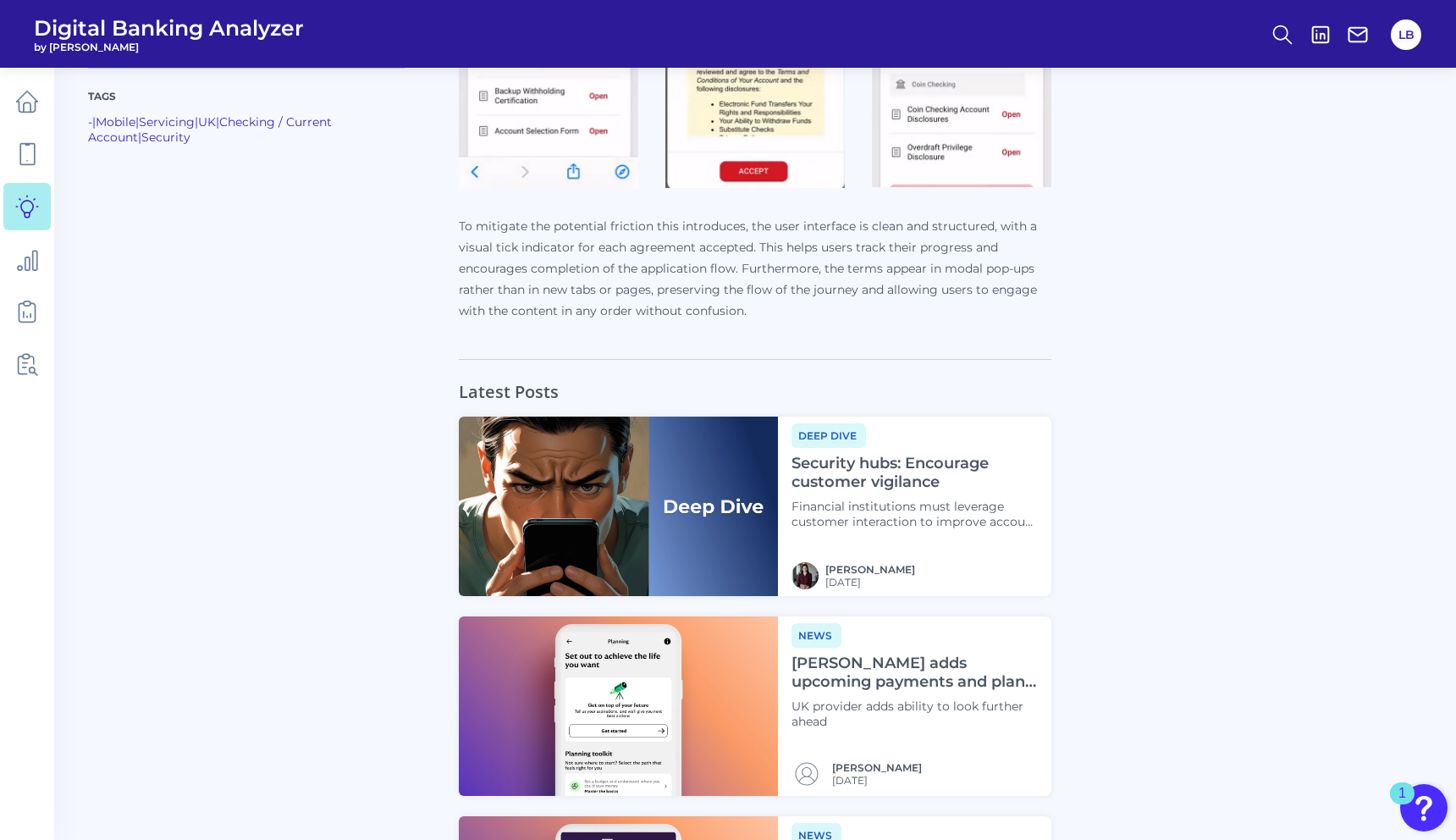
scroll to position [2355, 0]
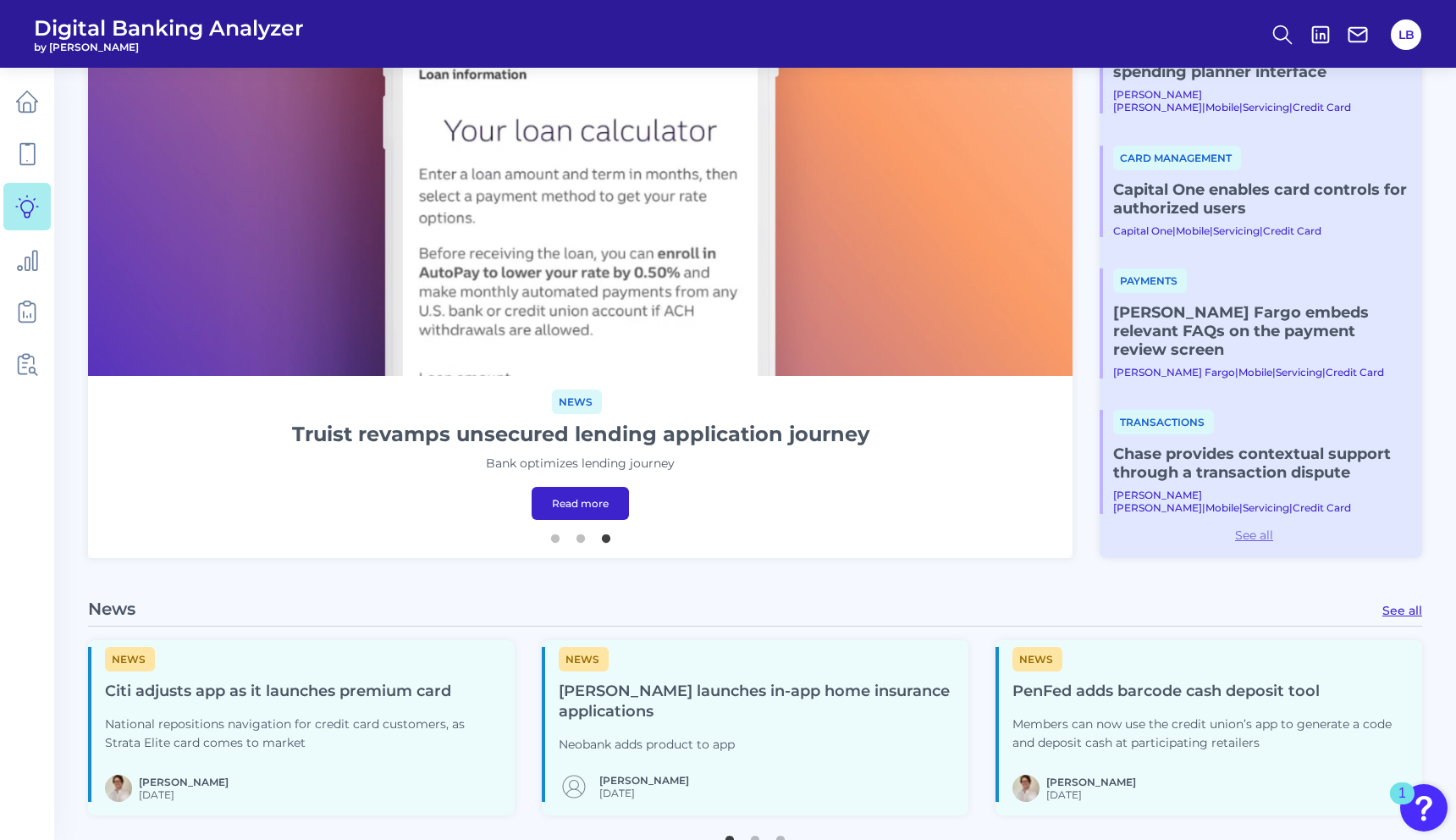
scroll to position [309, 0]
click at [1269, 539] on link "See all" at bounding box center [1254, 534] width 309 height 15
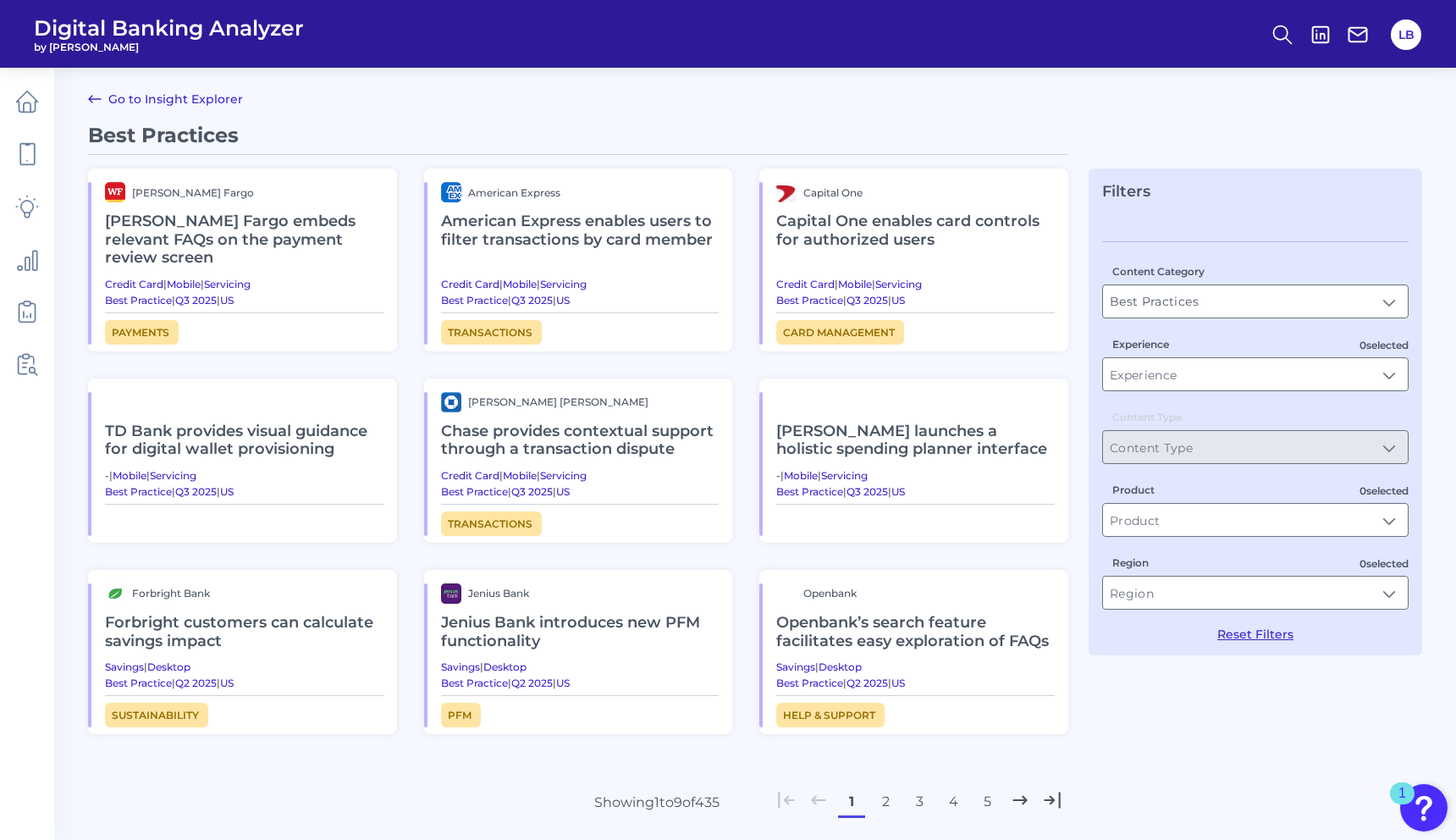
scroll to position [102, 0]
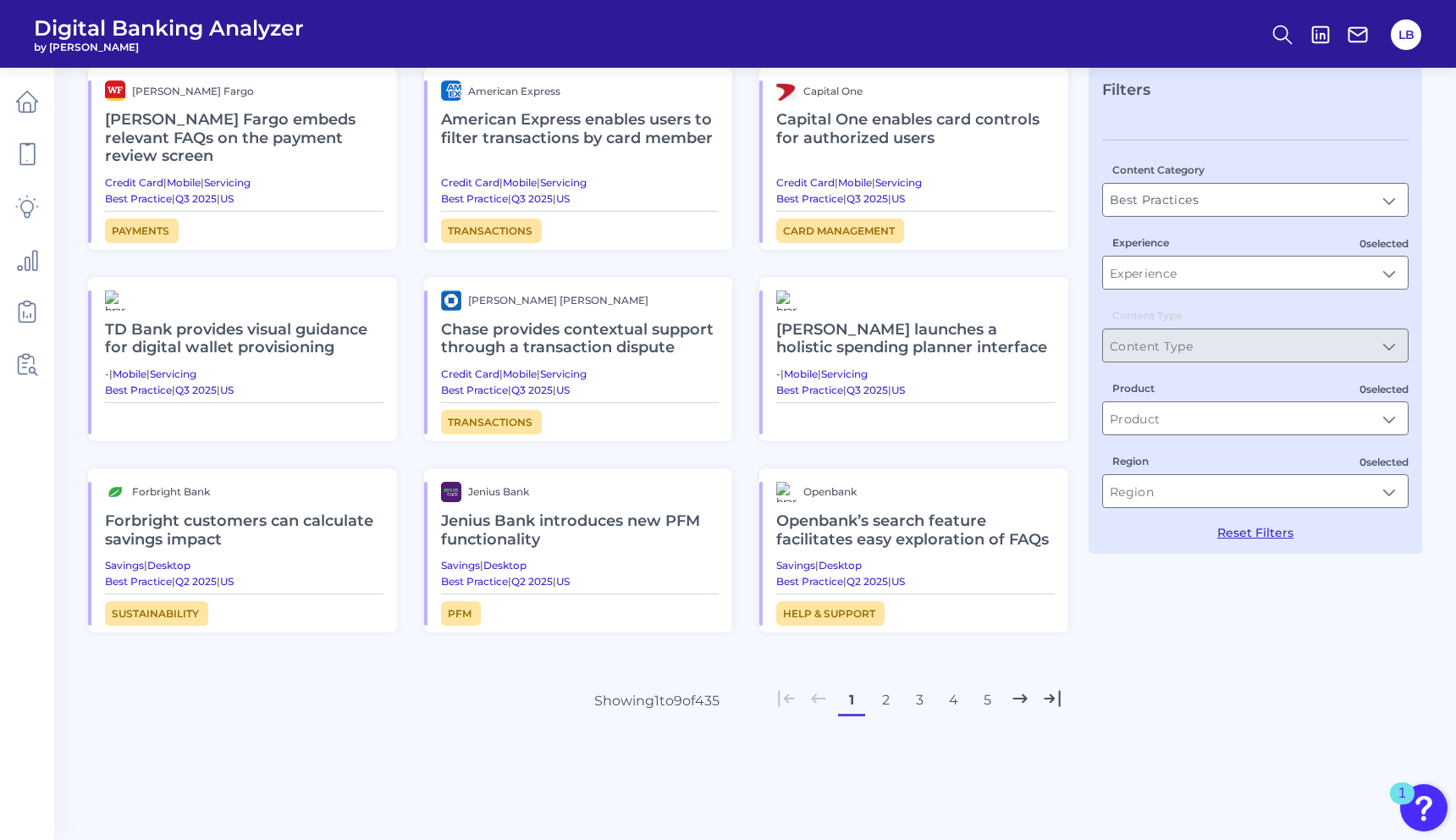
click at [313, 502] on h2 "Forbright customers can calculate savings impact" at bounding box center [244, 530] width 278 height 57
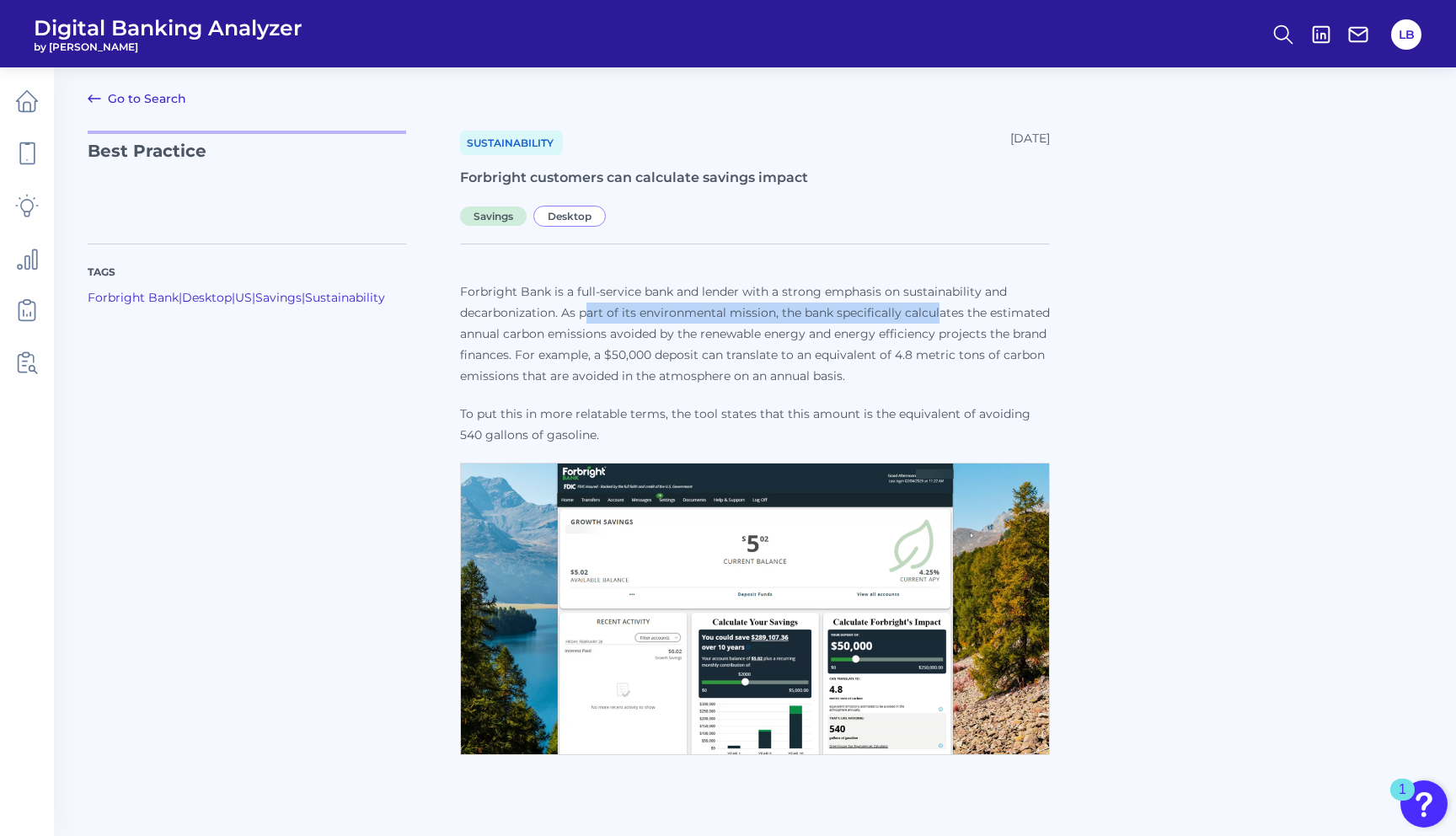
drag, startPoint x: 588, startPoint y: 315, endPoint x: 892, endPoint y: 335, distance: 304.7
click at [937, 322] on p "Forbright Bank is a full-service bank and lender with a strong emphasis on sust…" at bounding box center [755, 334] width 590 height 106
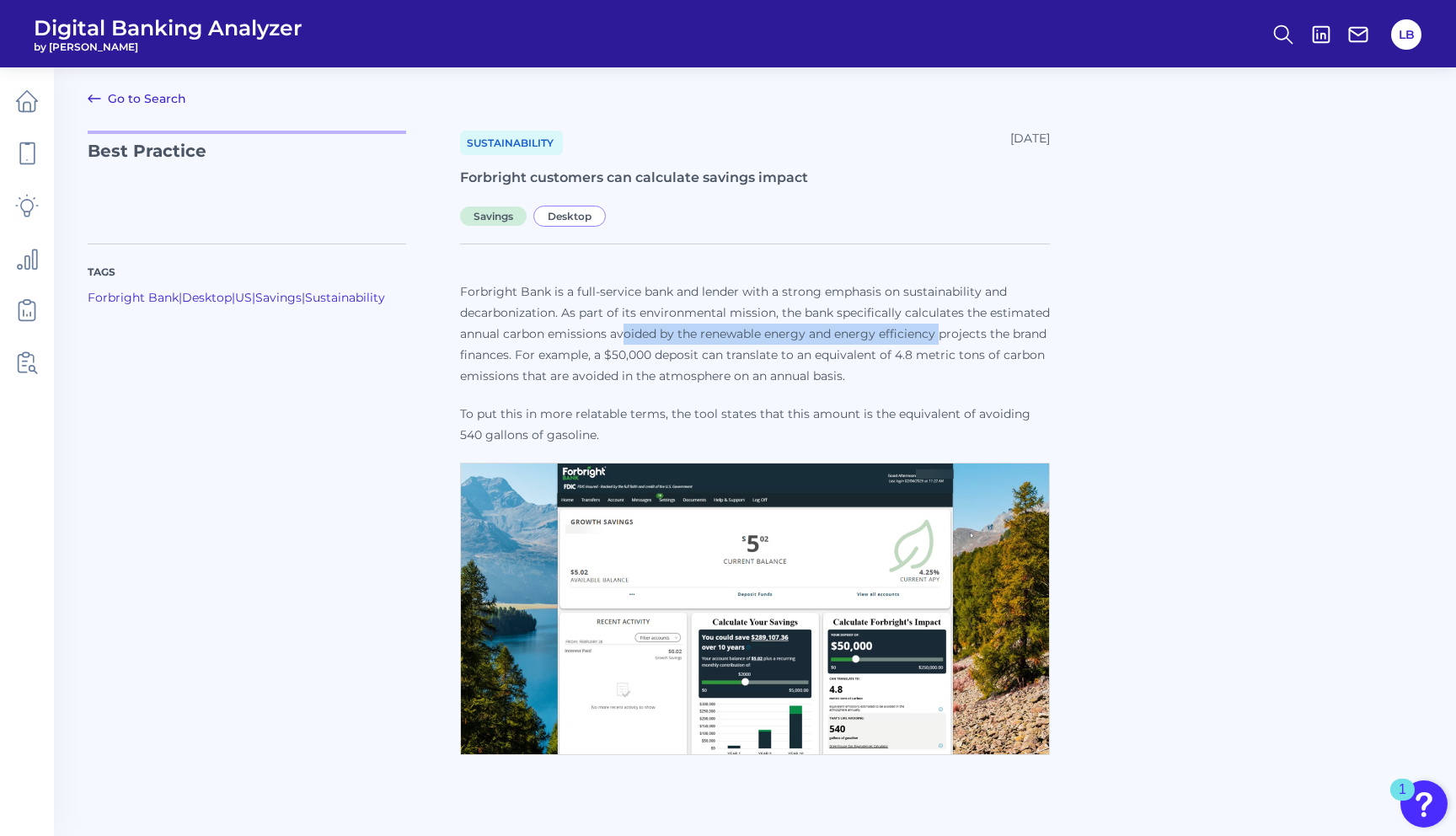
drag, startPoint x: 625, startPoint y: 328, endPoint x: 943, endPoint y: 326, distance: 318.0
click at [943, 326] on p "Forbright Bank is a full-service bank and lender with a strong emphasis on sust…" at bounding box center [755, 334] width 590 height 106
click at [124, 99] on link "Go to Search" at bounding box center [137, 99] width 99 height 20
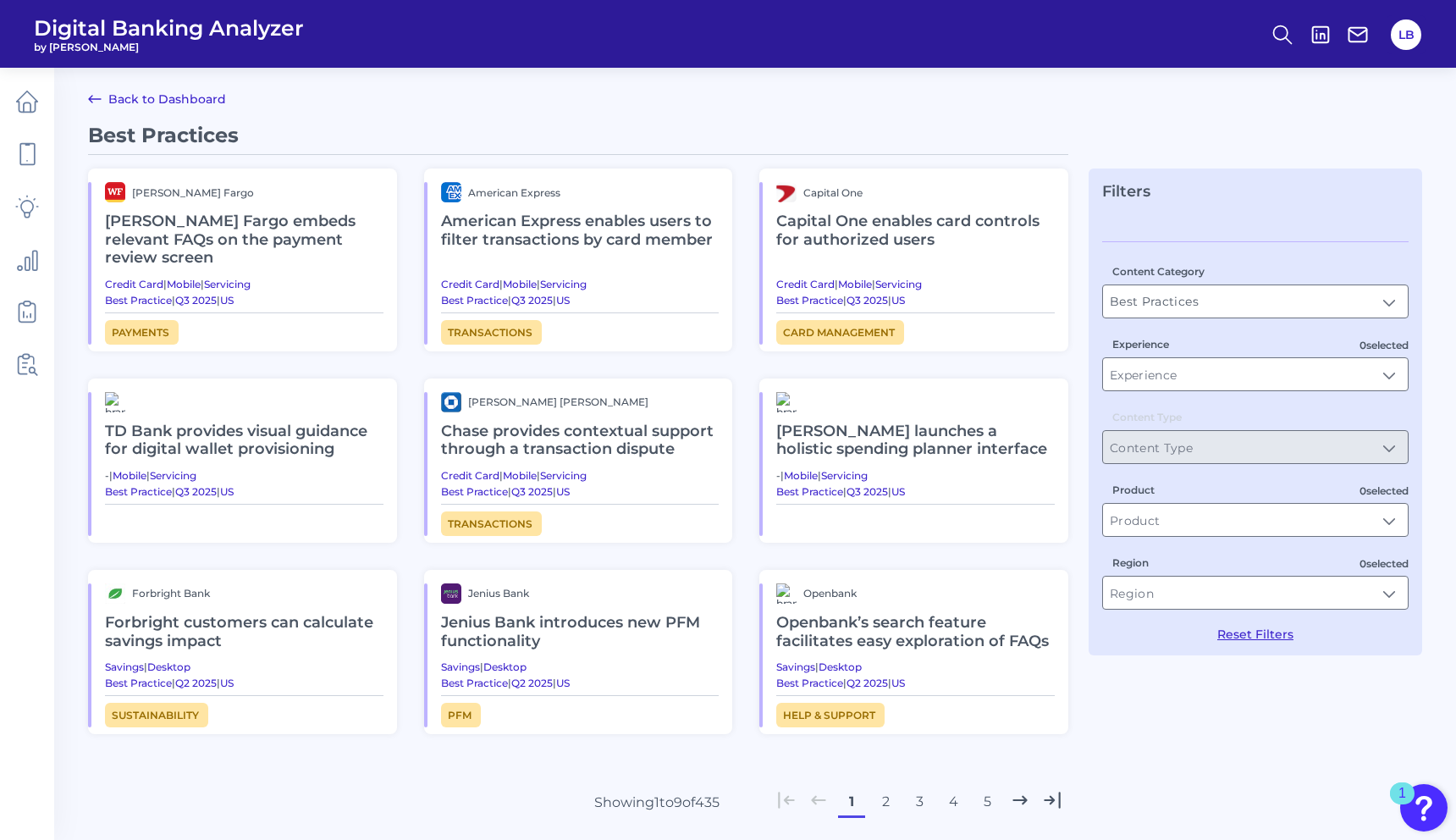
click at [882, 788] on button "2" at bounding box center [885, 802] width 27 height 27
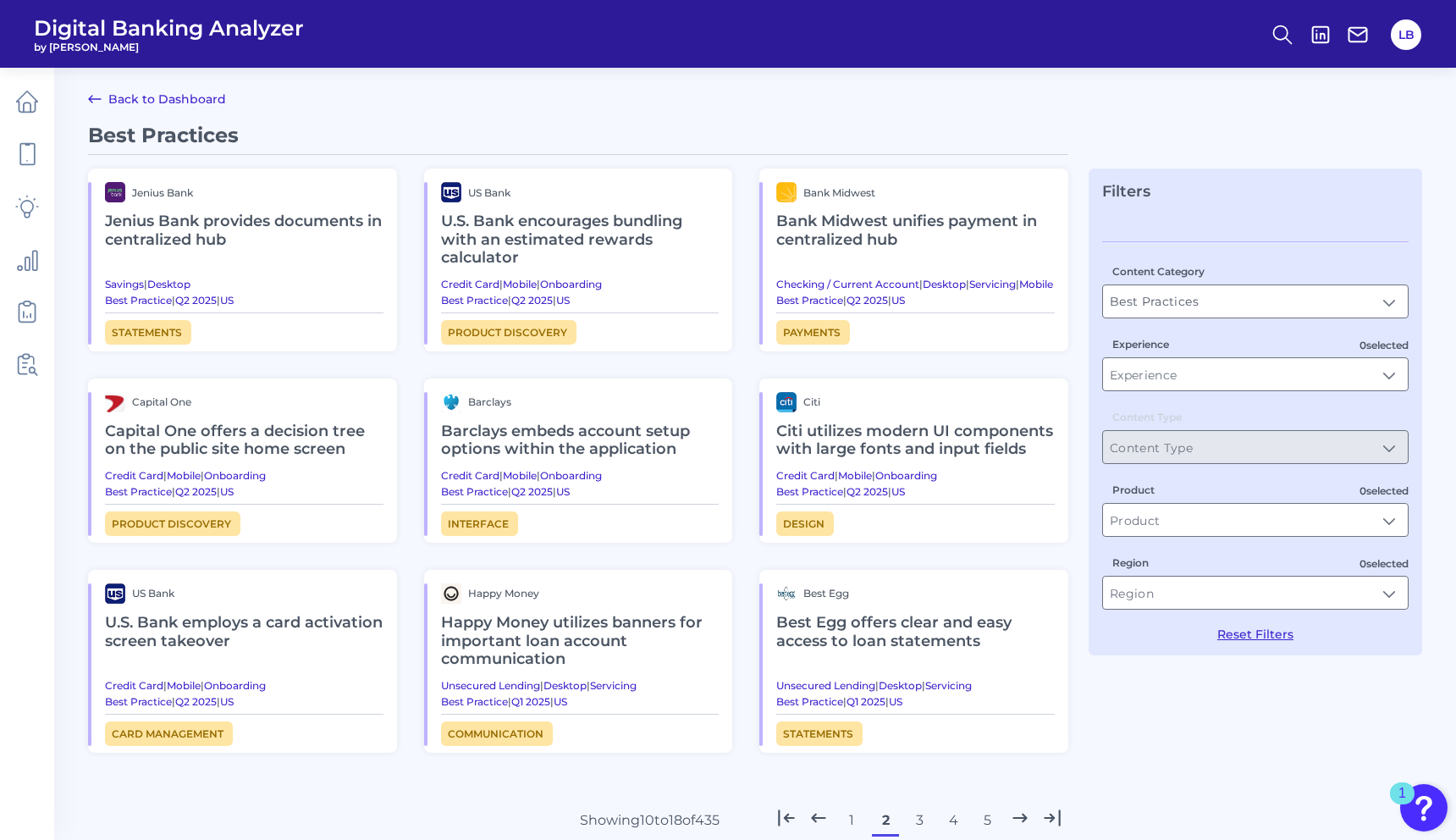
click at [867, 212] on h2 "Bank Midwest unifies payment in centralized hub" at bounding box center [915, 231] width 278 height 57
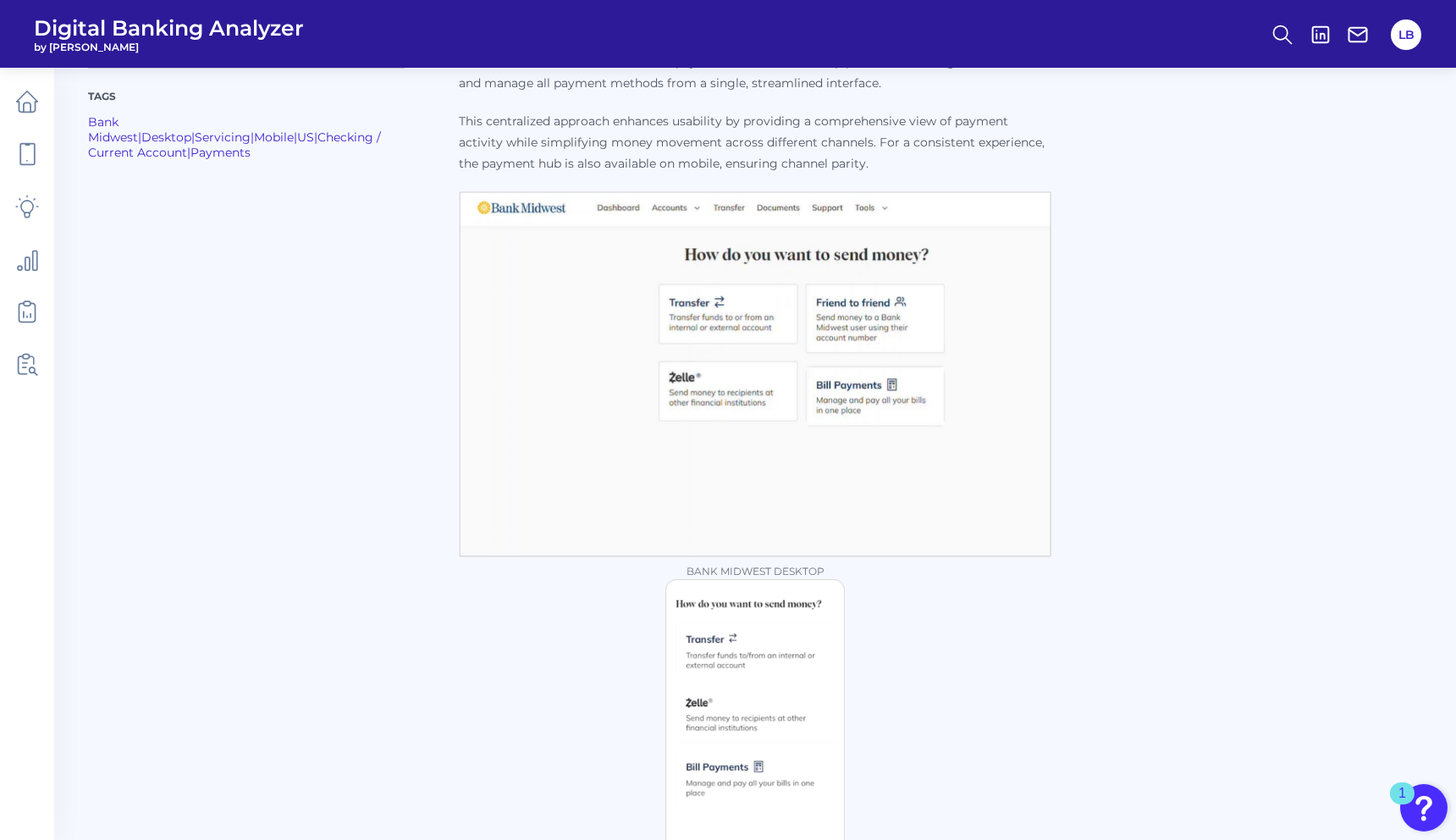
scroll to position [334, 0]
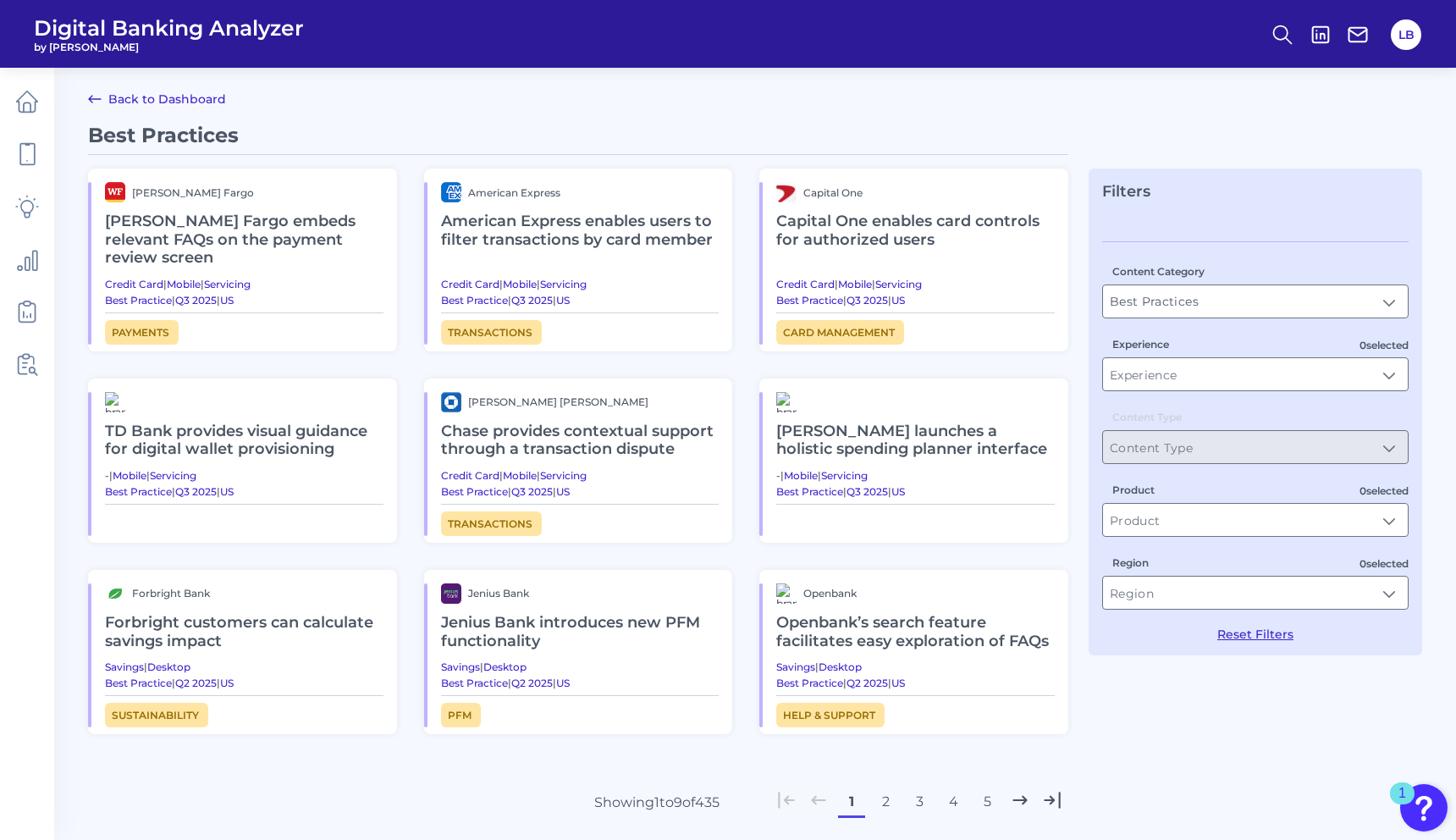
scroll to position [102, 0]
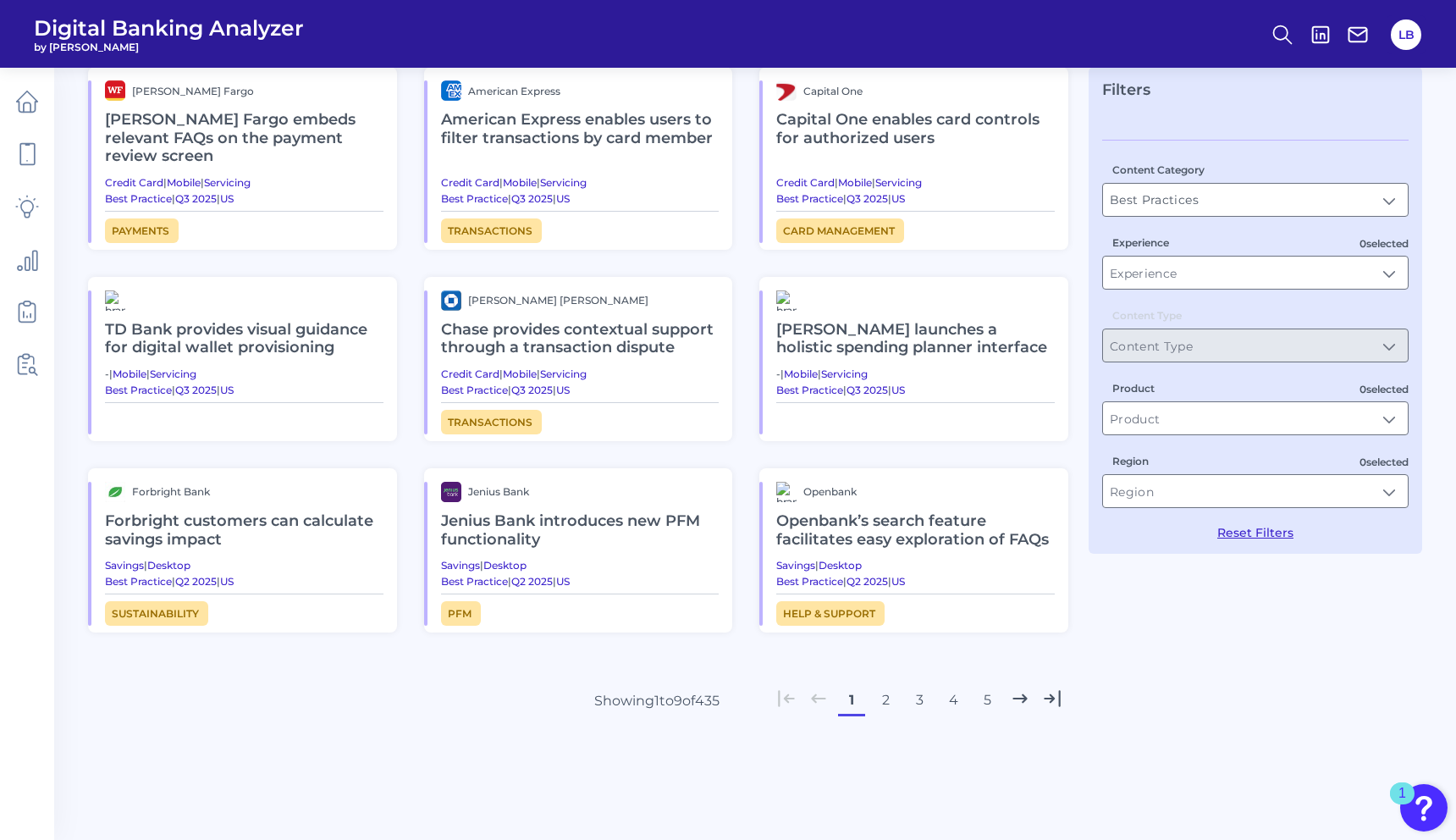
click at [890, 689] on button "2" at bounding box center [885, 701] width 27 height 27
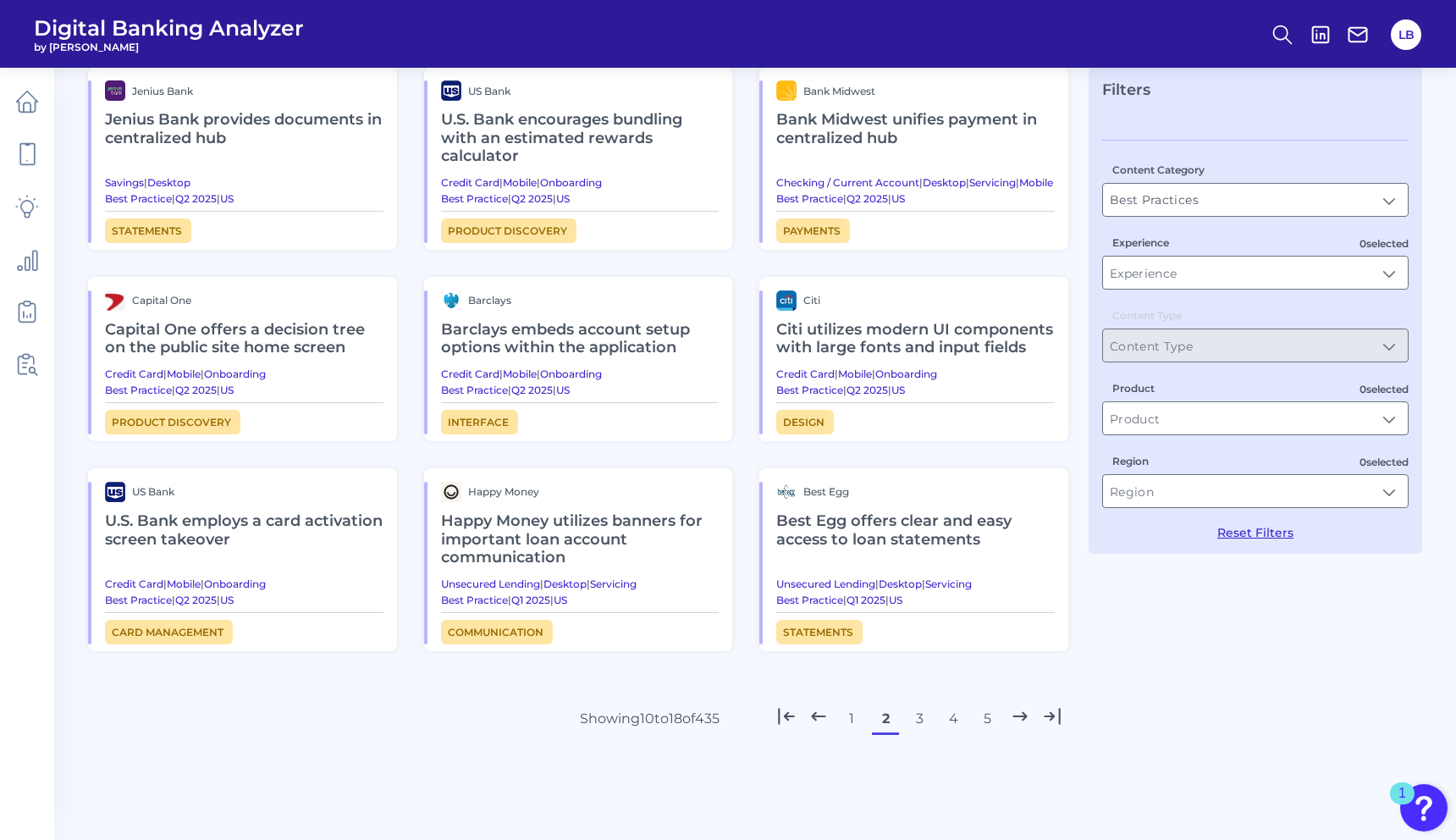
click at [840, 338] on h2 "Citi utilizes modern UI components with large fonts and input fields" at bounding box center [915, 339] width 278 height 57
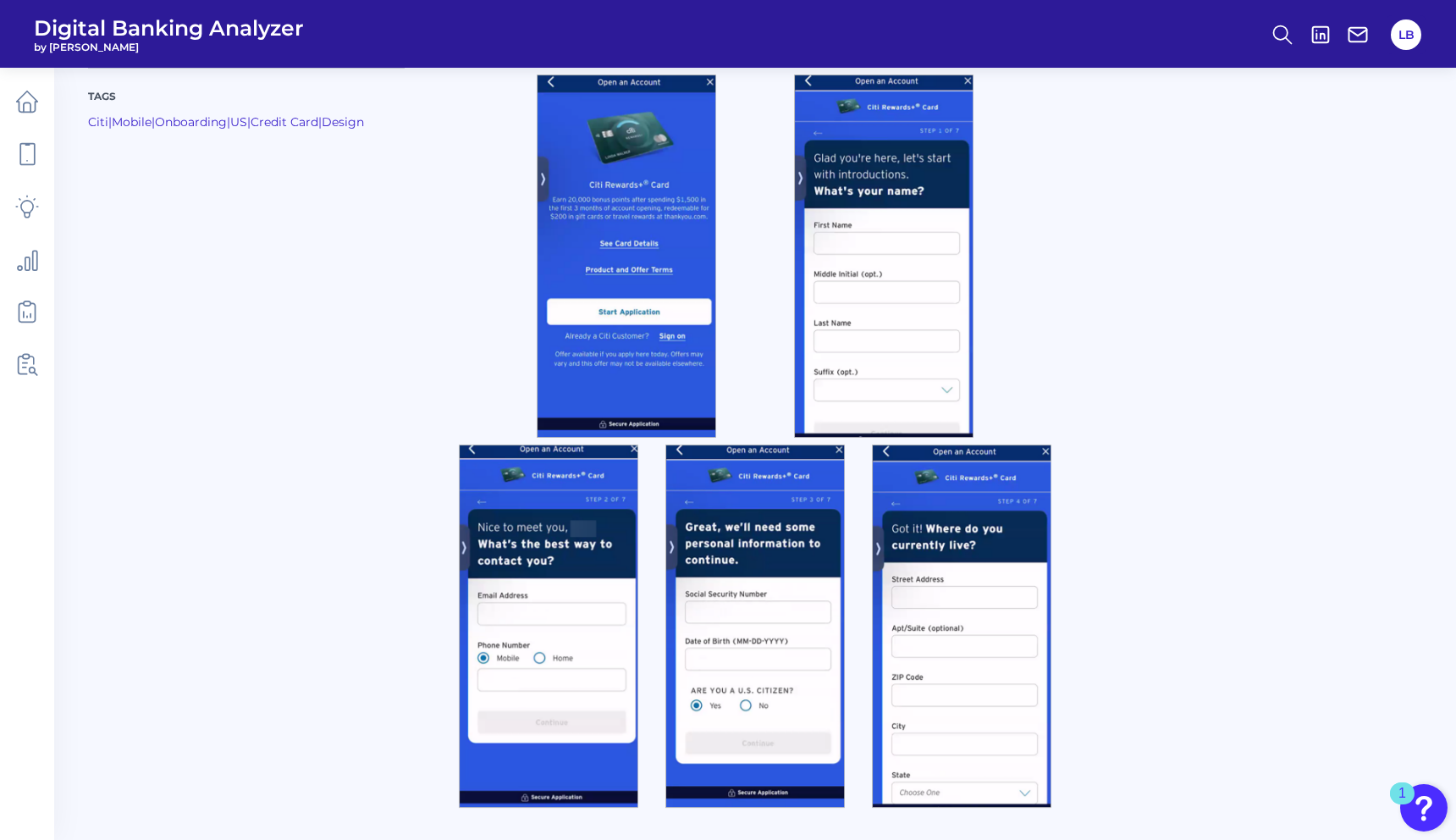
scroll to position [308, 0]
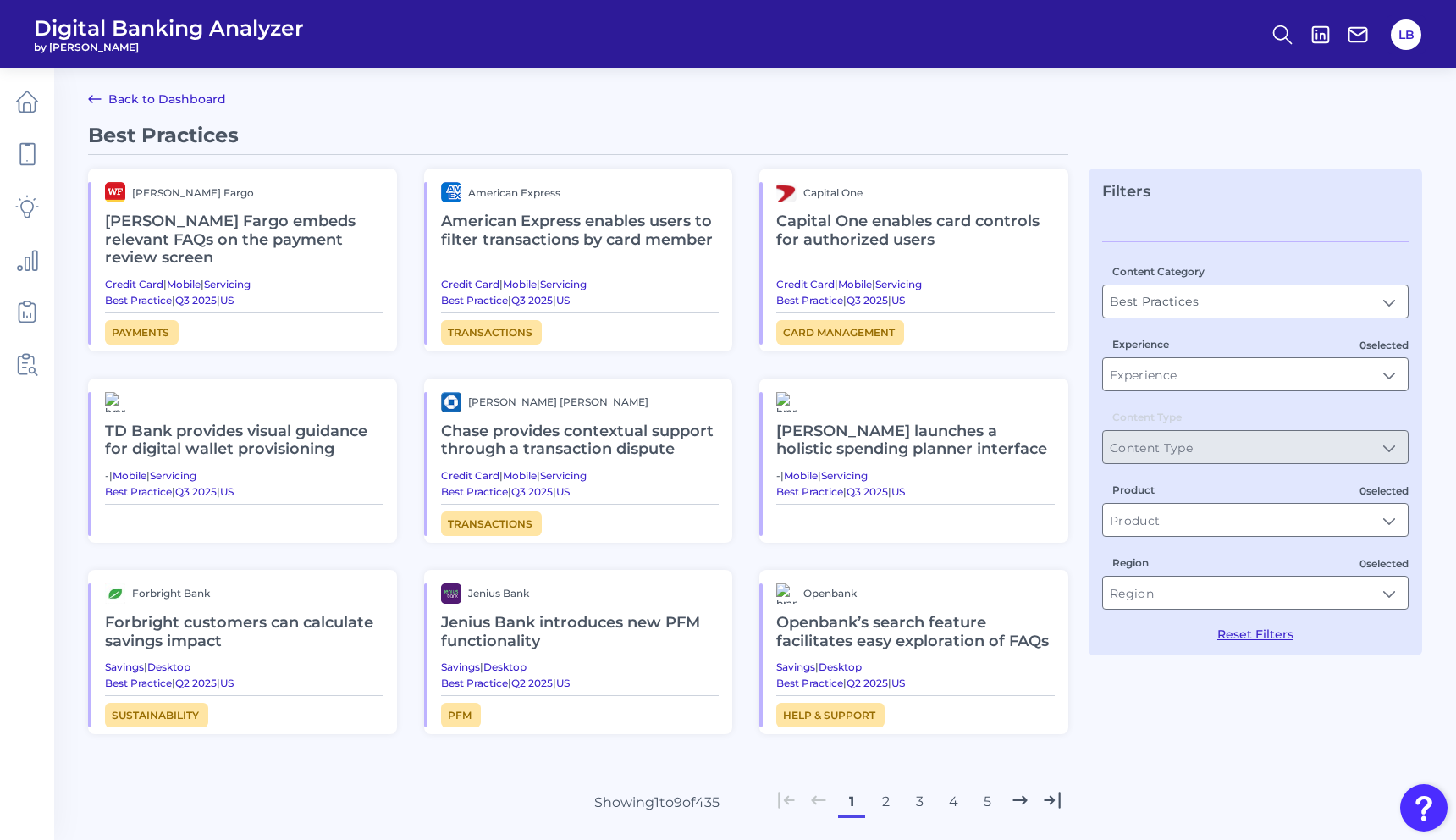
scroll to position [102, 0]
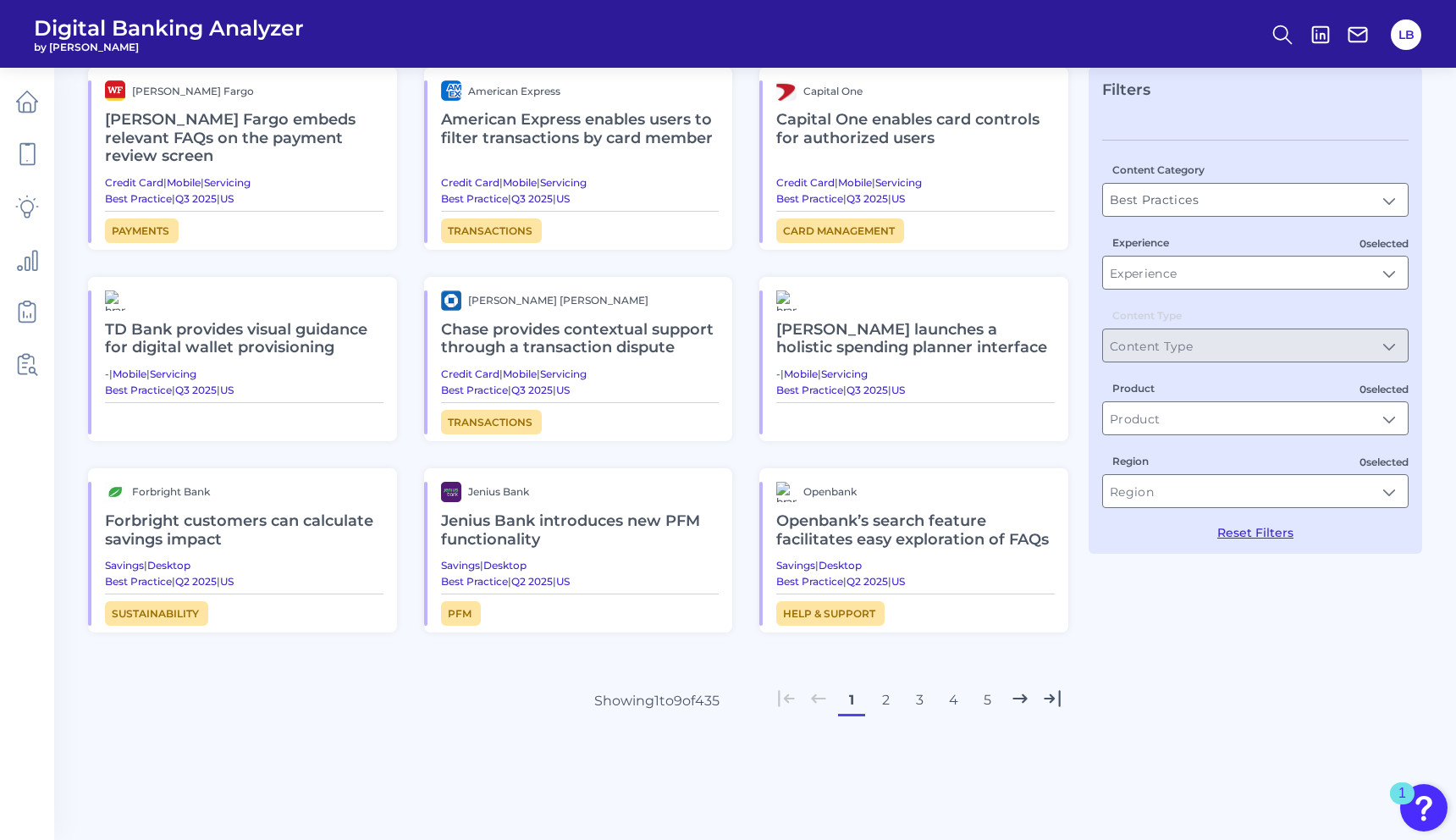
click at [890, 687] on button "2" at bounding box center [885, 701] width 27 height 27
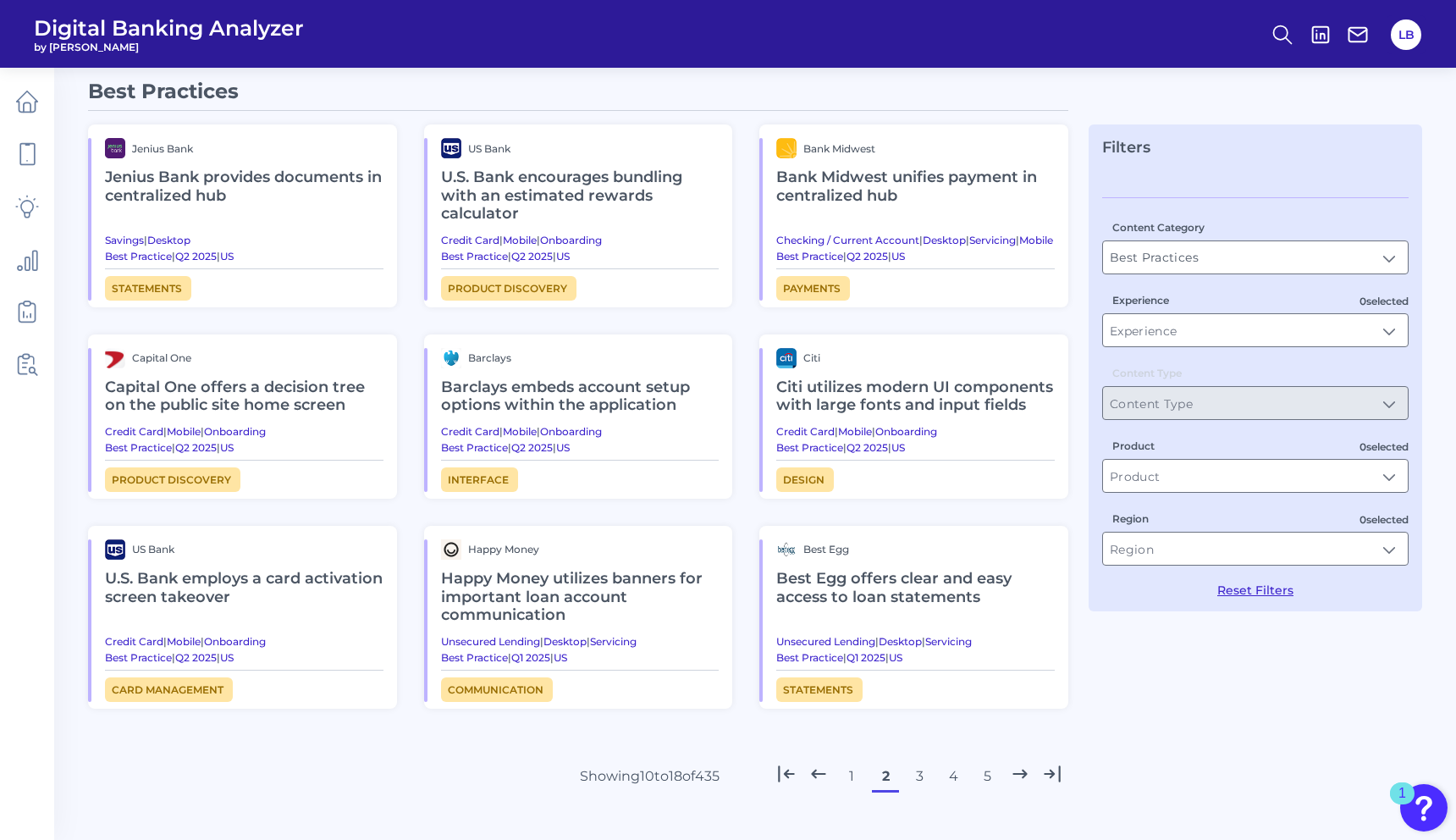
scroll to position [45, 0]
click at [923, 778] on button "3" at bounding box center [919, 776] width 27 height 27
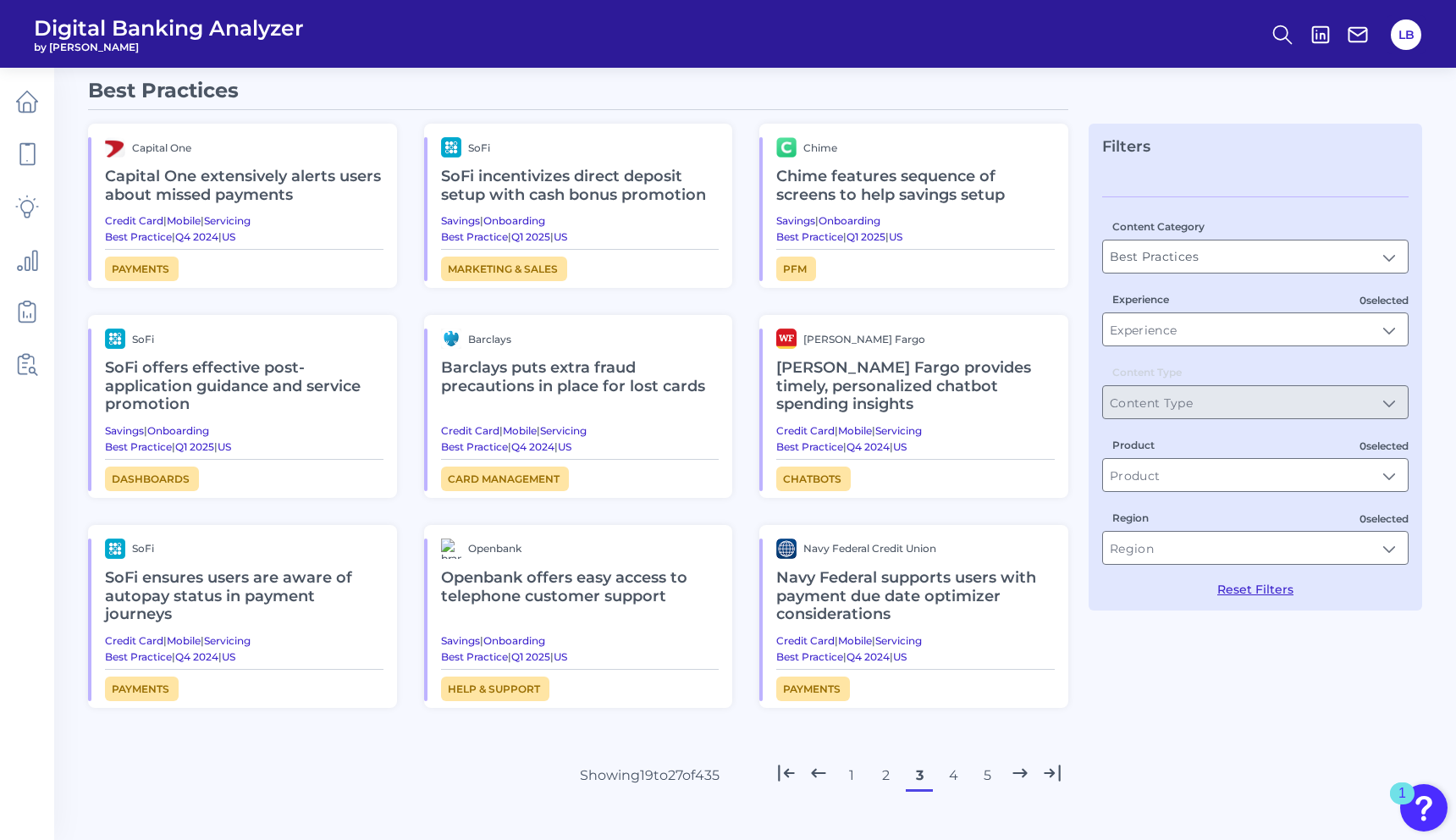
click at [924, 378] on h2 "[PERSON_NAME] Fargo provides timely, personalized chatbot spending insights" at bounding box center [915, 386] width 278 height 76
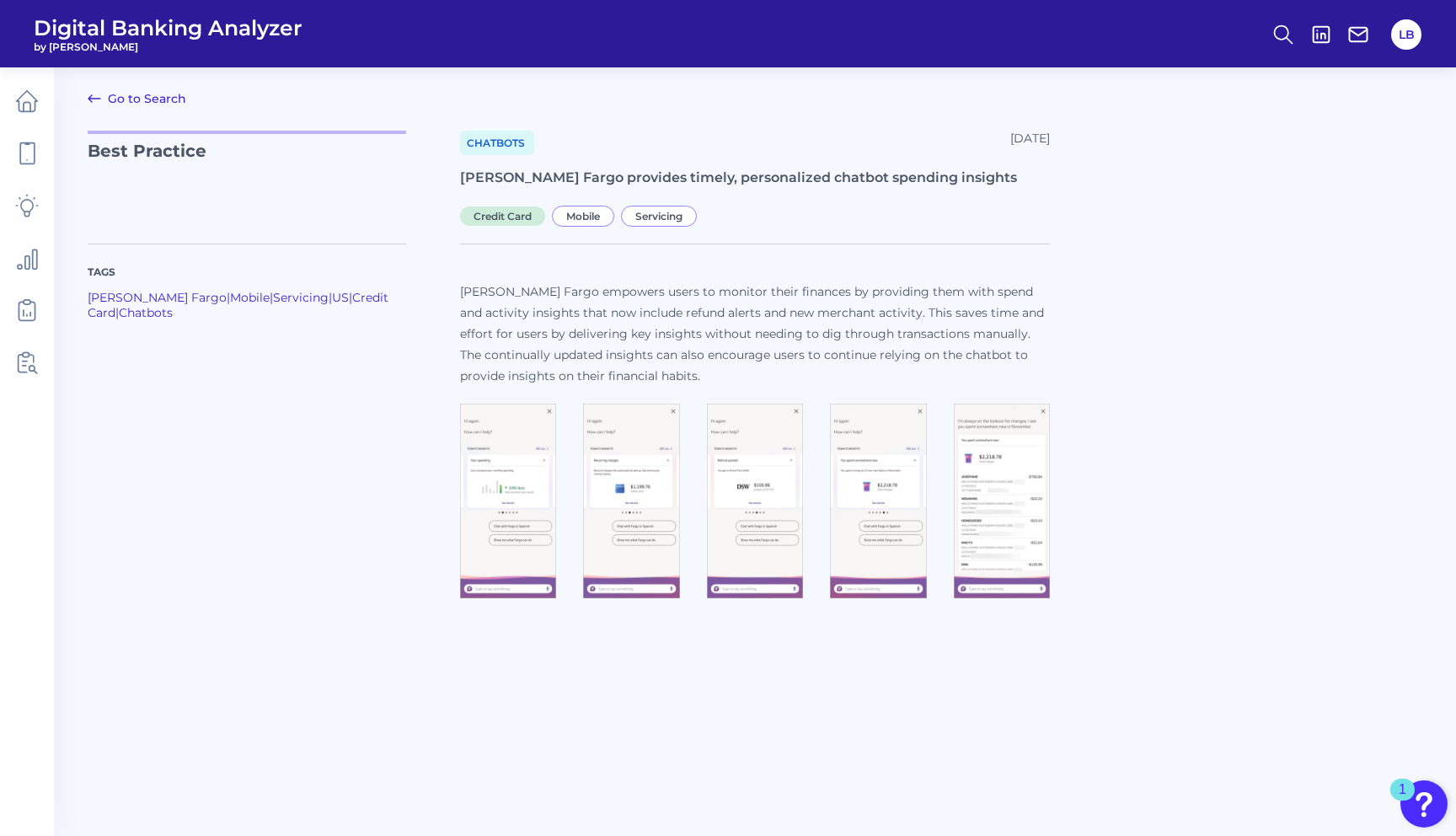
click at [535, 437] on img at bounding box center [508, 502] width 96 height 196
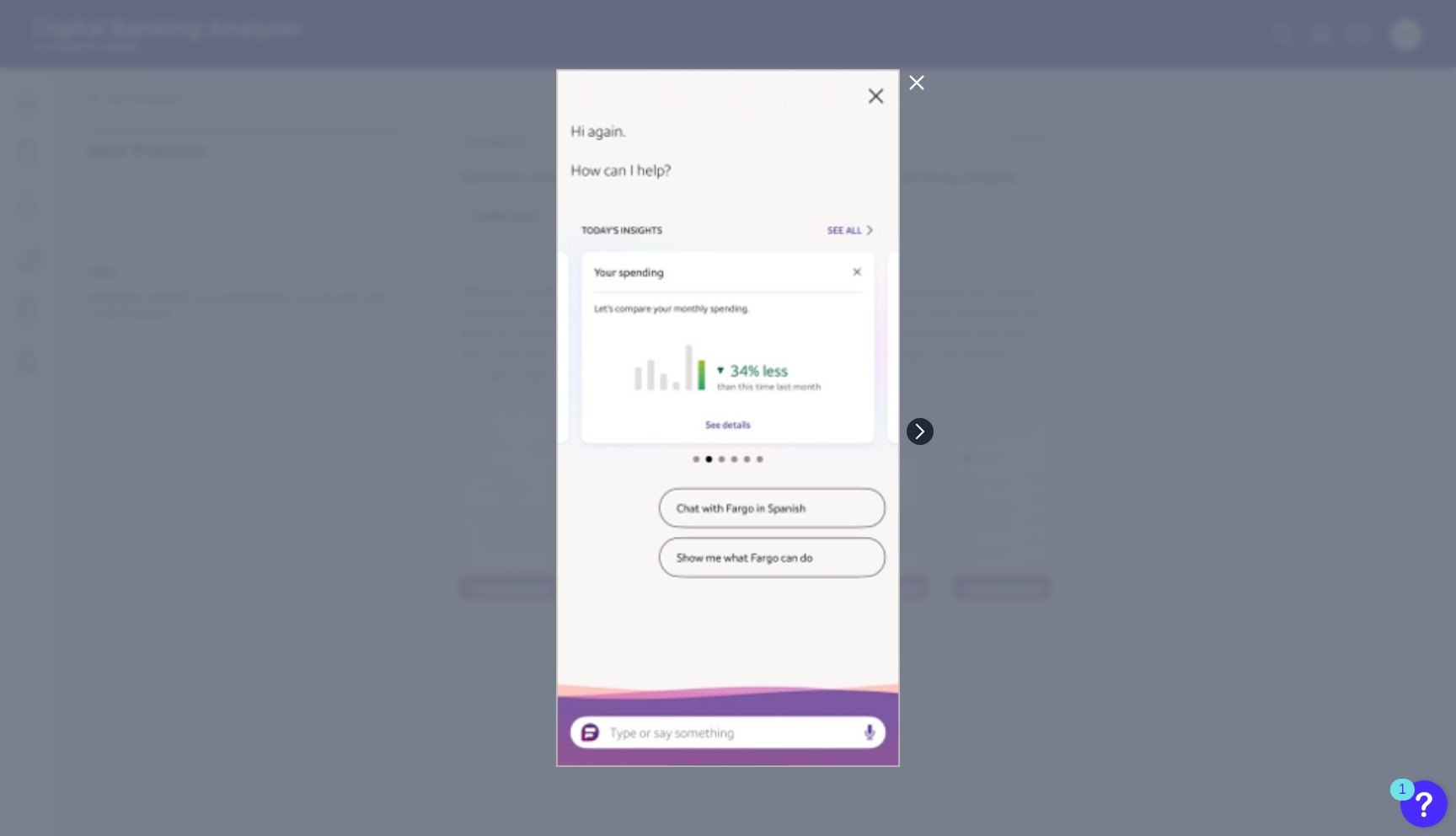
click at [927, 431] on icon at bounding box center [920, 432] width 15 height 15
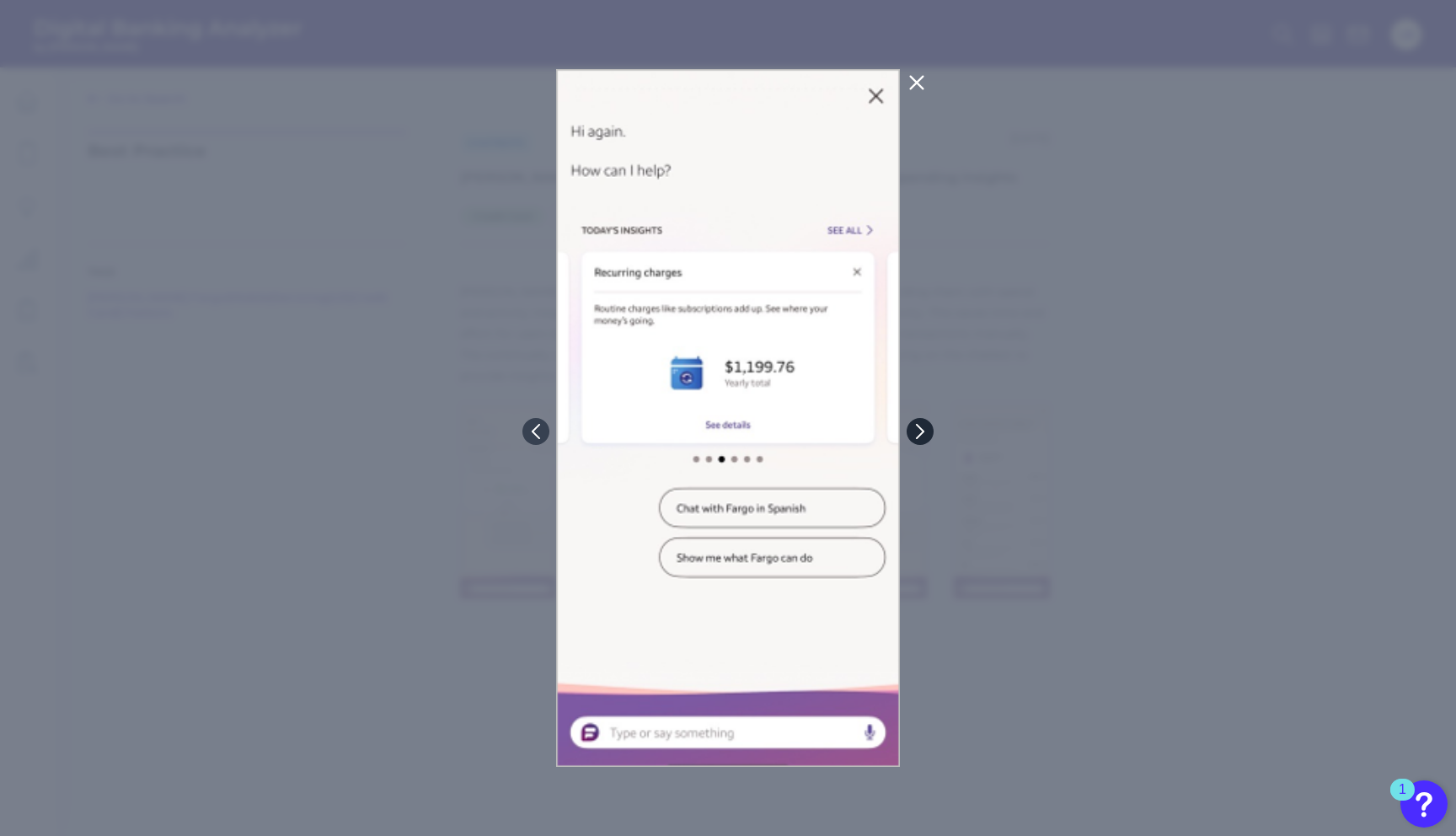
click at [920, 426] on icon at bounding box center [920, 432] width 15 height 15
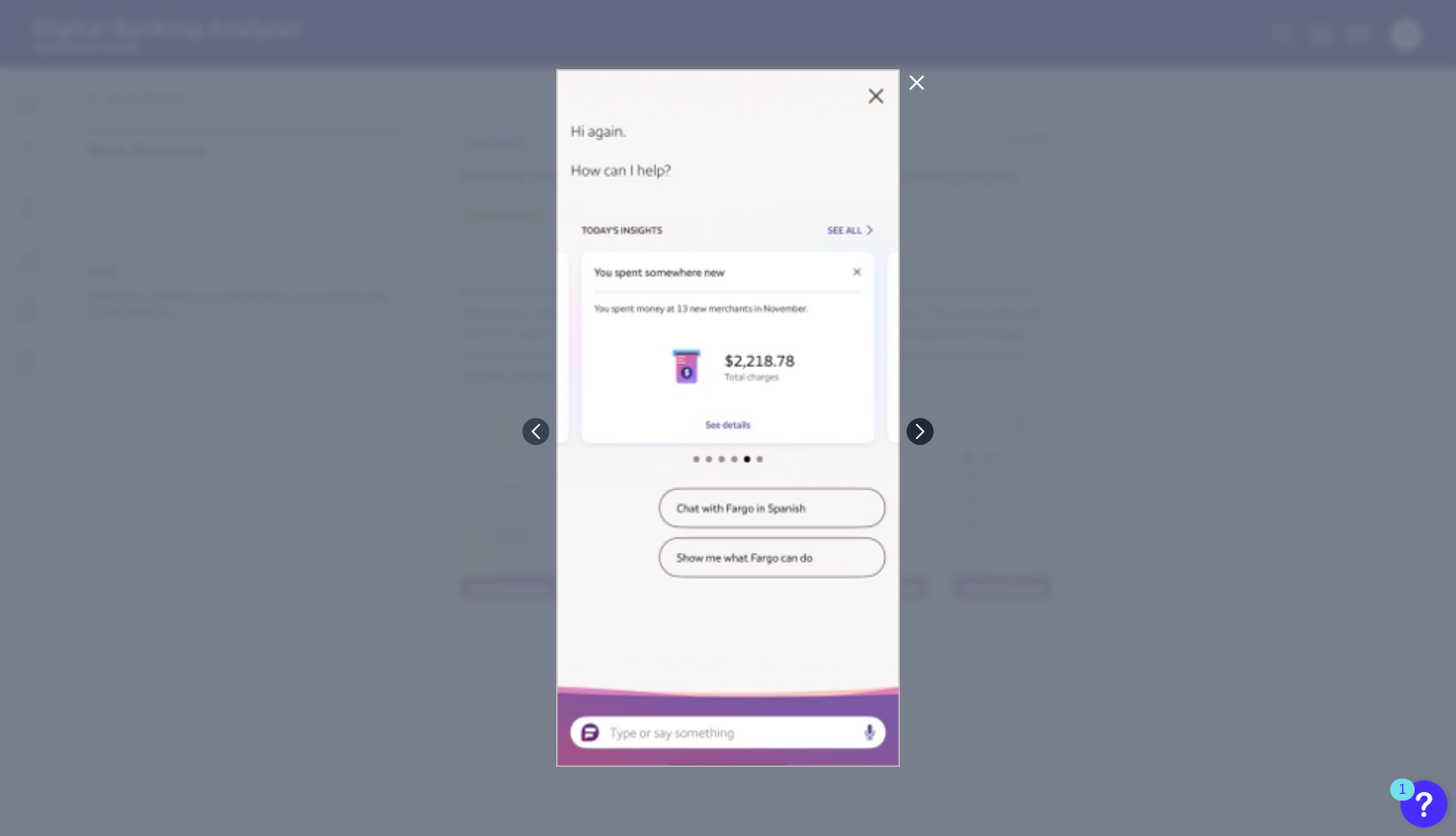
click at [920, 426] on icon at bounding box center [920, 432] width 15 height 15
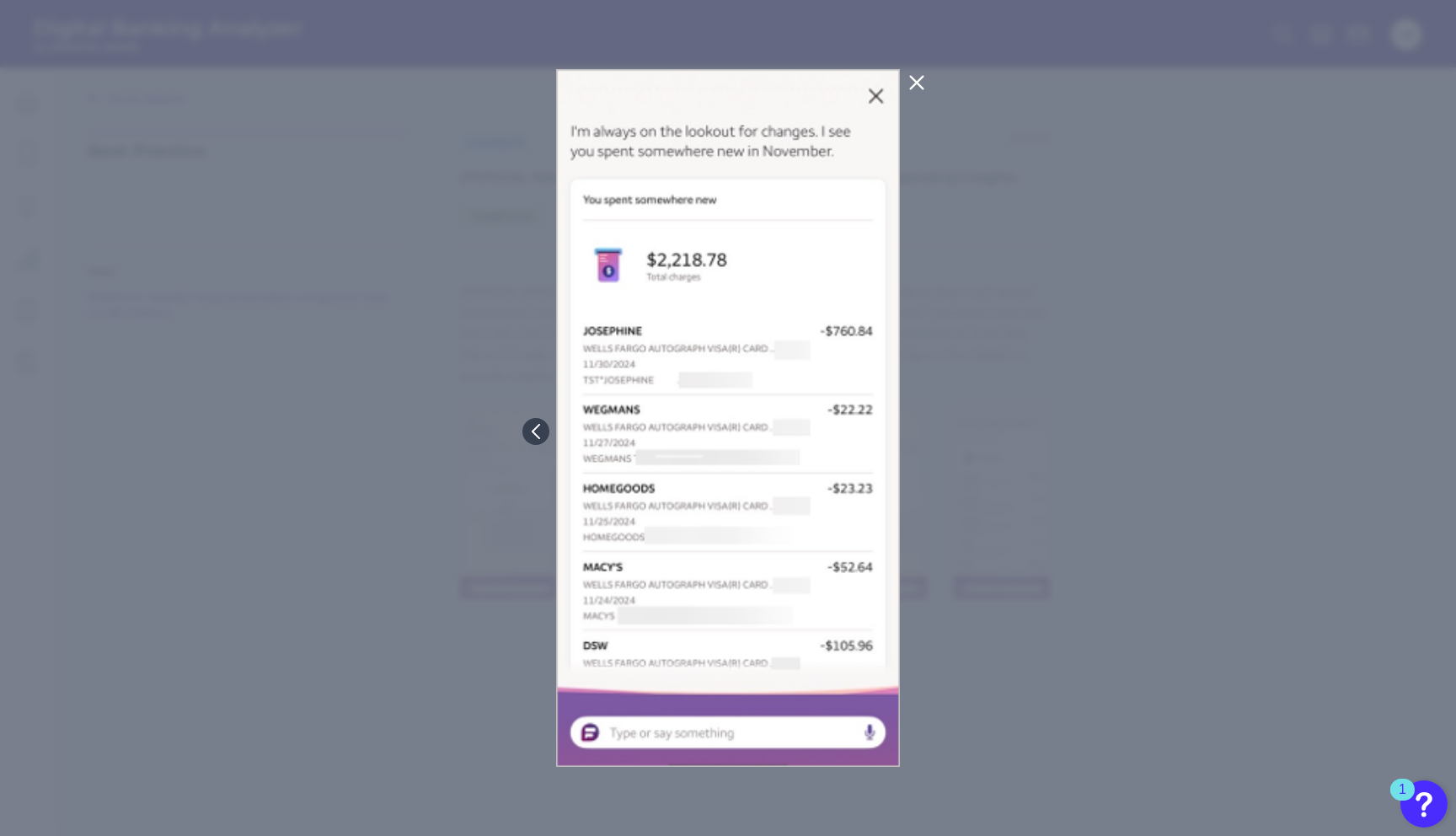
click at [945, 384] on div at bounding box center [728, 418] width 1456 height 836
click at [910, 80] on icon at bounding box center [917, 83] width 20 height 20
